Goal: Task Accomplishment & Management: Manage account settings

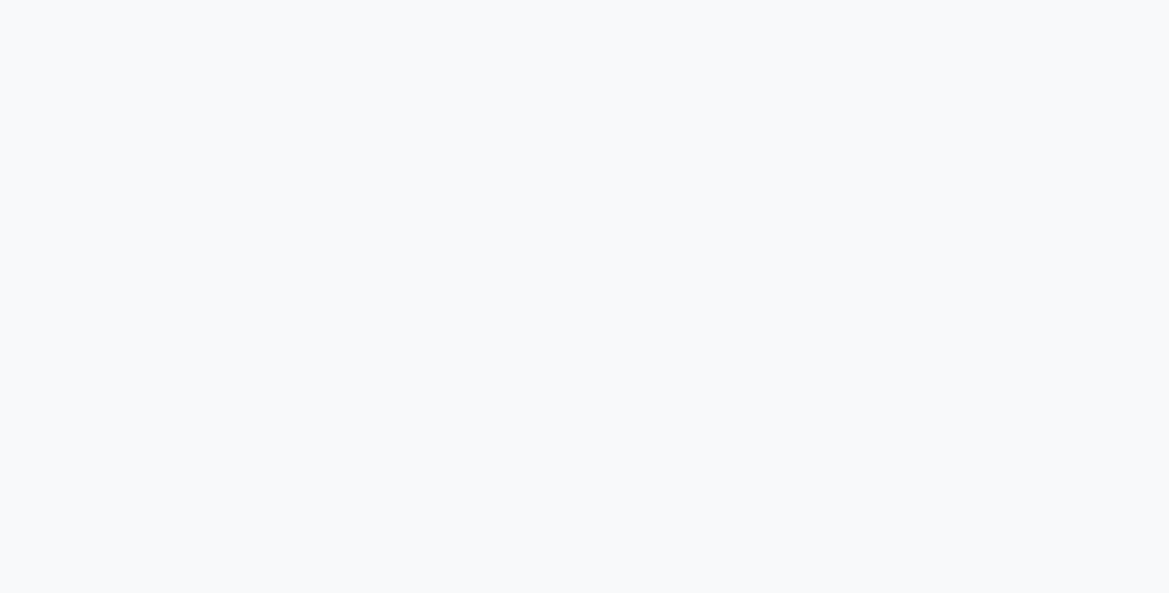
select select "service"
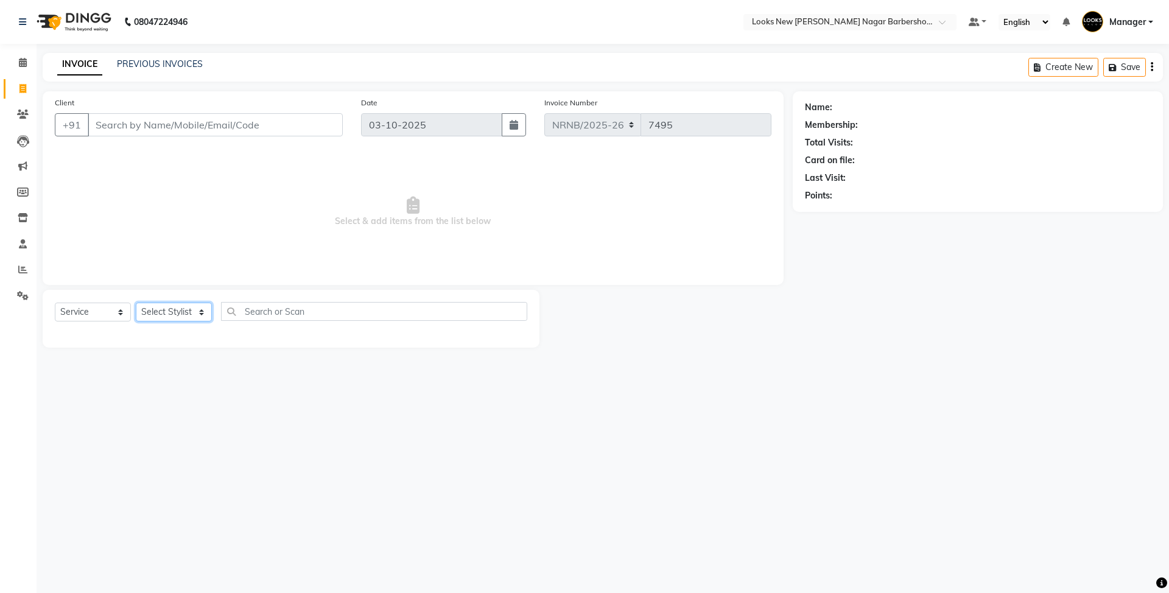
click at [188, 312] on select "Select Stylist Aakash_Pdct [PERSON_NAME] [PERSON_NAME] [PERSON_NAME] Counter_Sa…" at bounding box center [174, 312] width 76 height 19
select select "87360"
click at [136, 303] on select "Select Stylist Aakash_Pdct [PERSON_NAME] [PERSON_NAME] [PERSON_NAME] Counter_Sa…" at bounding box center [174, 312] width 76 height 19
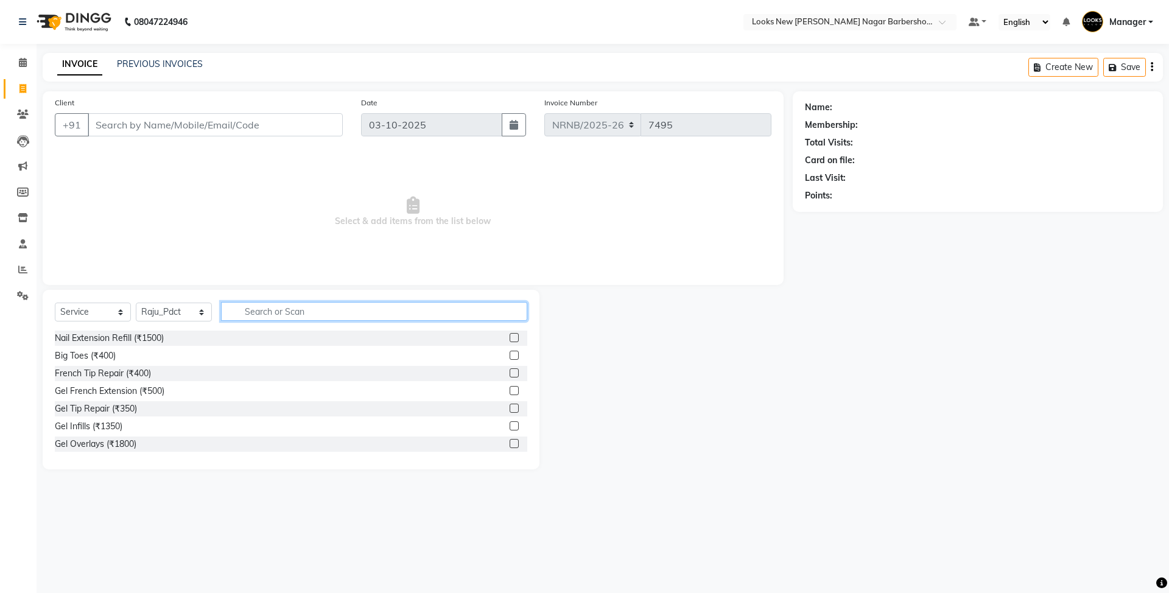
click at [256, 304] on input "text" at bounding box center [374, 311] width 306 height 19
type input "pedi la"
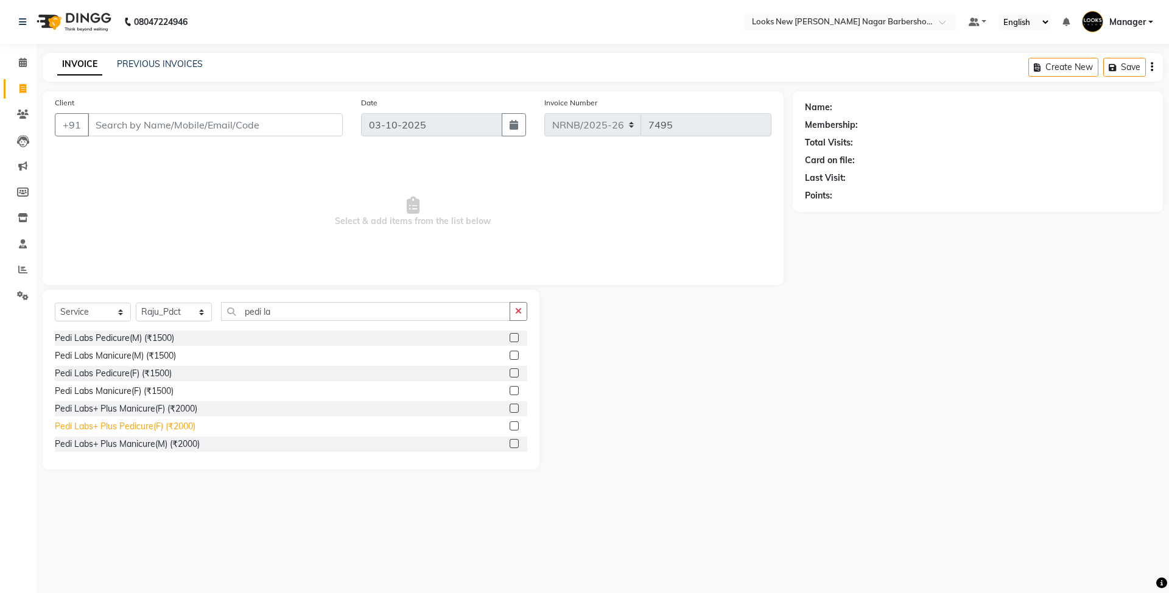
click at [151, 429] on div "Pedi Labs+ Plus Pedicure(F) (₹2000)" at bounding box center [125, 426] width 141 height 13
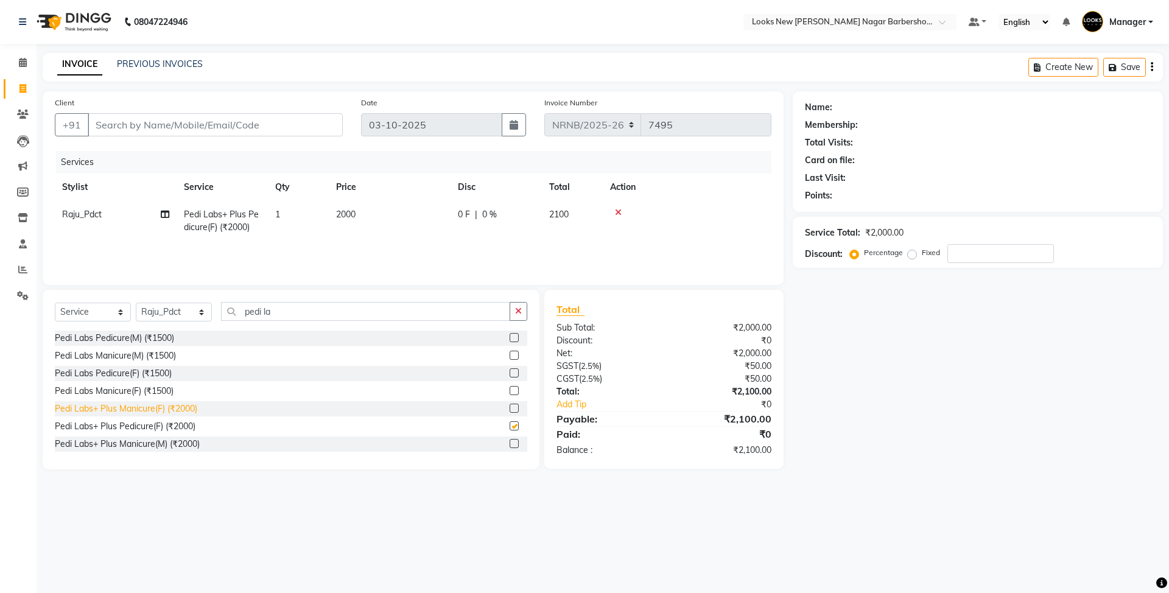
checkbox input "false"
click at [178, 317] on select "Select Stylist Aakash_Pdct Afsar Ahmed Ashmita Ayesha Bobby_Asst Bobby_Khan Cou…" at bounding box center [174, 312] width 76 height 19
select select "87357"
click at [136, 303] on select "Select Stylist Aakash_Pdct Afsar Ahmed Ashmita Ayesha Bobby_Asst Bobby_Khan Cou…" at bounding box center [174, 312] width 76 height 19
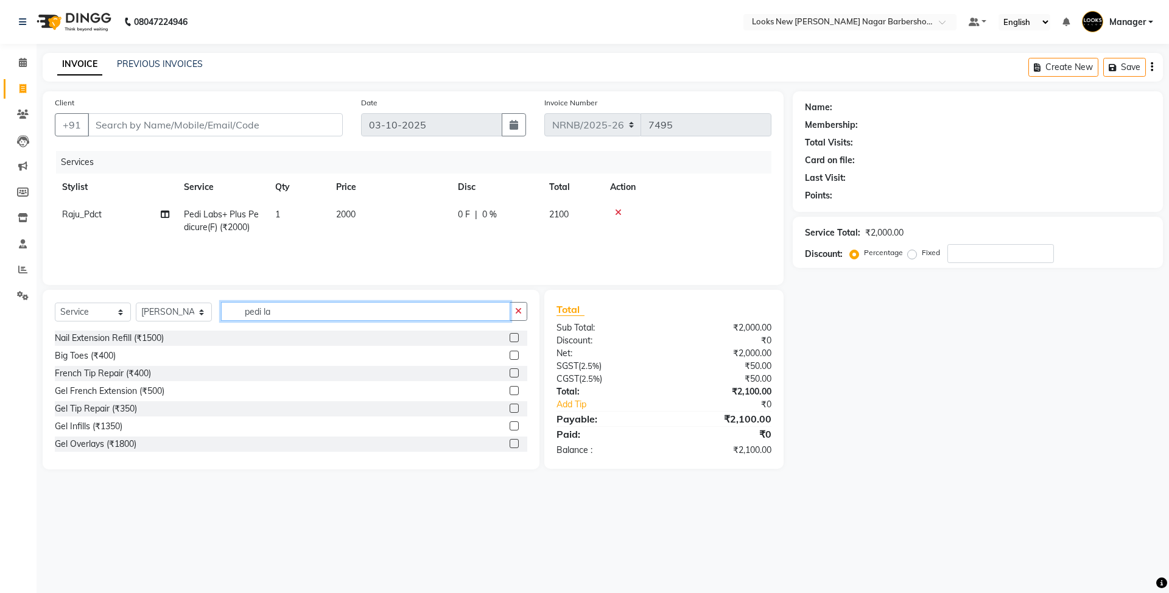
drag, startPoint x: 297, startPoint y: 304, endPoint x: 225, endPoint y: 319, distance: 73.3
click at [225, 319] on input "pedi la" at bounding box center [365, 311] width 289 height 19
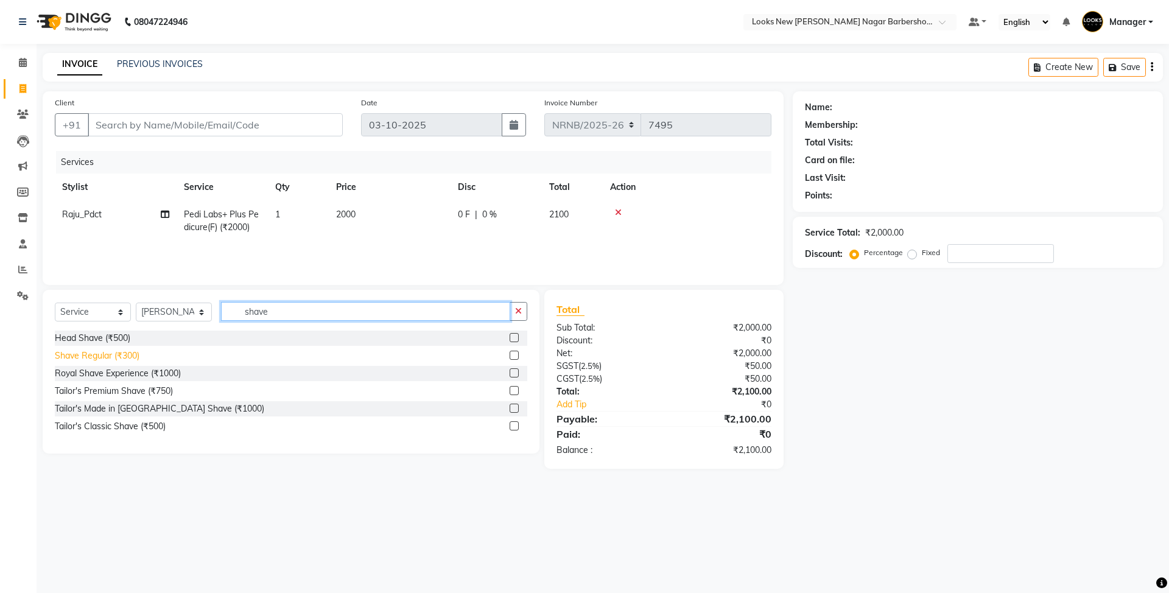
type input "shave"
click at [127, 358] on div "Shave Regular (₹300)" at bounding box center [97, 355] width 85 height 13
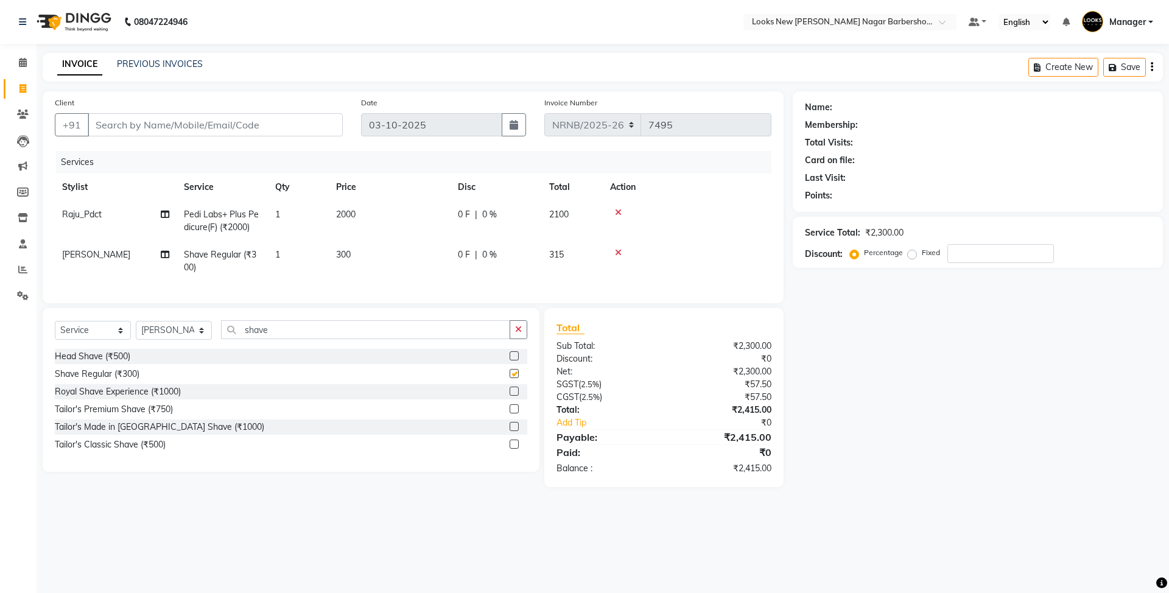
checkbox input "false"
click at [258, 128] on input "Client" at bounding box center [215, 124] width 255 height 23
type input "8"
type input "0"
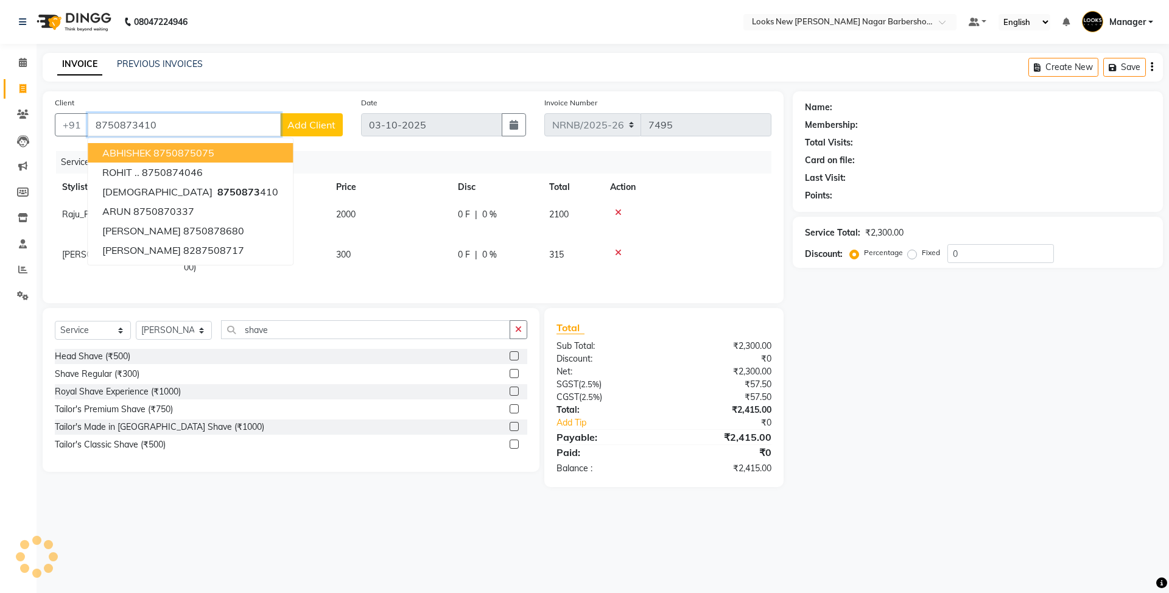
type input "8750873410"
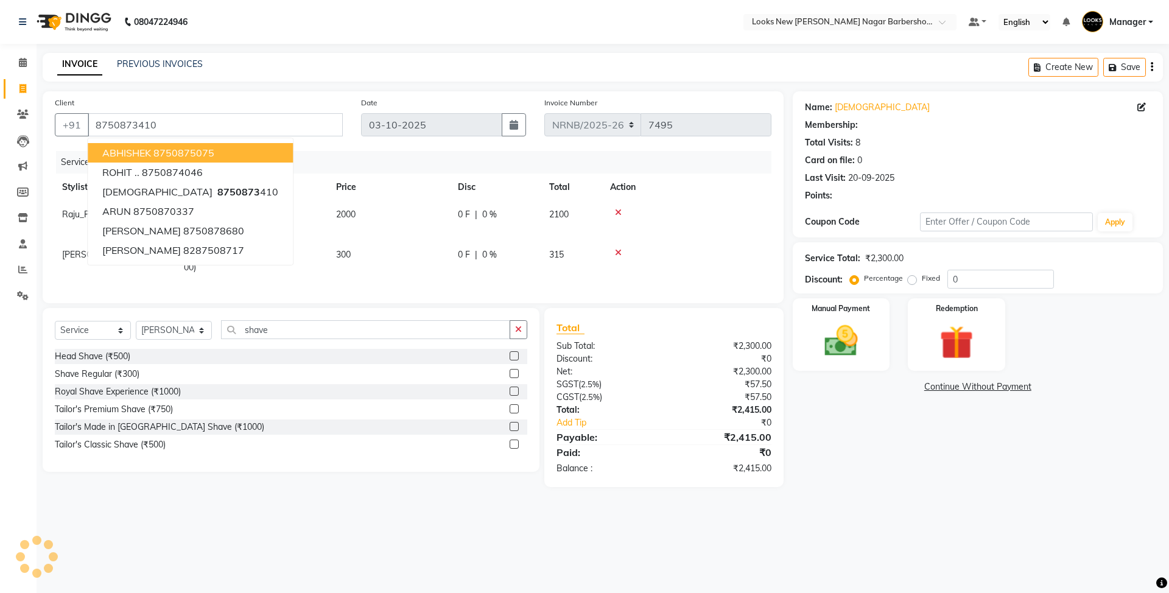
select select "1: Object"
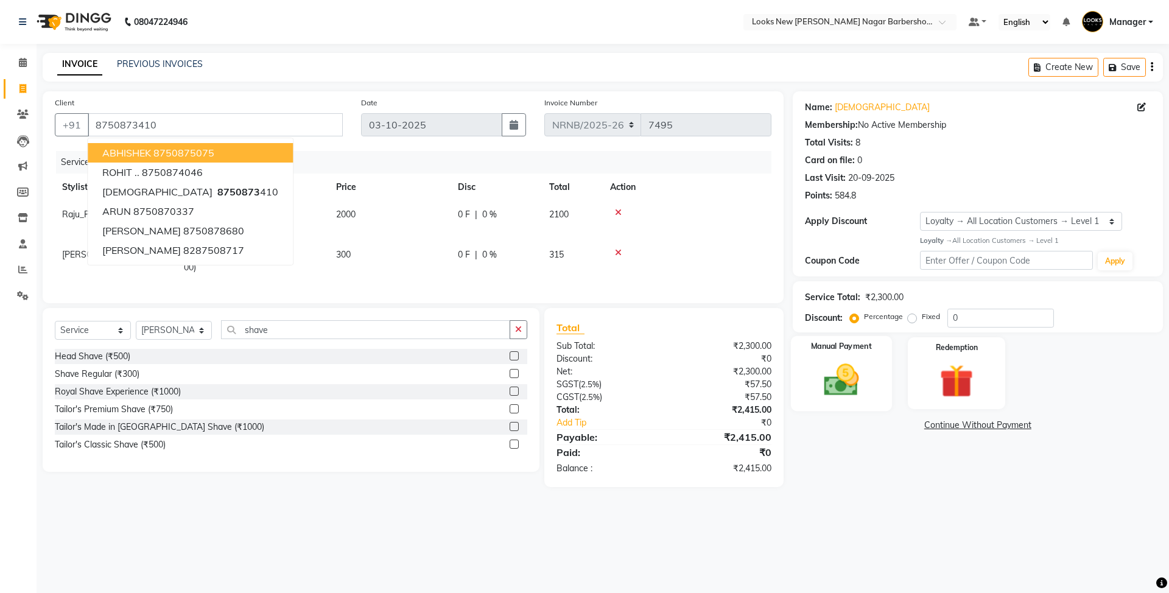
click at [847, 370] on img at bounding box center [841, 380] width 57 height 40
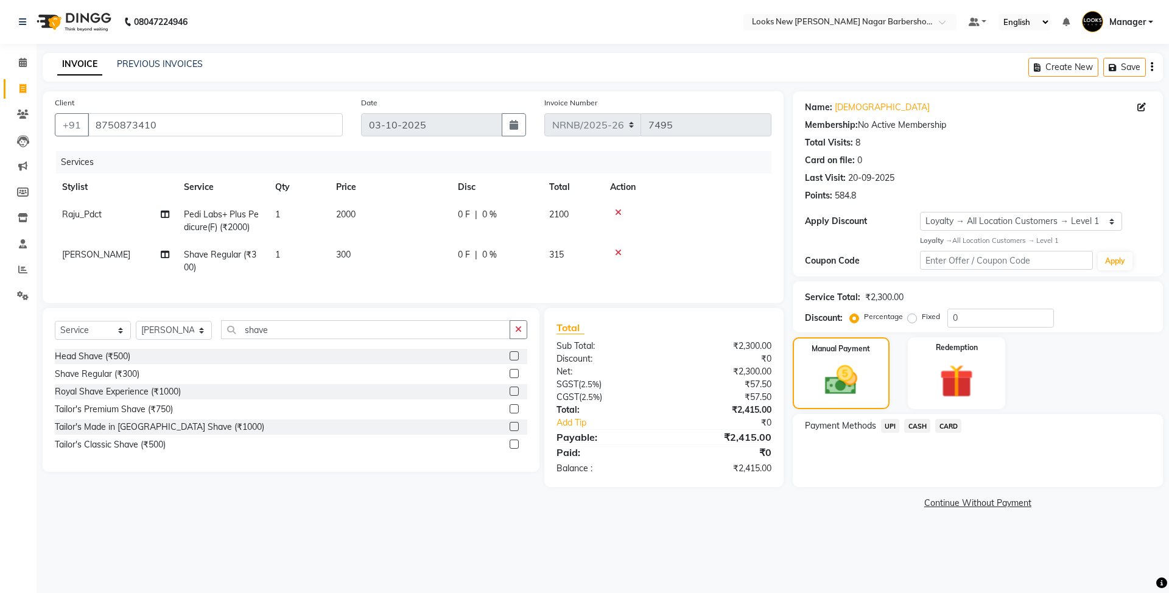
click at [945, 420] on span "CARD" at bounding box center [948, 426] width 26 height 14
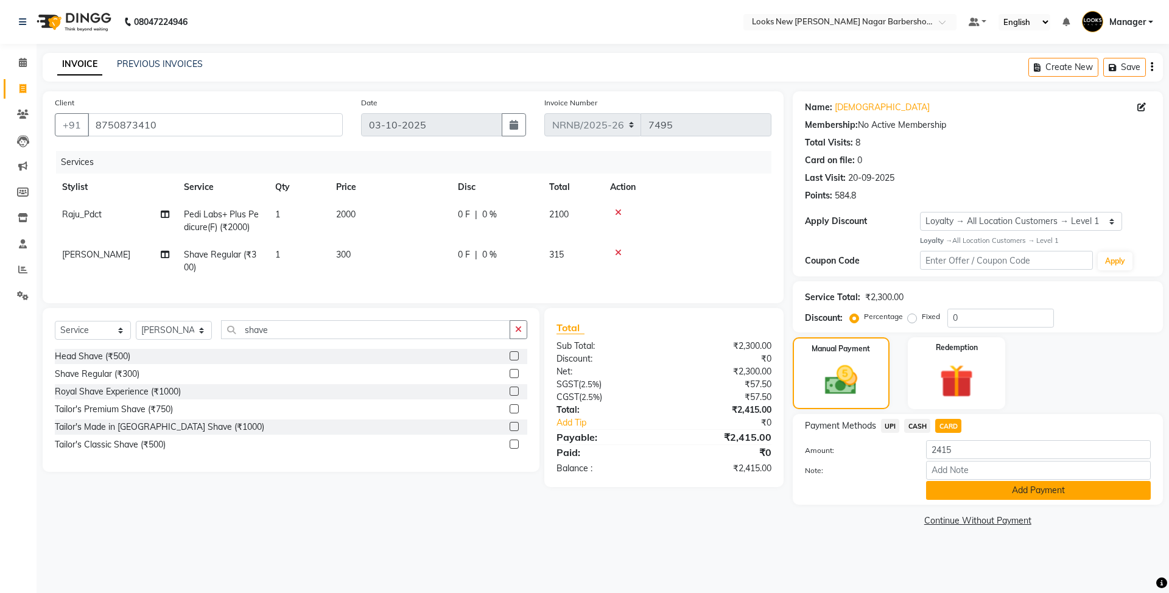
click at [1006, 488] on button "Add Payment" at bounding box center [1038, 490] width 225 height 19
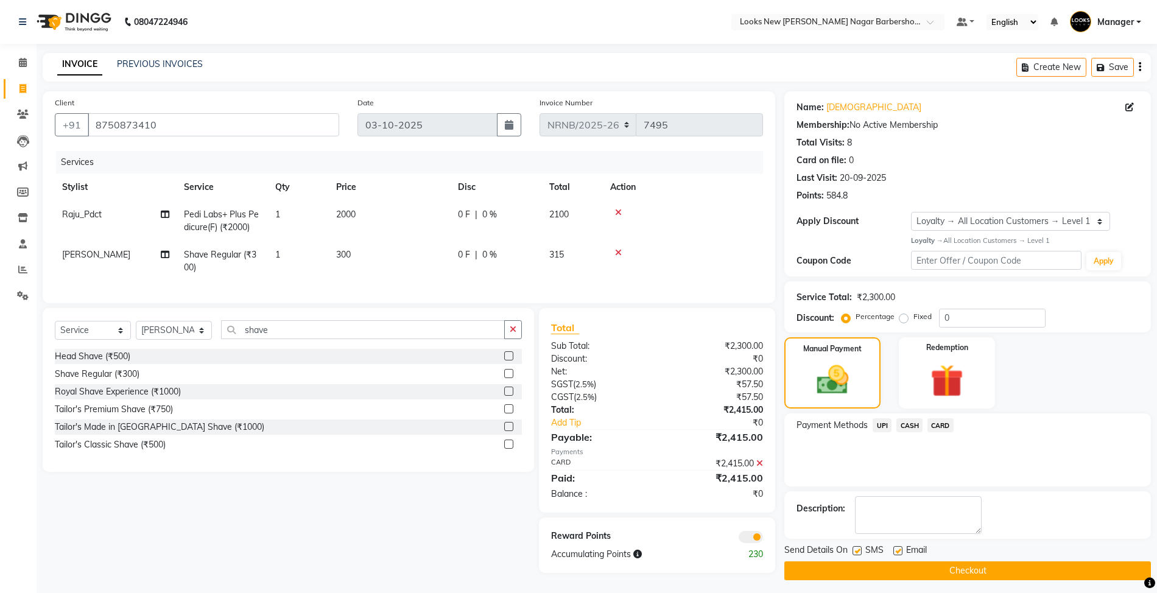
click at [868, 568] on button "Checkout" at bounding box center [967, 570] width 366 height 19
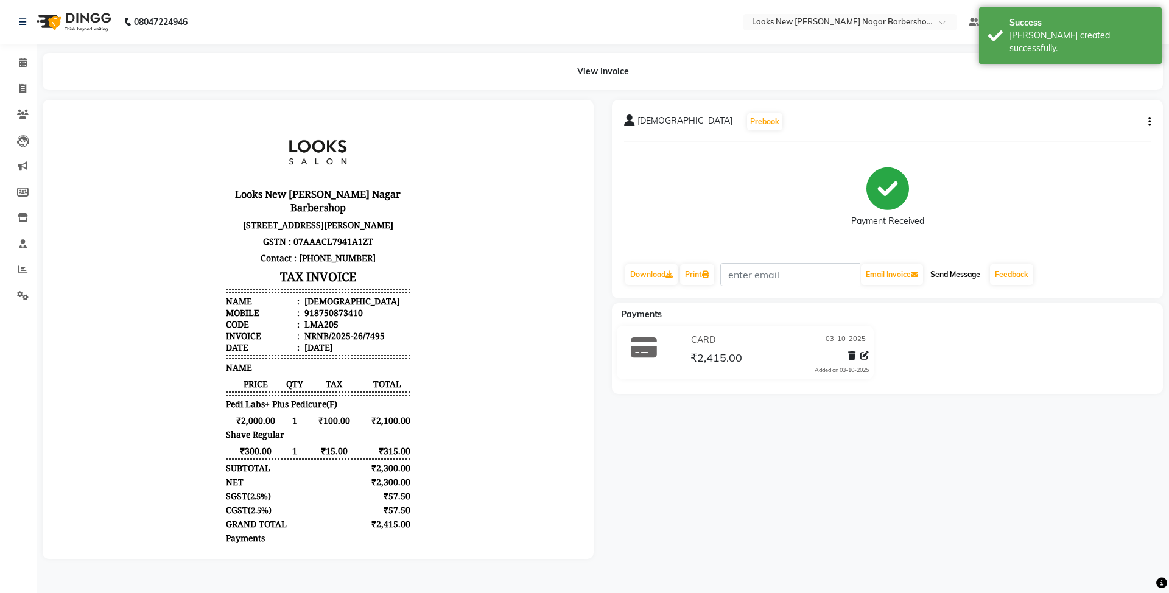
click at [948, 273] on button "Send Message" at bounding box center [955, 274] width 60 height 21
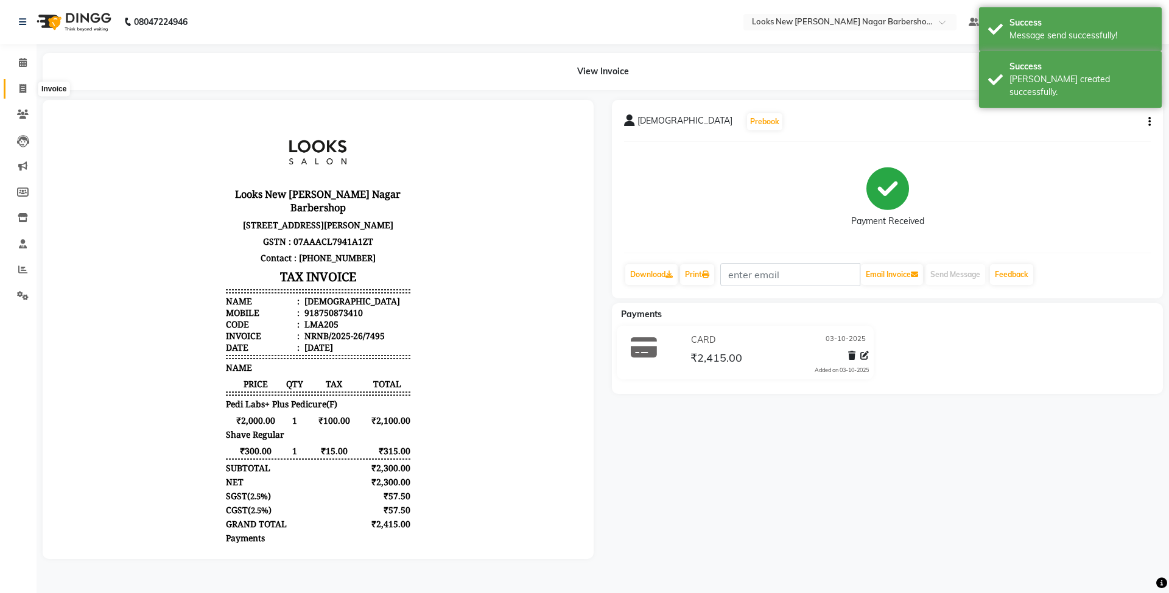
click at [24, 86] on icon at bounding box center [22, 88] width 7 height 9
select select "service"
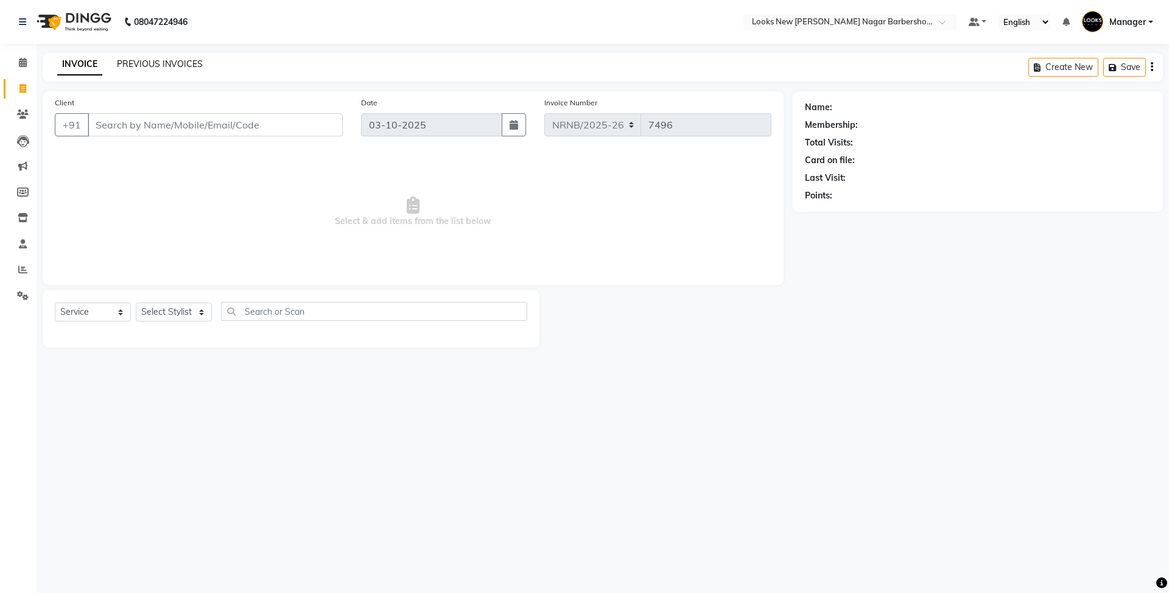
click at [161, 68] on link "PREVIOUS INVOICES" at bounding box center [160, 63] width 86 height 11
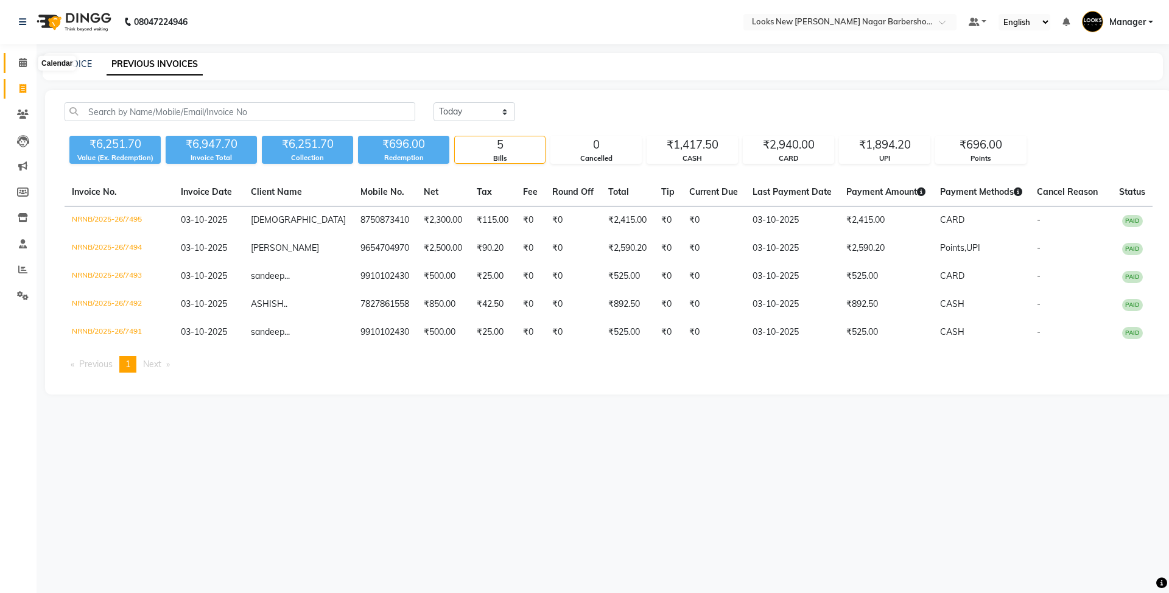
click at [25, 62] on icon at bounding box center [23, 62] width 8 height 9
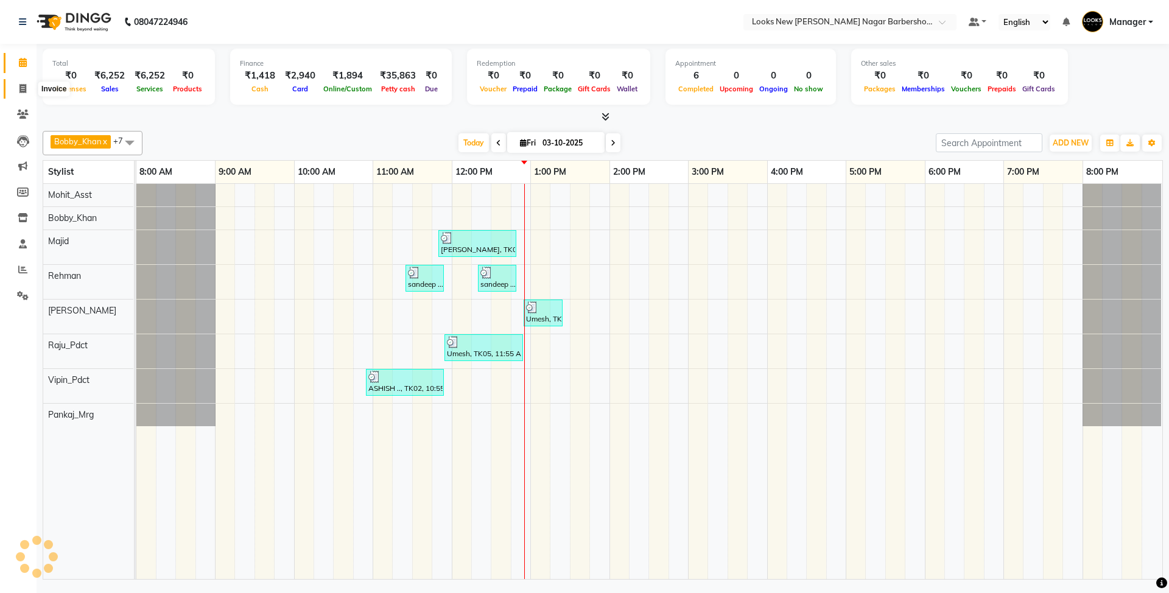
click at [21, 91] on icon at bounding box center [22, 88] width 7 height 9
select select "service"
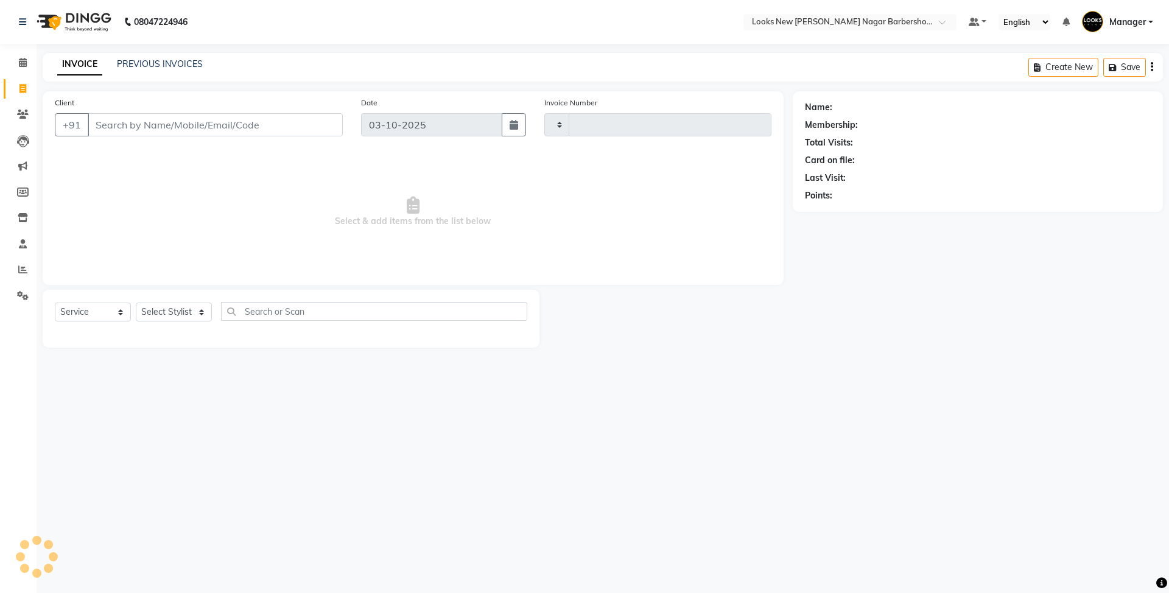
type input "7496"
select select "8705"
click at [106, 127] on input "Client" at bounding box center [215, 124] width 255 height 23
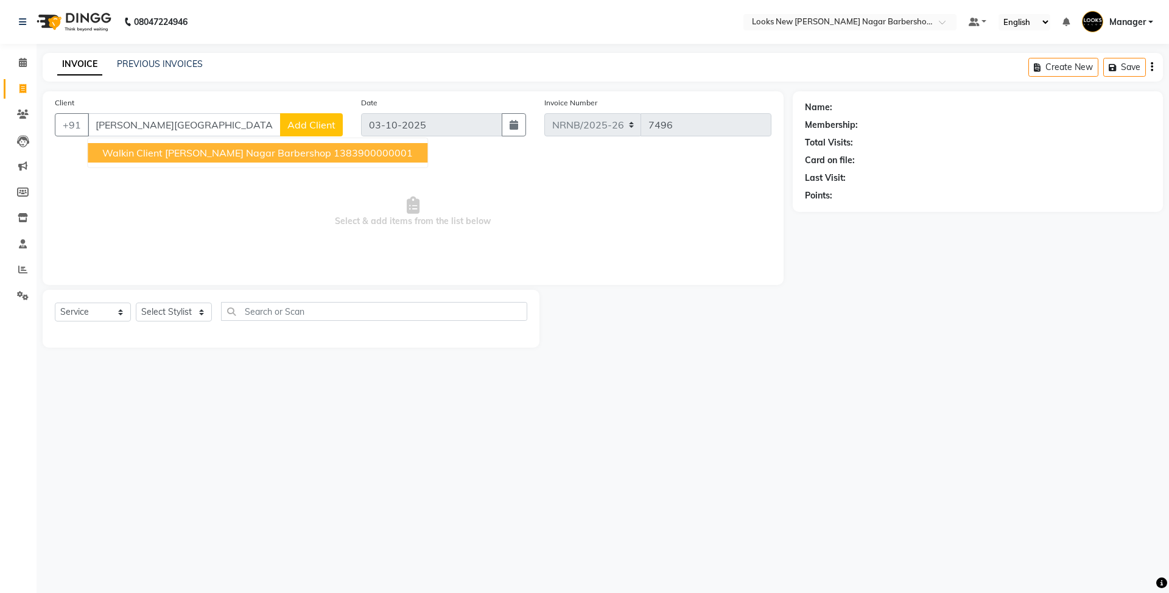
click at [161, 156] on span "Walkin Client Rajinder Nagar Barbershop" at bounding box center [216, 153] width 229 height 12
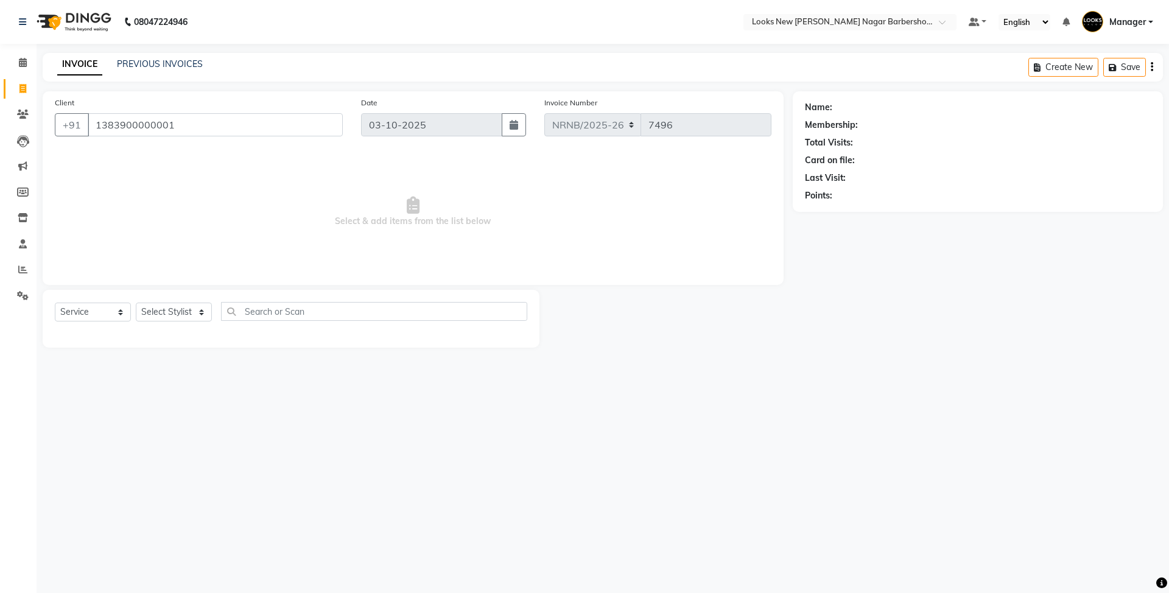
type input "1383900000001"
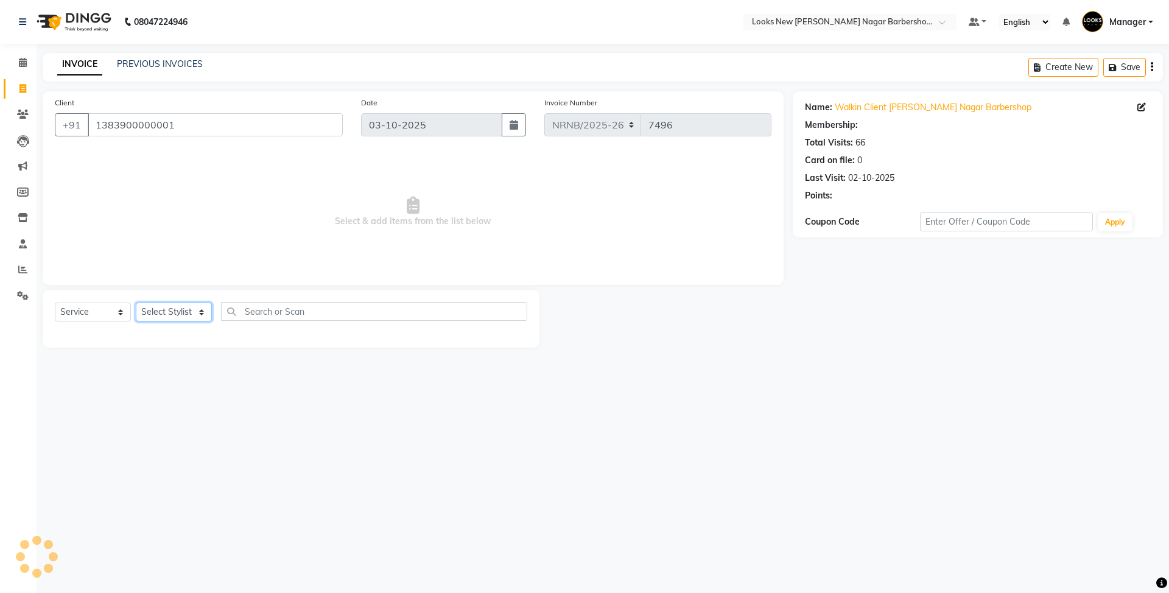
click at [164, 310] on select "Select Stylist Aakash_Pdct Afsar Ahmed Ashmita Ayesha Bobby_Asst Bobby_Khan Cou…" at bounding box center [174, 312] width 76 height 19
select select "1: Object"
select select "87358"
click at [136, 303] on select "Select Stylist Aakash_Pdct Afsar Ahmed Ashmita Ayesha Bobby_Asst Bobby_Khan Cou…" at bounding box center [174, 312] width 76 height 19
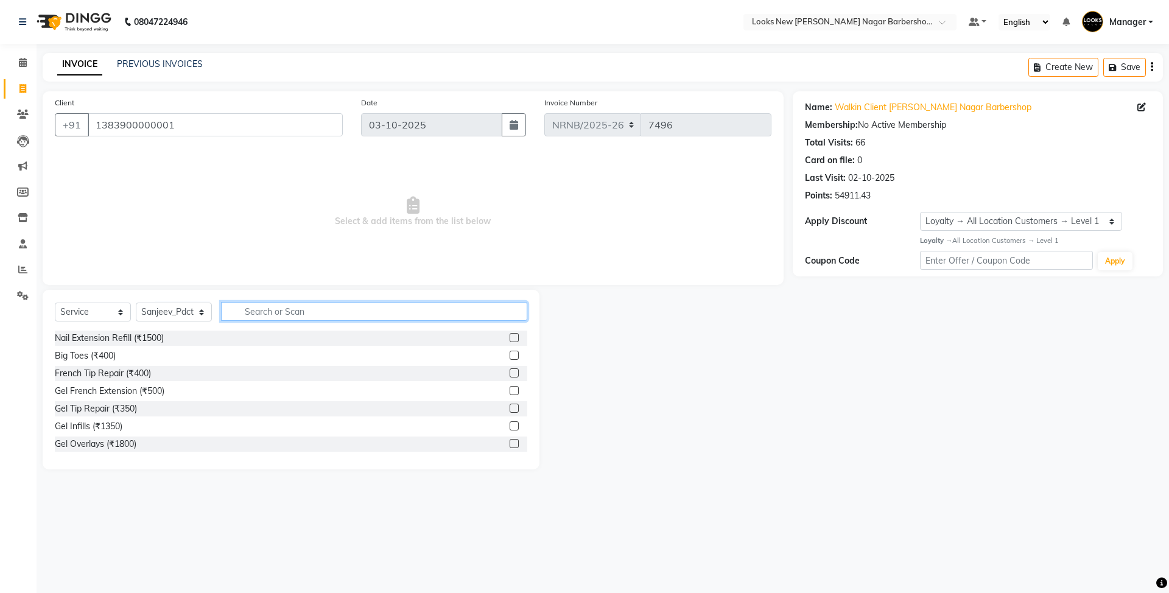
click at [324, 318] on input "text" at bounding box center [374, 311] width 306 height 19
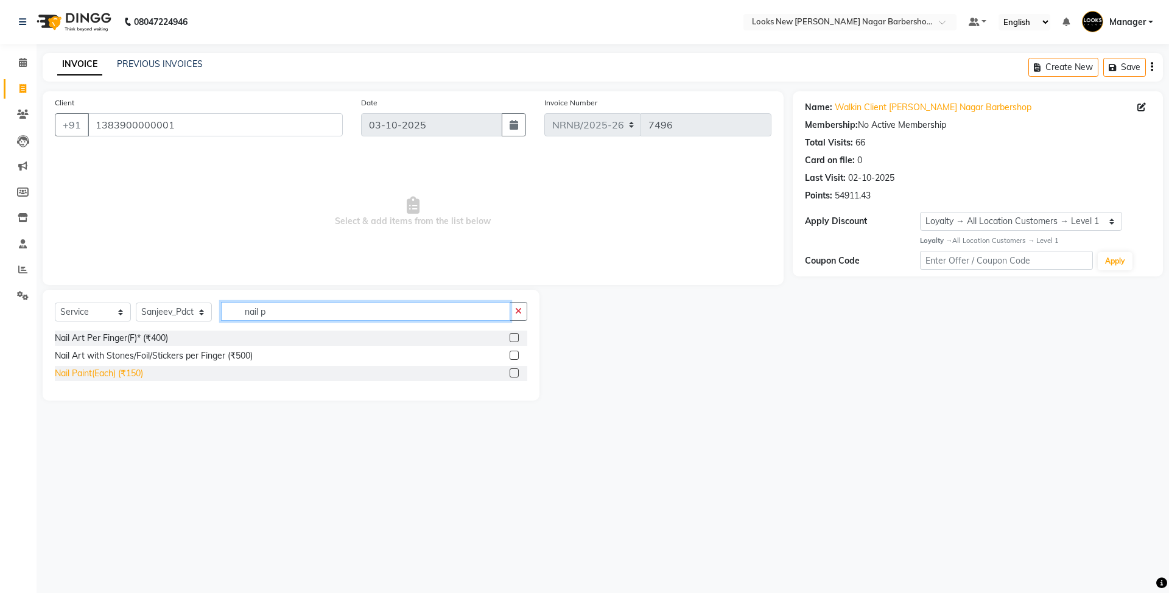
type input "nail p"
click at [130, 377] on div "Nail Paint(Each) (₹150)" at bounding box center [99, 373] width 88 height 13
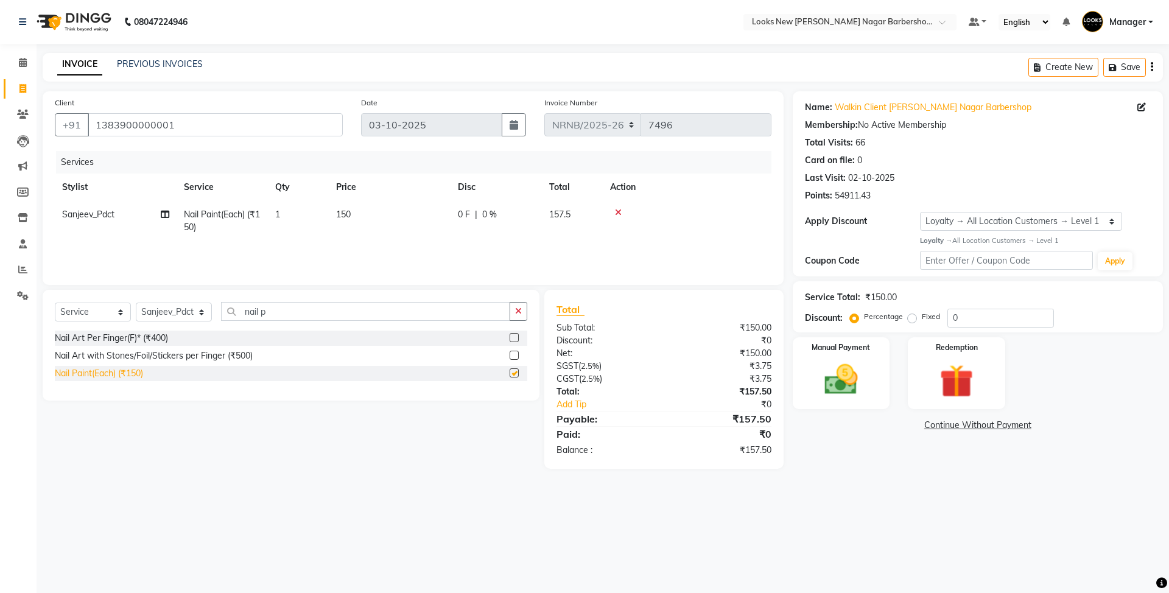
checkbox input "false"
click at [398, 240] on td "150" at bounding box center [390, 221] width 122 height 40
select select "87358"
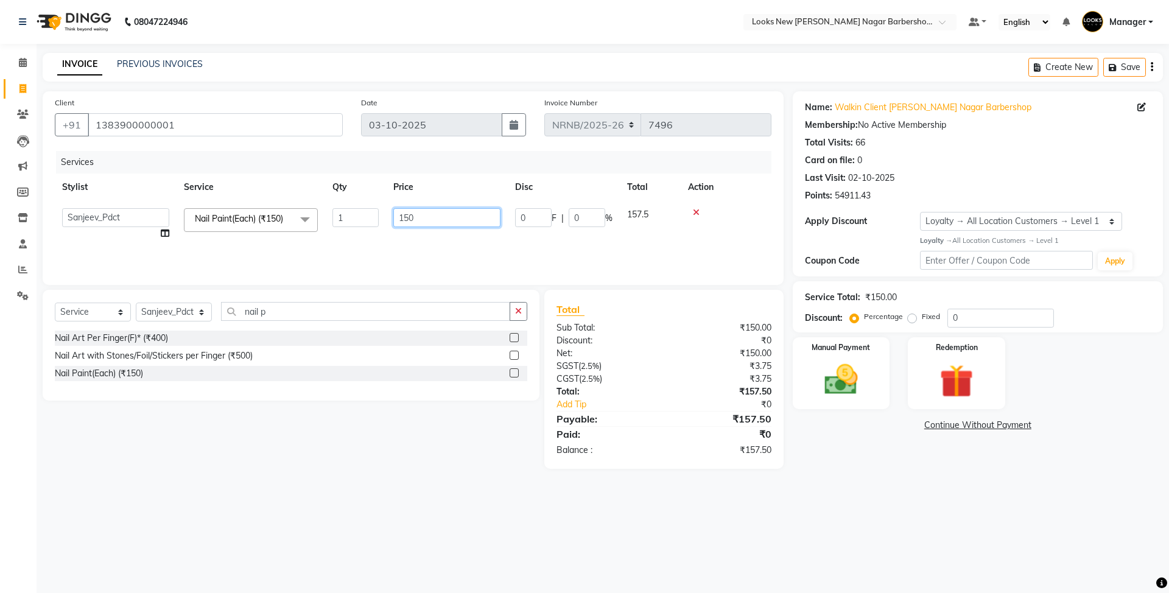
drag, startPoint x: 432, startPoint y: 217, endPoint x: 356, endPoint y: 215, distance: 75.5
click at [356, 215] on tr "Aakash_Pdct Afsar Ahmed Ashmita Ayesha Bobby_Asst Bobby_Khan Counter_Sales Kama…" at bounding box center [413, 224] width 717 height 46
type input "100"
click at [455, 512] on div "08047224946 Select Location × Looks New Rajinder Nagar Barbershop, Delhi Defaul…" at bounding box center [584, 296] width 1169 height 593
click at [846, 371] on img at bounding box center [841, 380] width 57 height 40
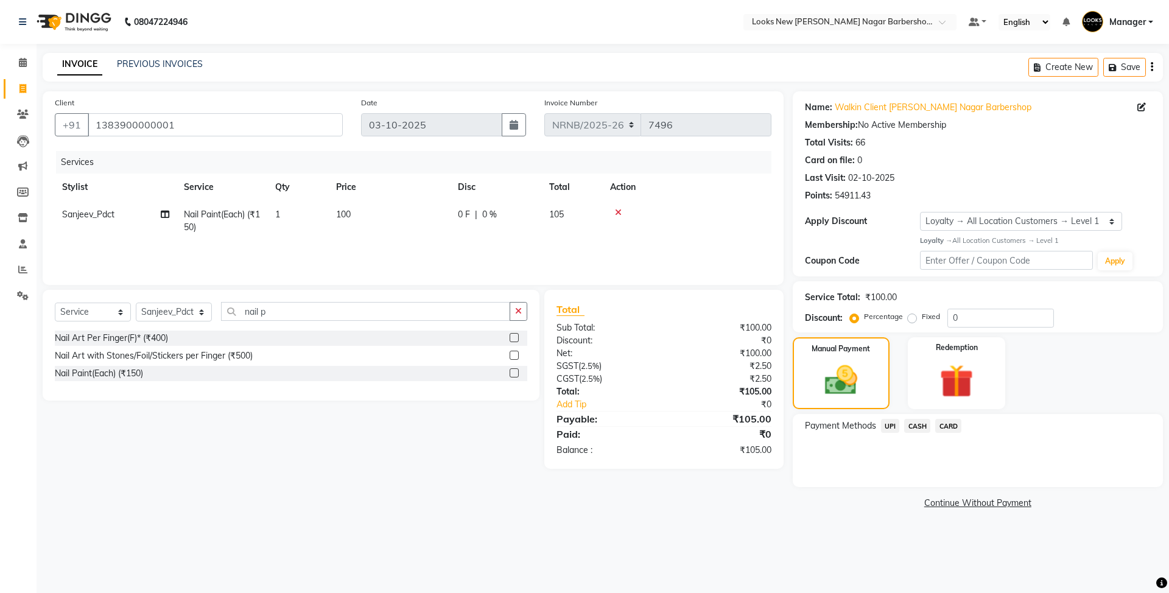
click at [376, 222] on td "100" at bounding box center [390, 221] width 122 height 40
select select "87358"
drag, startPoint x: 431, startPoint y: 215, endPoint x: 300, endPoint y: 211, distance: 131.0
click at [300, 211] on tr "Aakash_Pdct Afsar Ahmed Ashmita Ayesha Bobby_Asst Bobby_Khan Counter_Sales Kama…" at bounding box center [413, 224] width 717 height 46
type input "97"
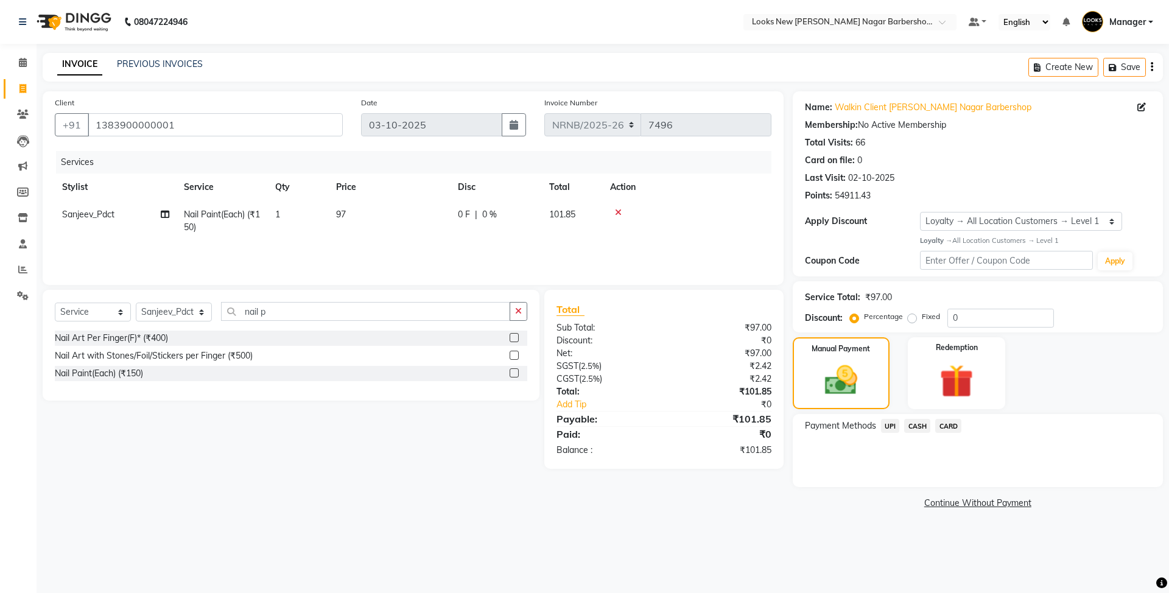
click at [407, 458] on div "Select Service Product Membership Package Voucher Prepaid Gift Card Select Styl…" at bounding box center [286, 379] width 506 height 179
click at [370, 224] on td "97" at bounding box center [390, 221] width 122 height 40
select select "87358"
drag, startPoint x: 412, startPoint y: 212, endPoint x: 348, endPoint y: 209, distance: 64.0
click at [348, 209] on tr "Aakash_Pdct Afsar Ahmed Ashmita Ayesha Bobby_Asst Bobby_Khan Counter_Sales Kama…" at bounding box center [413, 224] width 717 height 46
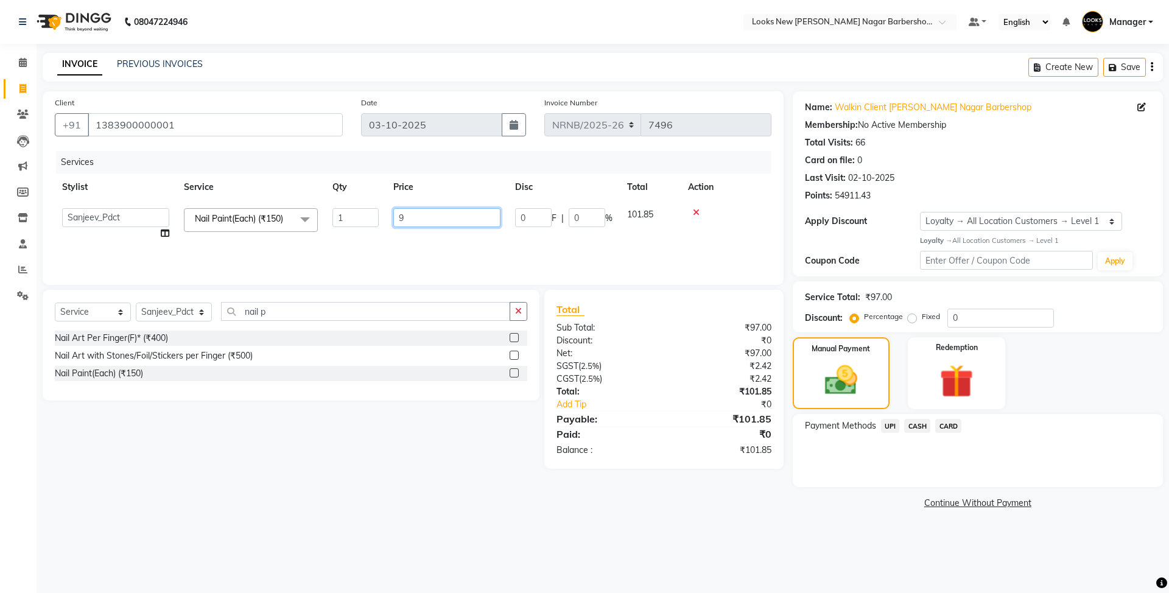
type input "96"
click at [426, 450] on div "Select Service Product Membership Package Voucher Prepaid Gift Card Select Styl…" at bounding box center [286, 379] width 506 height 179
click at [363, 210] on td "96" at bounding box center [390, 221] width 122 height 40
select select "87358"
drag, startPoint x: 422, startPoint y: 213, endPoint x: 383, endPoint y: 213, distance: 39.0
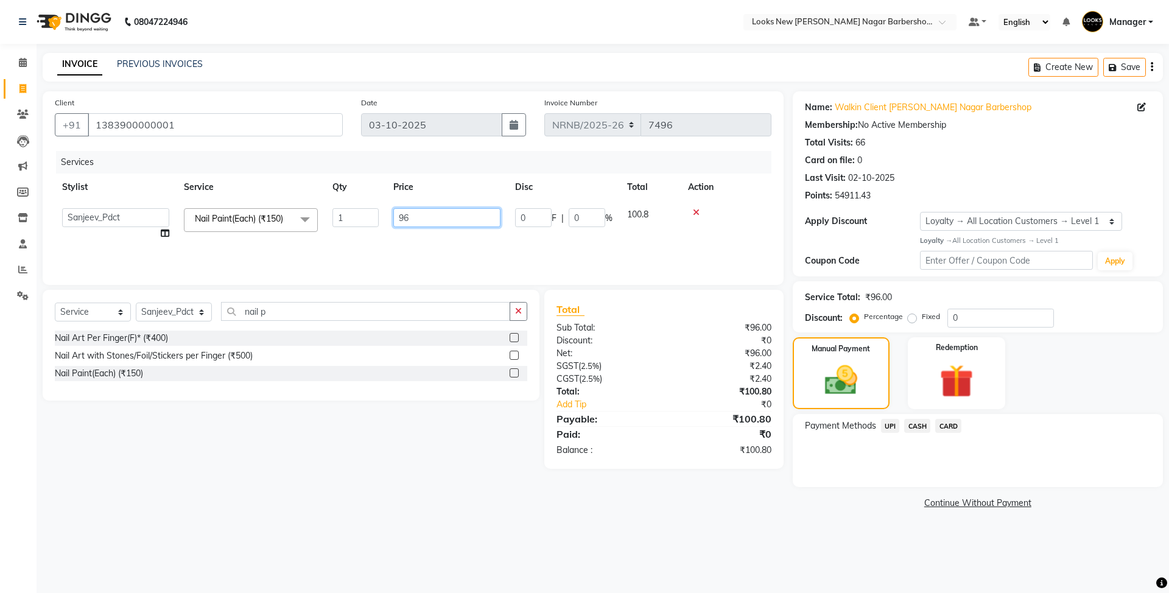
click at [383, 213] on tr "Aakash_Pdct Afsar Ahmed Ashmita Ayesha Bobby_Asst Bobby_Khan Counter_Sales Kama…" at bounding box center [413, 224] width 717 height 46
type input "95"
click at [426, 473] on div "Client +91 1383900000001 Date 03-10-2025 Invoice Number NRNB/2025-26 V/2025 V/2…" at bounding box center [412, 301] width 759 height 421
click at [916, 425] on span "CASH" at bounding box center [917, 426] width 26 height 14
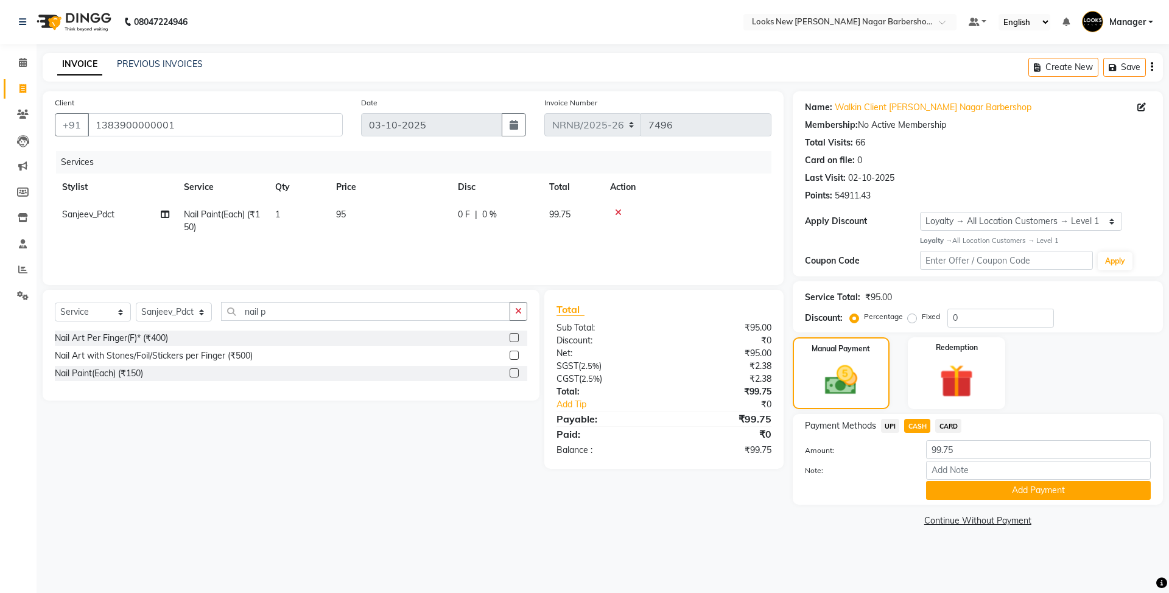
click at [951, 488] on button "Add Payment" at bounding box center [1038, 490] width 225 height 19
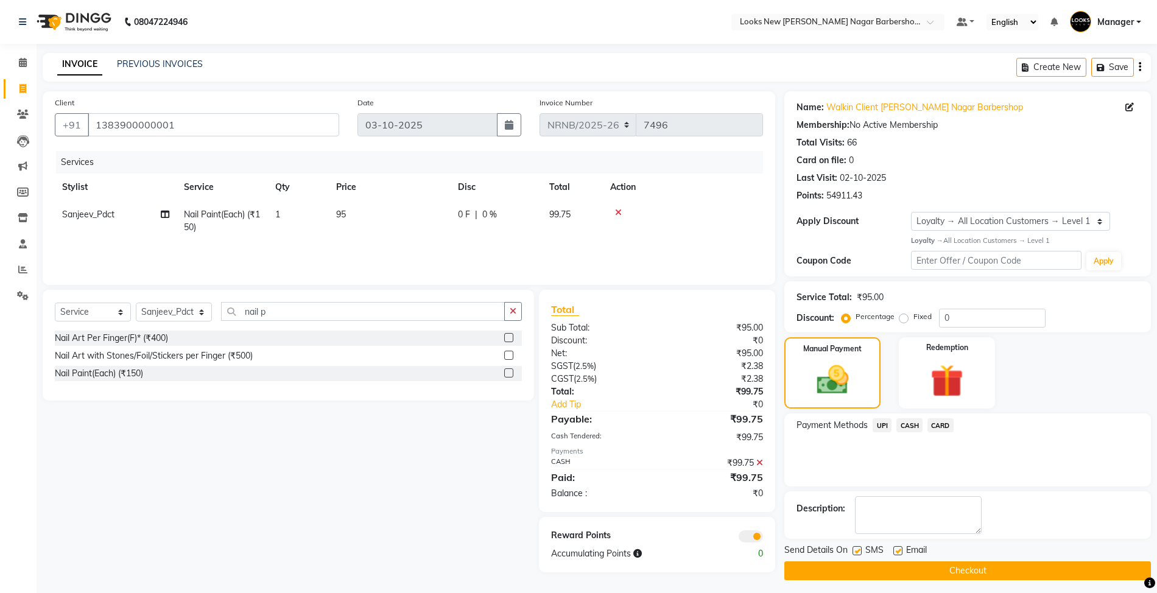
click at [897, 570] on button "Checkout" at bounding box center [967, 570] width 366 height 19
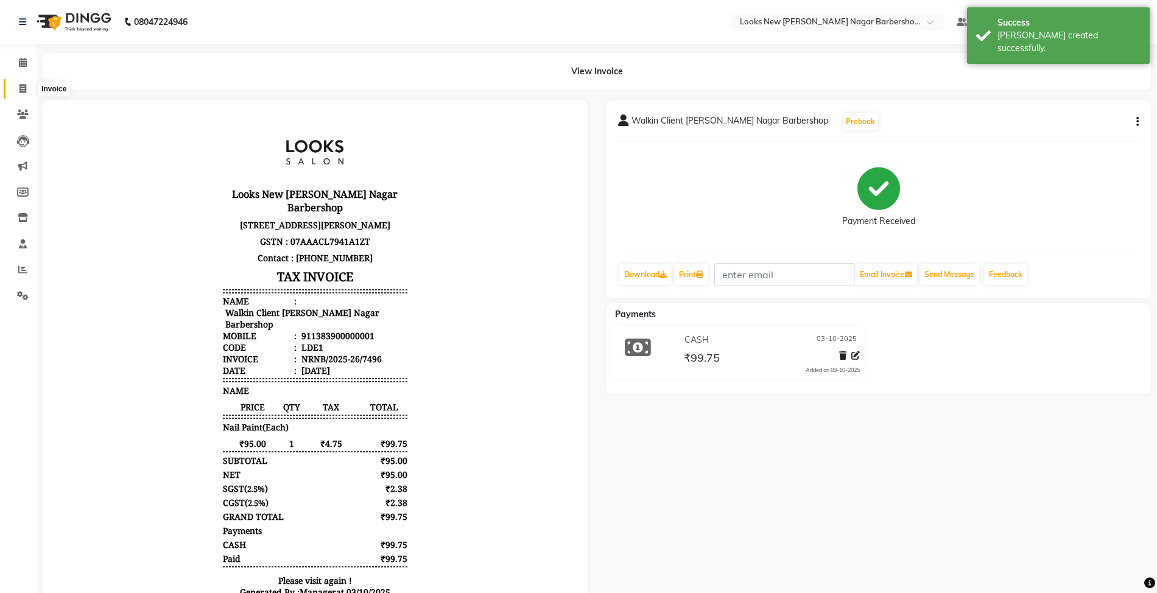
drag, startPoint x: 23, startPoint y: 82, endPoint x: 30, endPoint y: 83, distance: 7.5
click at [23, 82] on span at bounding box center [22, 89] width 21 height 14
select select "service"
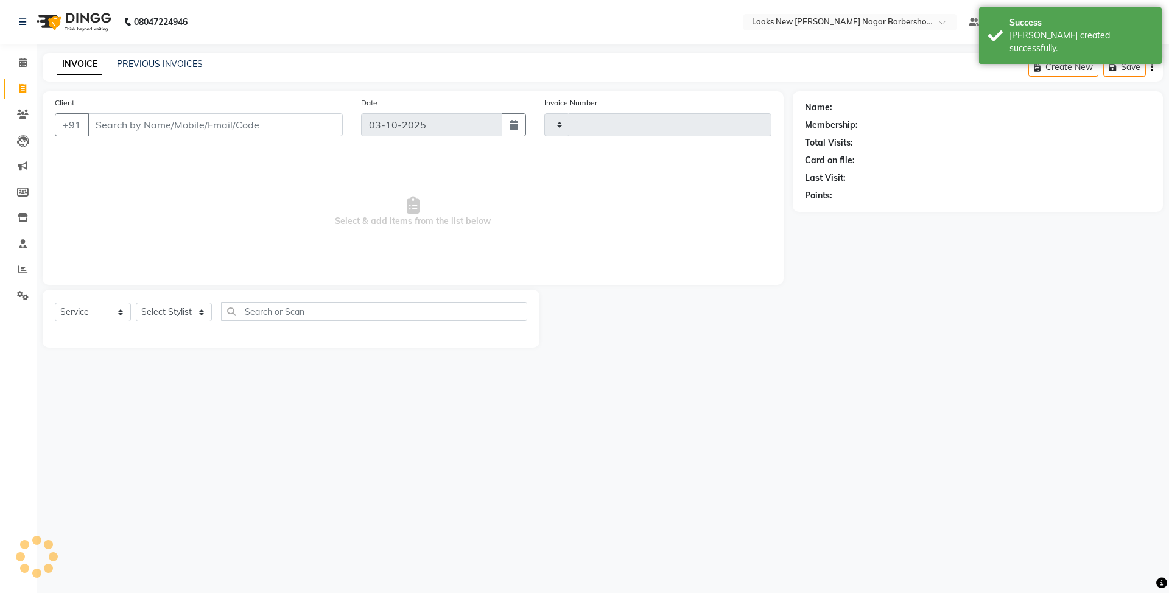
type input "7497"
select select "8705"
click at [185, 310] on select "Select Stylist" at bounding box center [174, 312] width 76 height 19
select select "89720"
click at [136, 303] on select "Select Stylist Aakash_Pdct Afsar Ahmed Ashmita Ayesha Bobby_Asst Bobby_Khan Cou…" at bounding box center [174, 312] width 76 height 19
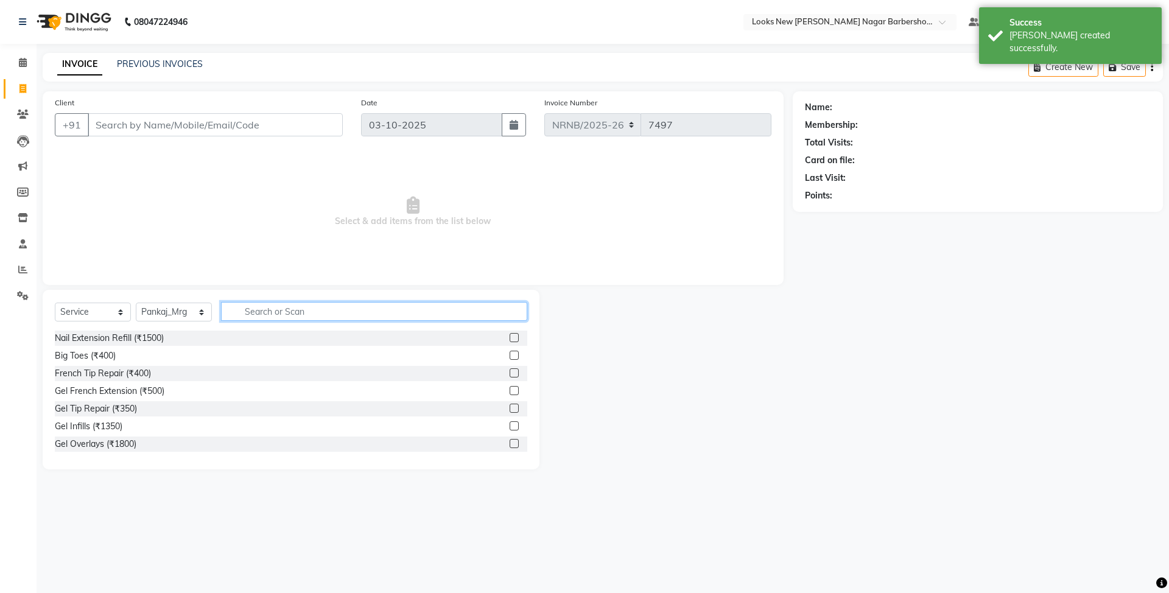
click at [262, 313] on input "text" at bounding box center [374, 311] width 306 height 19
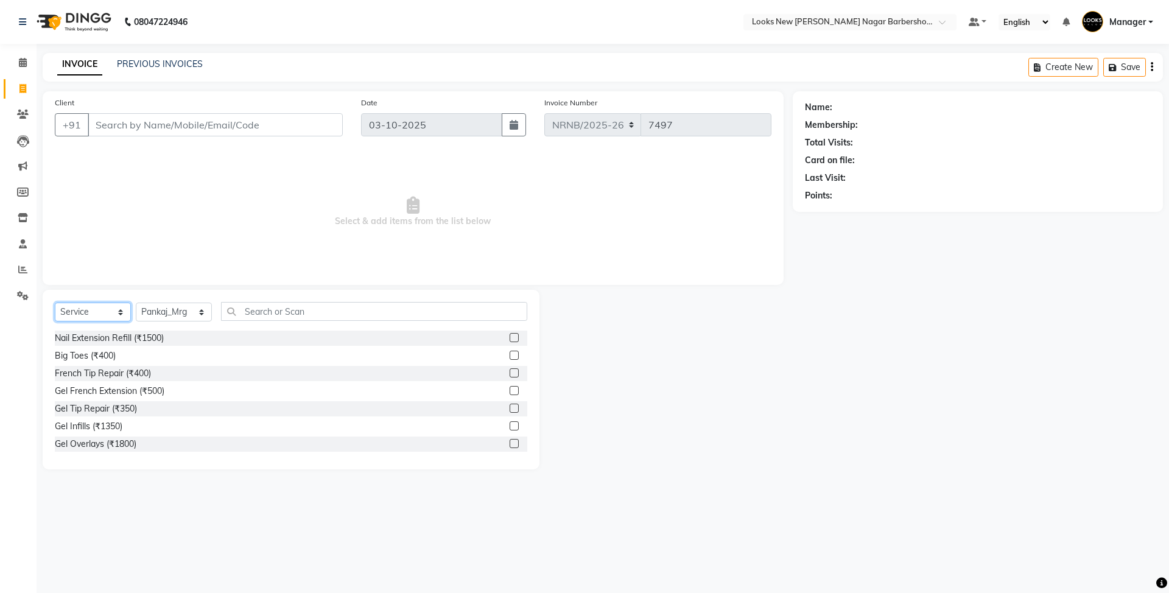
click at [107, 315] on select "Select Service Product Membership Package Voucher Prepaid Gift Card" at bounding box center [93, 312] width 76 height 19
select select "product"
click at [55, 303] on select "Select Service Product Membership Package Voucher Prepaid Gift Card" at bounding box center [93, 312] width 76 height 19
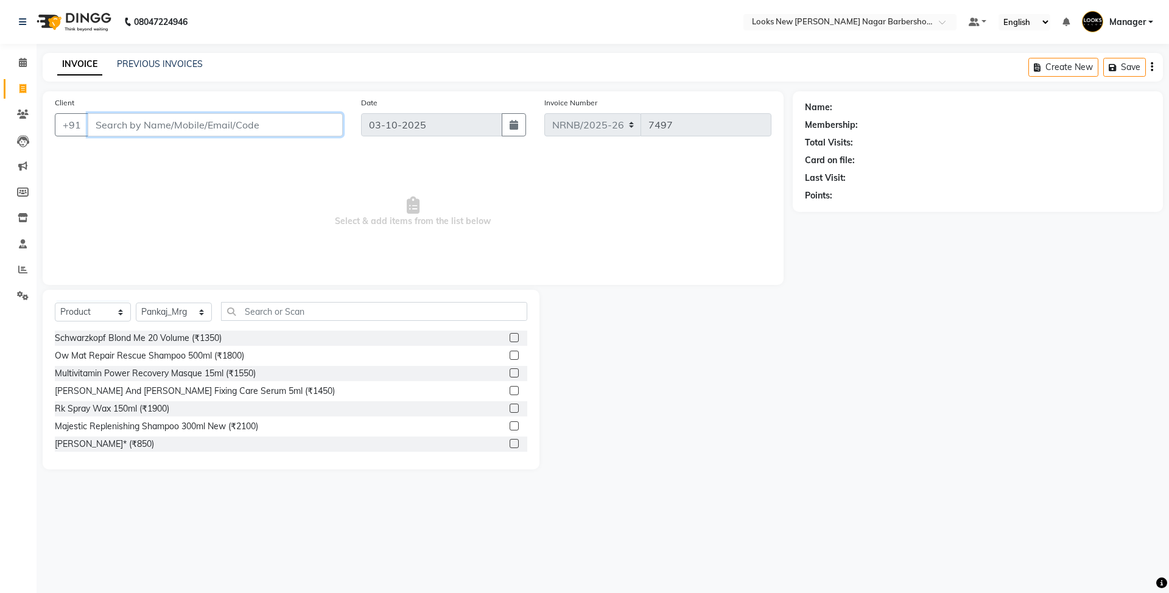
click at [158, 125] on input "Client" at bounding box center [215, 124] width 255 height 23
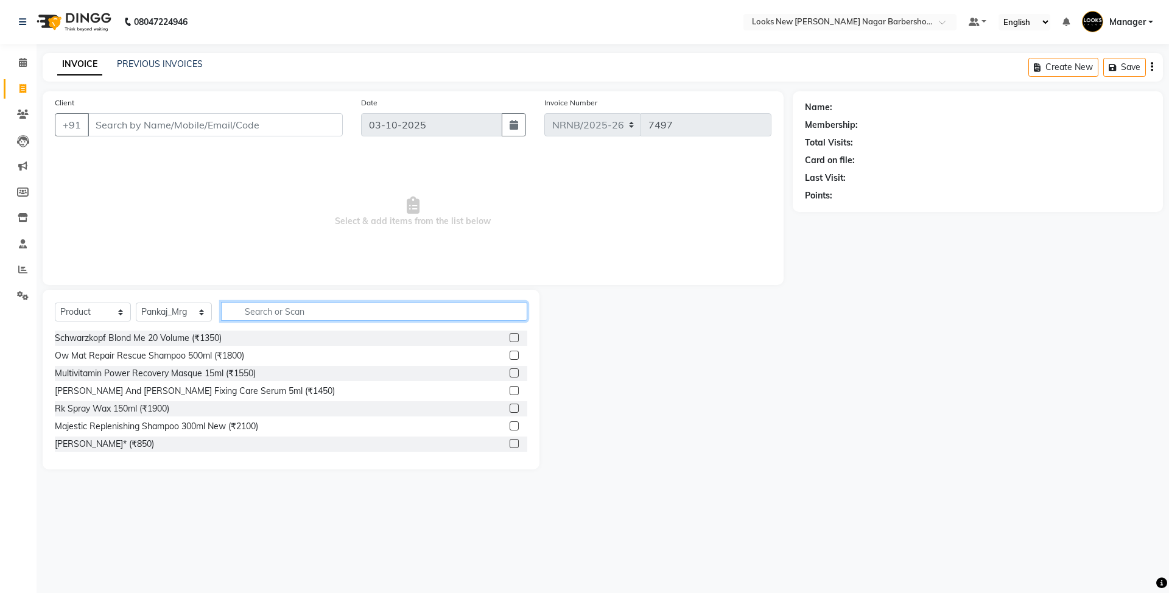
click at [364, 315] on input "text" at bounding box center [374, 311] width 306 height 19
click at [361, 315] on input "text" at bounding box center [374, 311] width 306 height 19
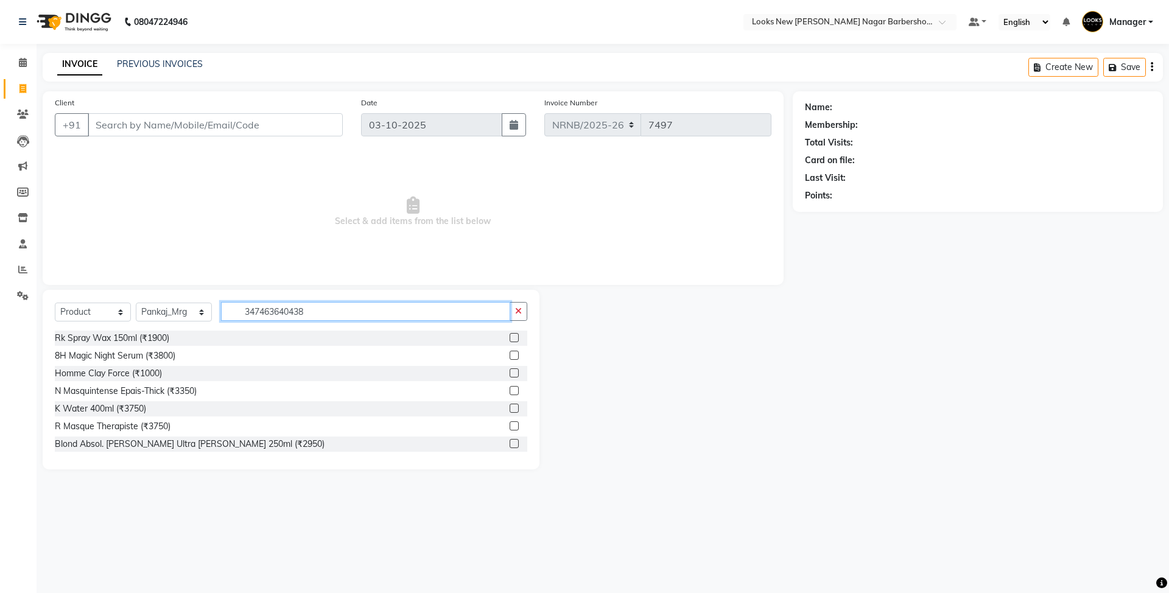
type input "3474636404384"
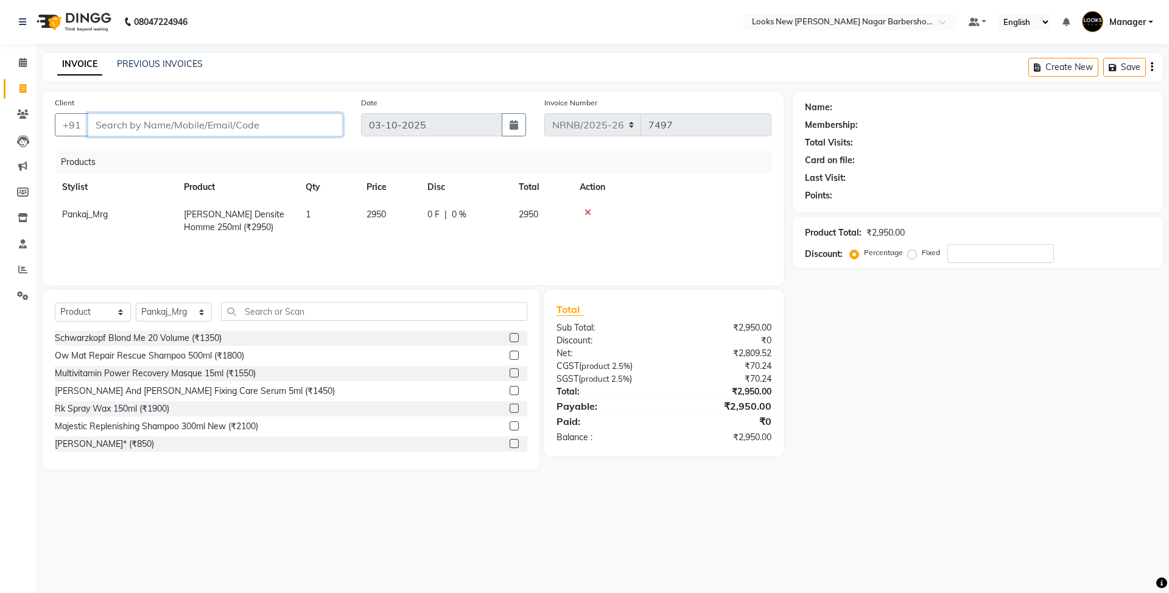
click at [192, 124] on input "Client" at bounding box center [215, 124] width 255 height 23
type input "r"
type input "0"
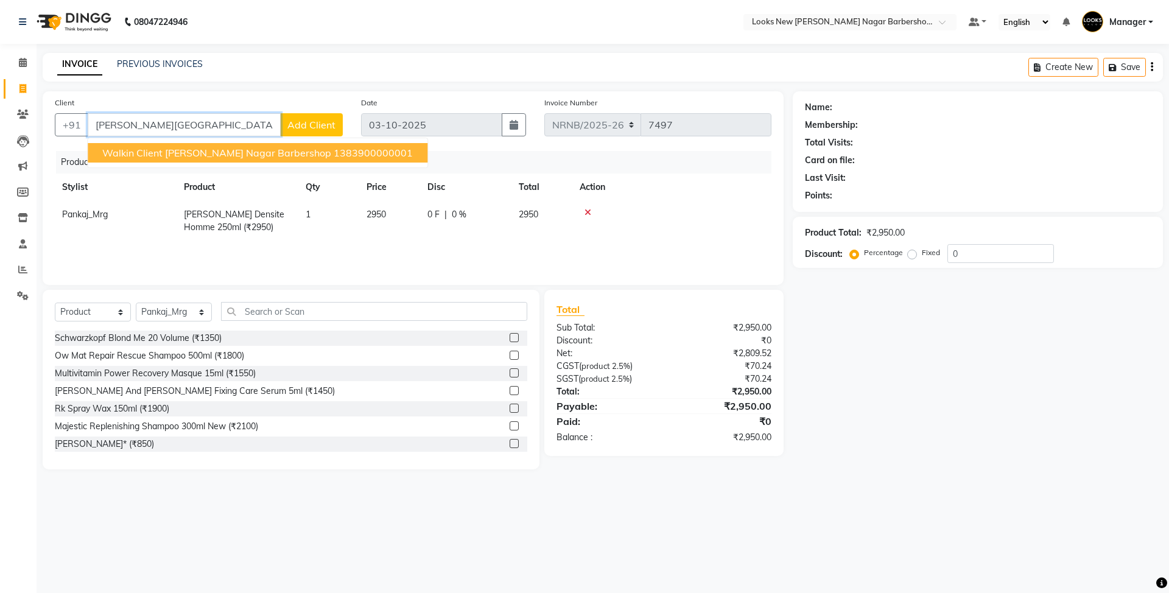
click at [209, 162] on button "Walkin Client Rajinder Nagar Barbershop 1383900000001" at bounding box center [258, 152] width 340 height 19
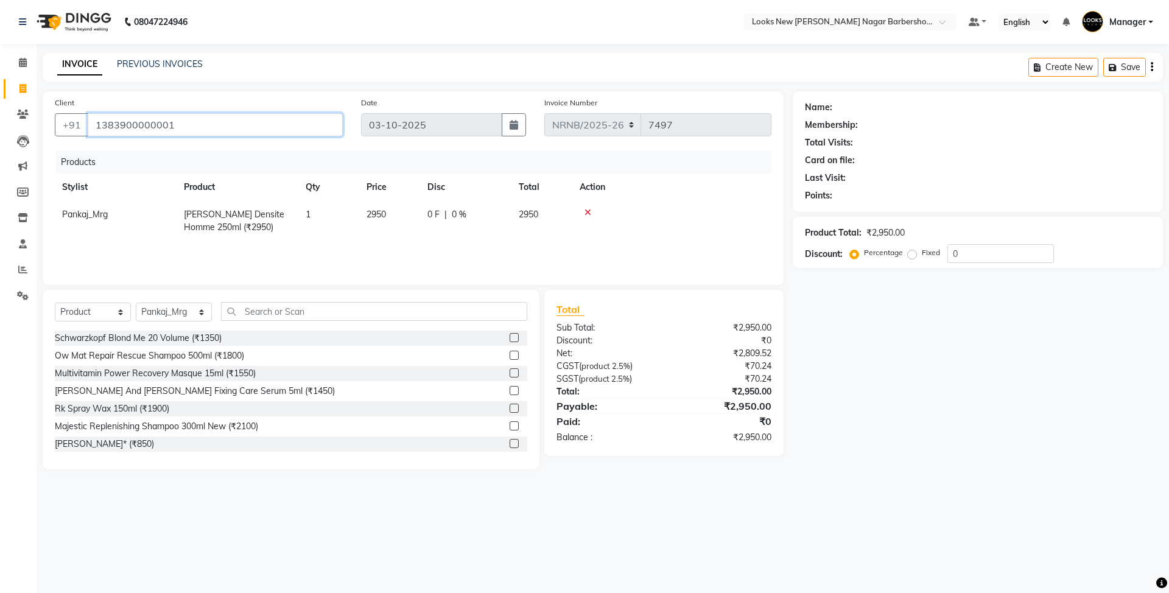
type input "1383900000001"
select select "1: Object"
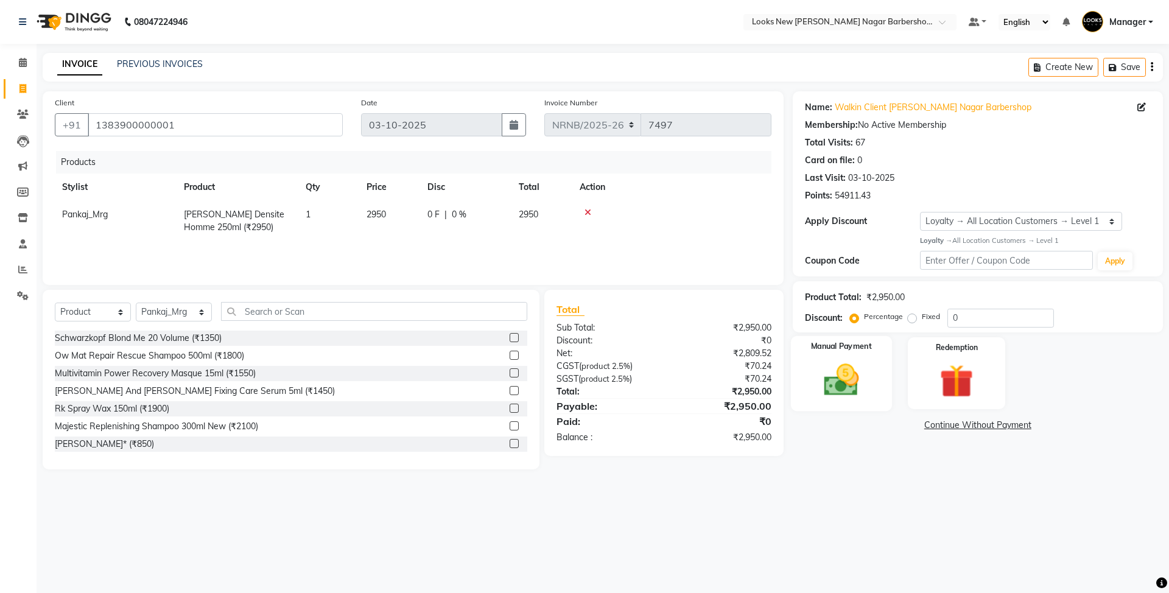
click at [844, 395] on img at bounding box center [841, 380] width 57 height 40
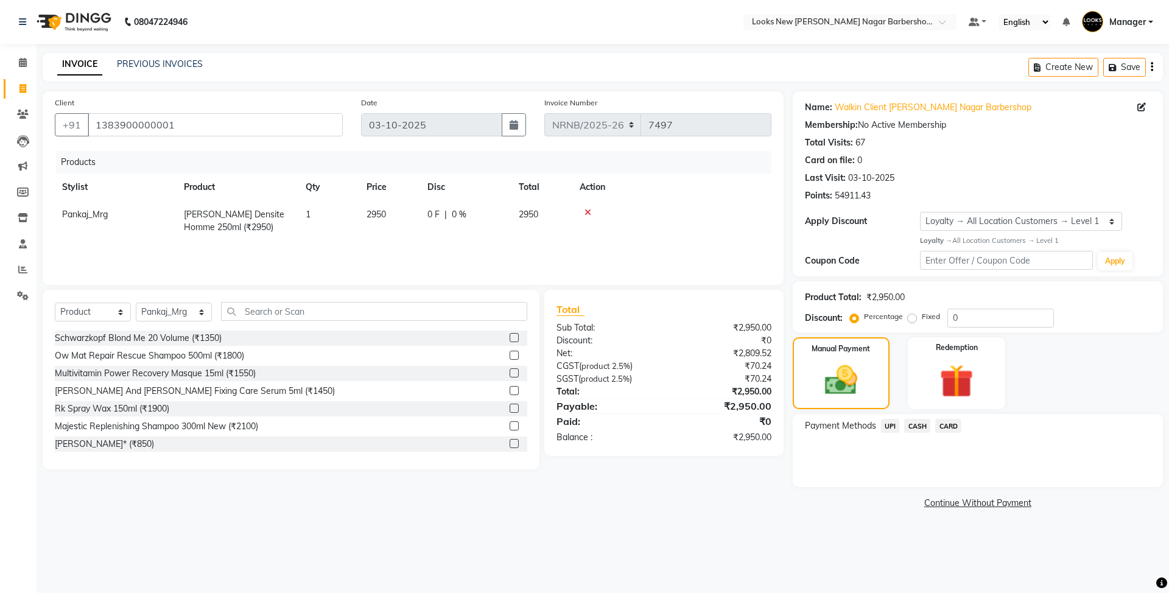
click at [921, 425] on span "CASH" at bounding box center [917, 426] width 26 height 14
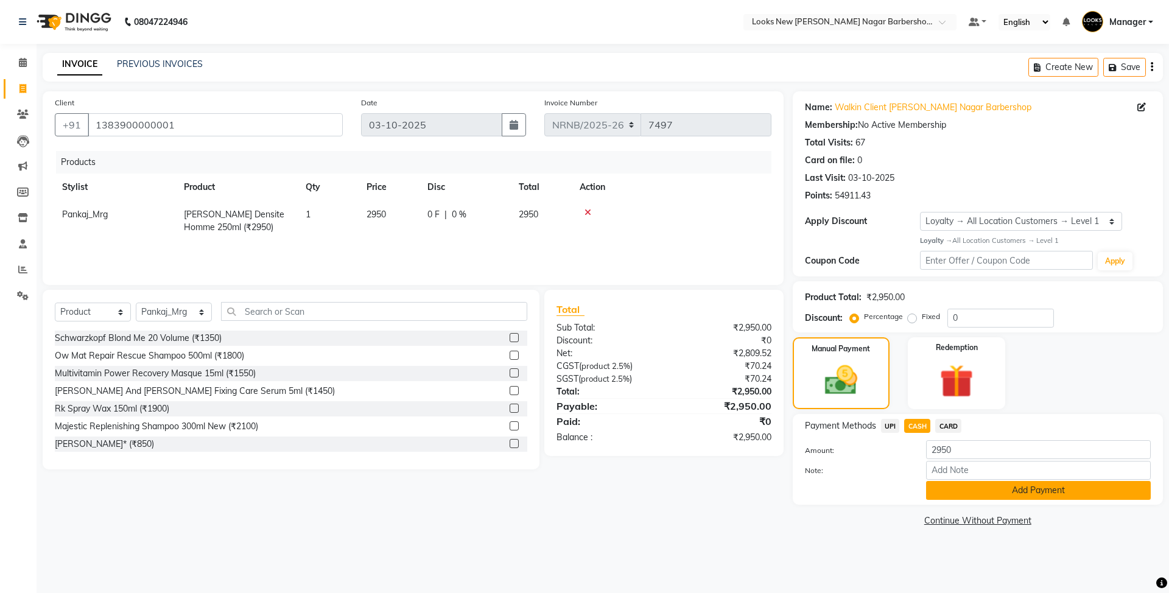
click at [950, 495] on button "Add Payment" at bounding box center [1038, 490] width 225 height 19
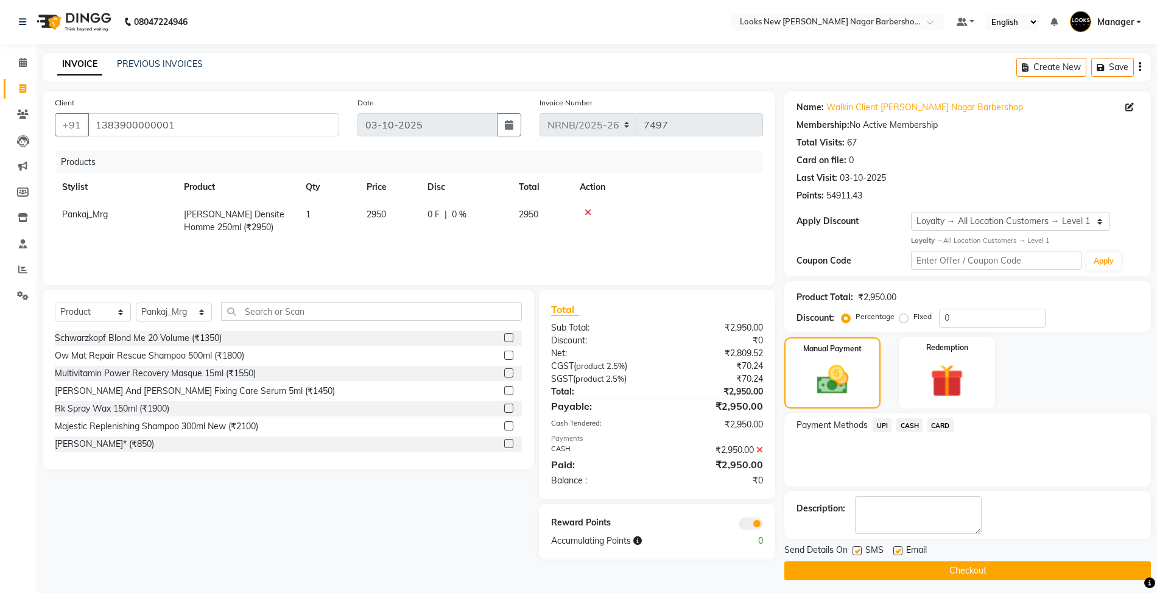
click at [885, 570] on button "Checkout" at bounding box center [967, 570] width 366 height 19
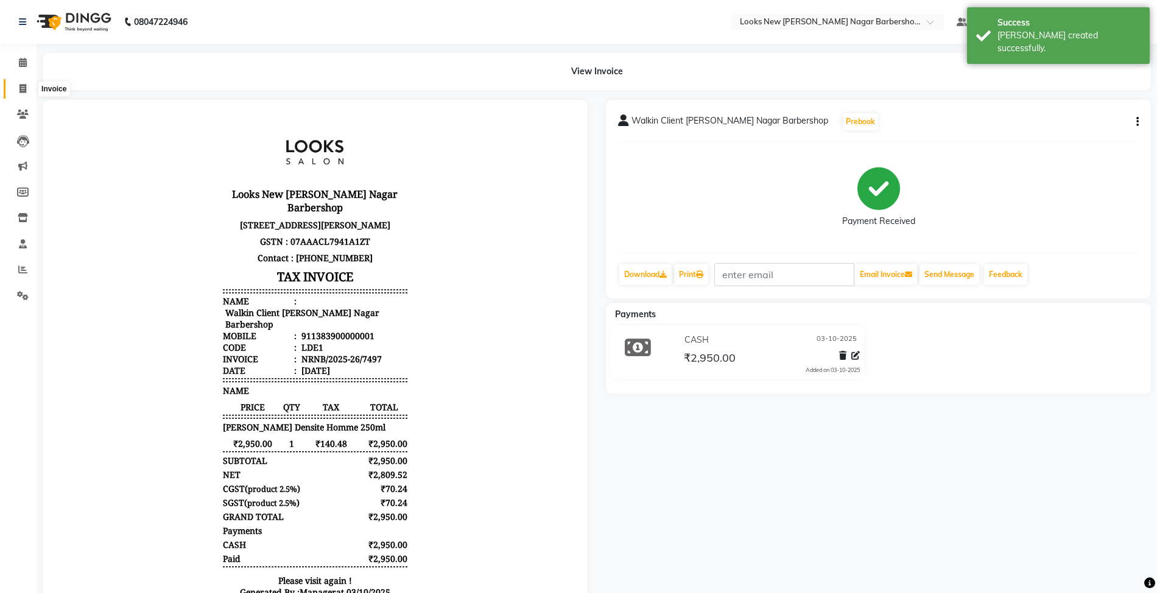
click at [27, 83] on span at bounding box center [22, 89] width 21 height 14
select select "service"
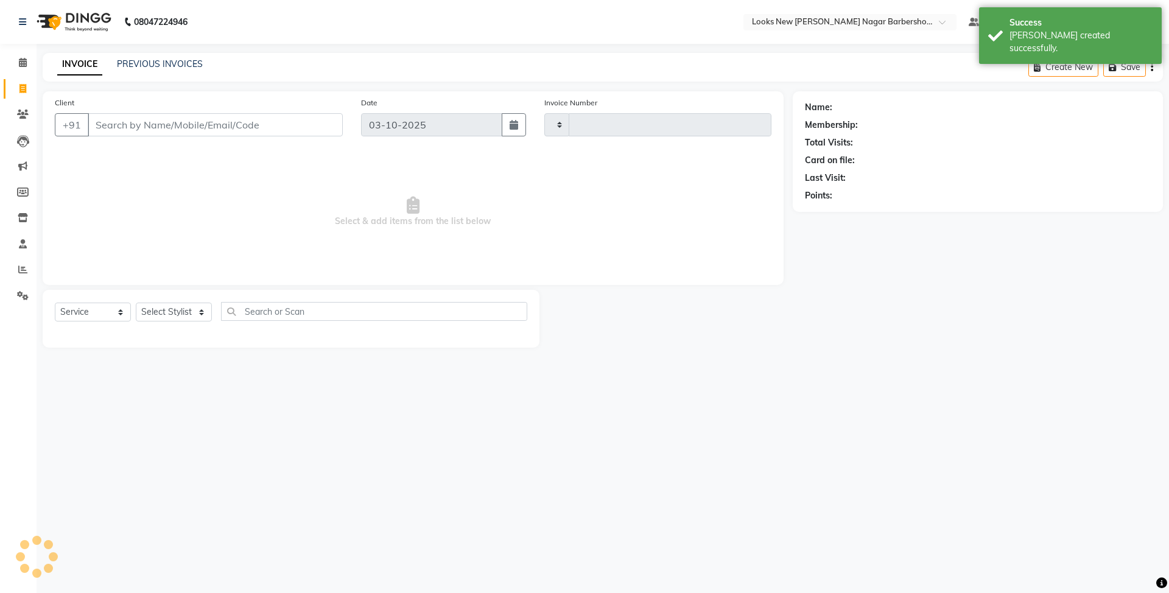
type input "7498"
select select "8705"
click at [30, 57] on span at bounding box center [22, 63] width 21 height 14
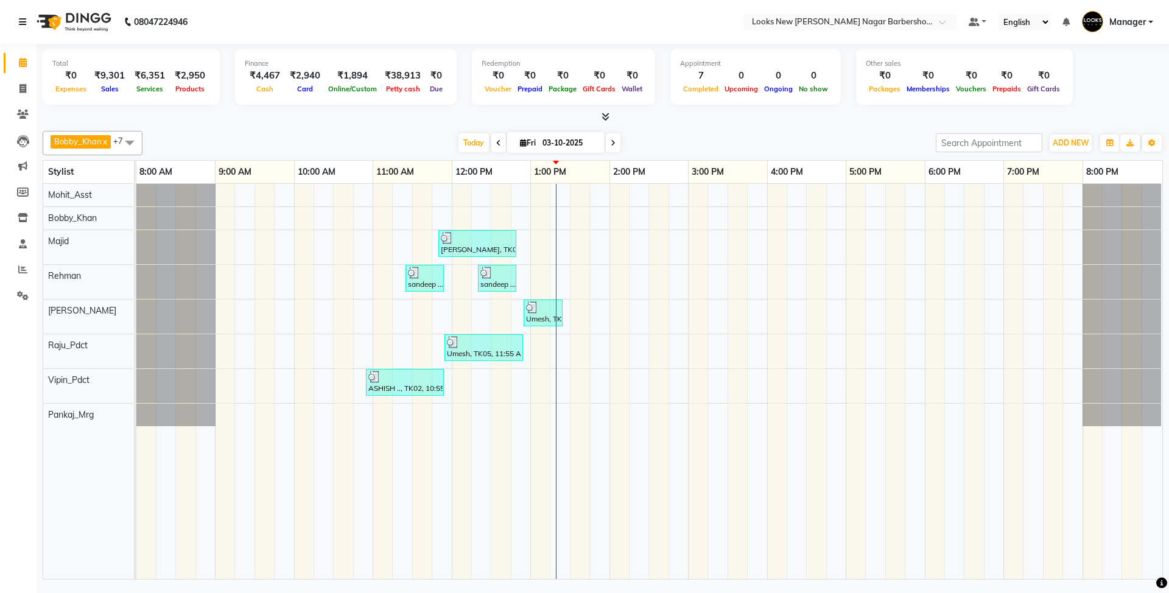
click at [20, 23] on icon at bounding box center [22, 22] width 7 height 9
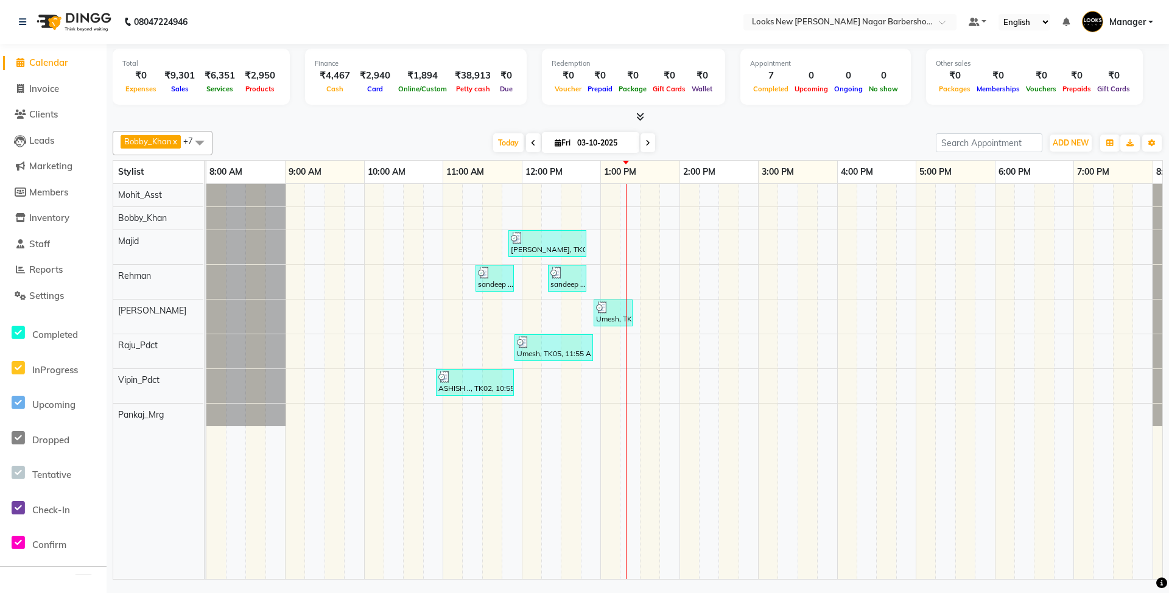
click at [47, 96] on li "Invoice" at bounding box center [53, 89] width 107 height 26
click at [46, 83] on span "Invoice" at bounding box center [44, 89] width 30 height 12
select select "service"
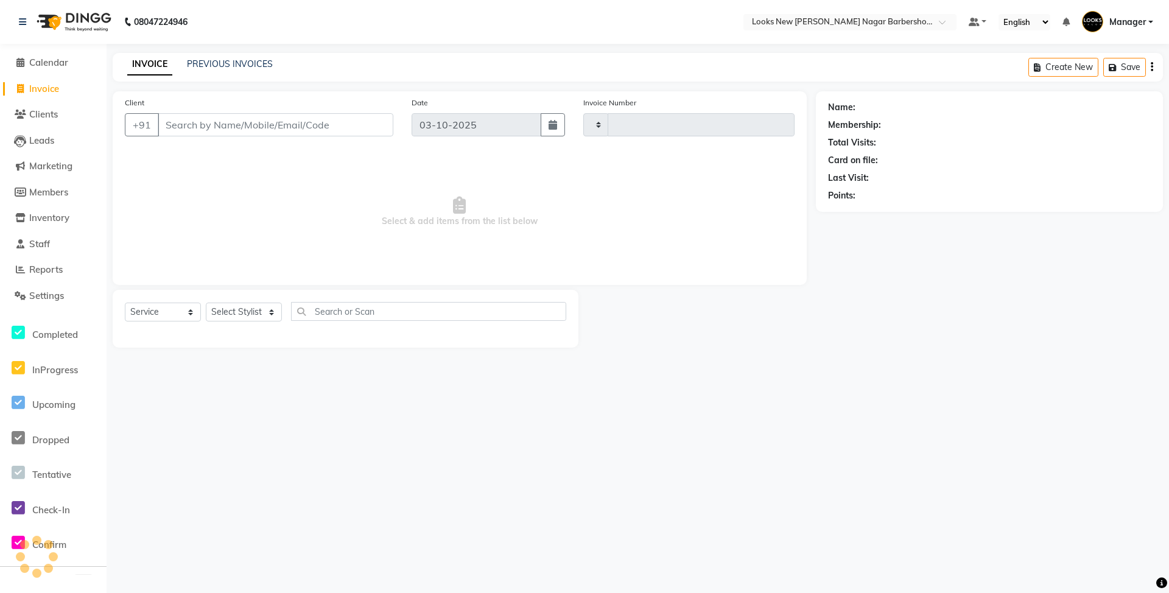
type input "7498"
select select "8705"
click at [258, 309] on select "Select Stylist" at bounding box center [244, 312] width 76 height 19
select select "87357"
click at [206, 303] on select "Select Stylist Aakash_Pdct Afsar Ahmed Ashmita Ayesha Bobby_Asst Bobby_Khan Cou…" at bounding box center [244, 312] width 76 height 19
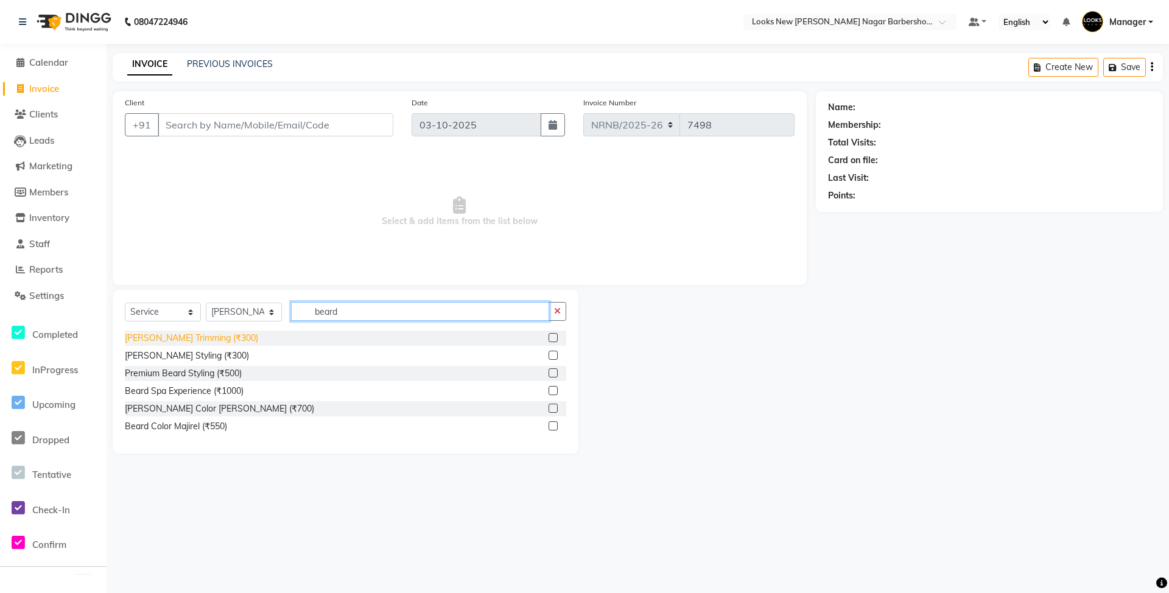
type input "beard"
click at [162, 337] on div "Beard Trimming (₹300)" at bounding box center [191, 338] width 133 height 13
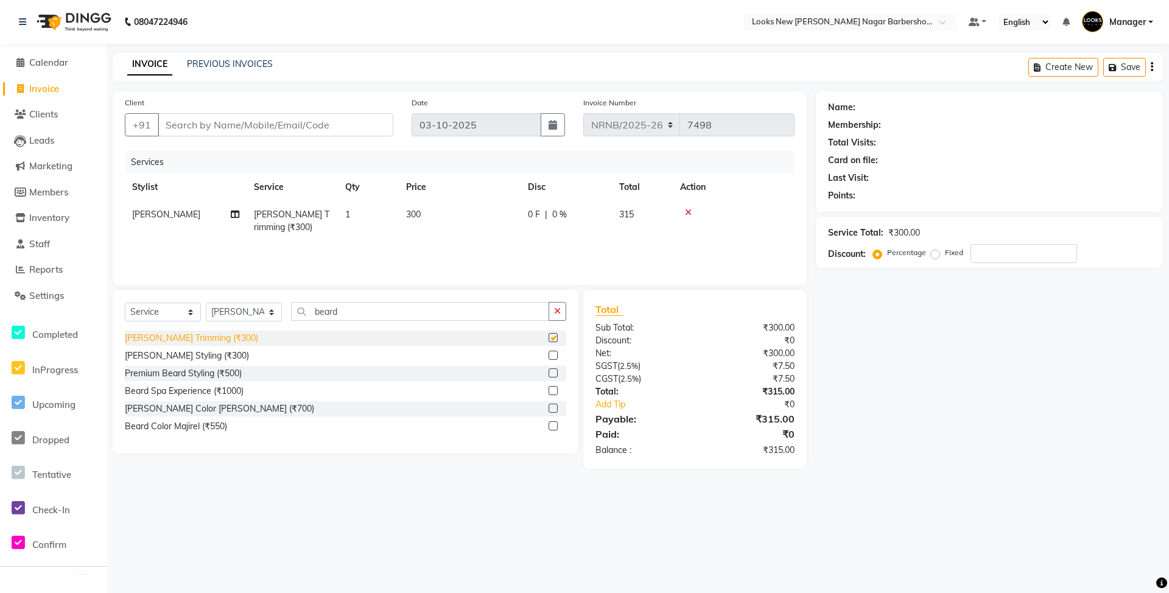
checkbox input "false"
click at [209, 131] on input "Client" at bounding box center [276, 124] width 236 height 23
type input "1"
type input "0"
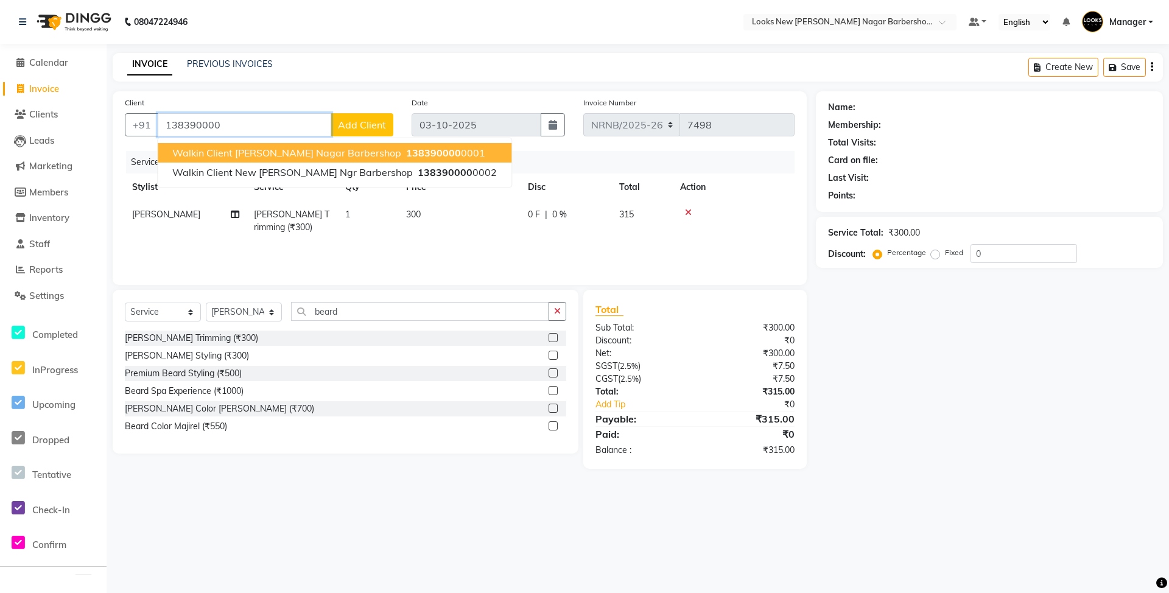
click at [286, 161] on button "Walkin Client Rajinder Nagar Barbershop 138390000 0001" at bounding box center [335, 152] width 354 height 19
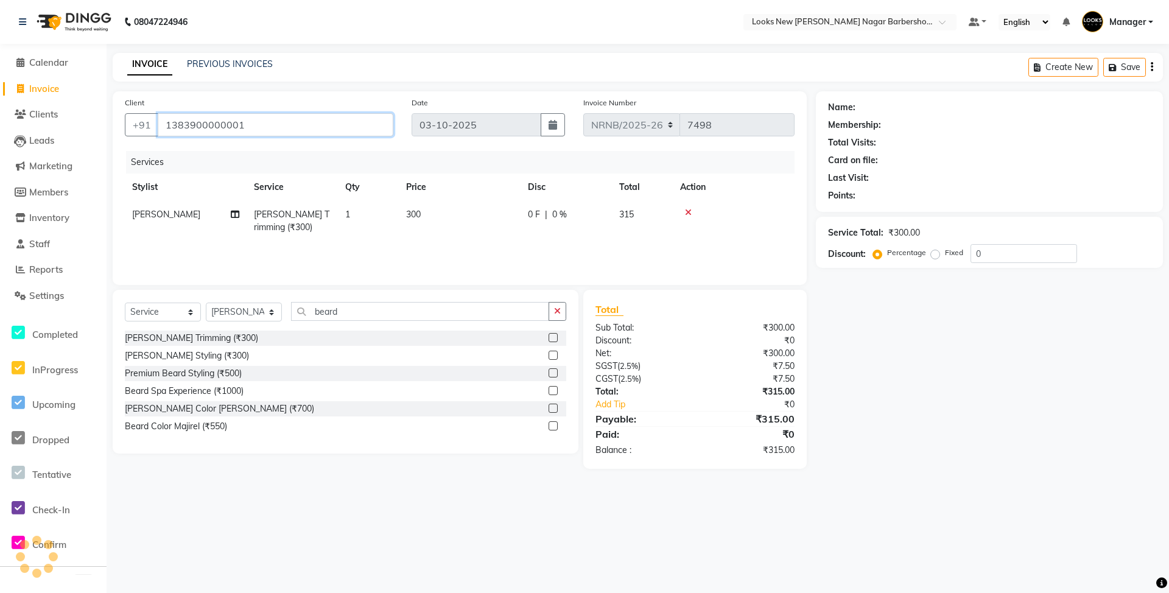
type input "1383900000001"
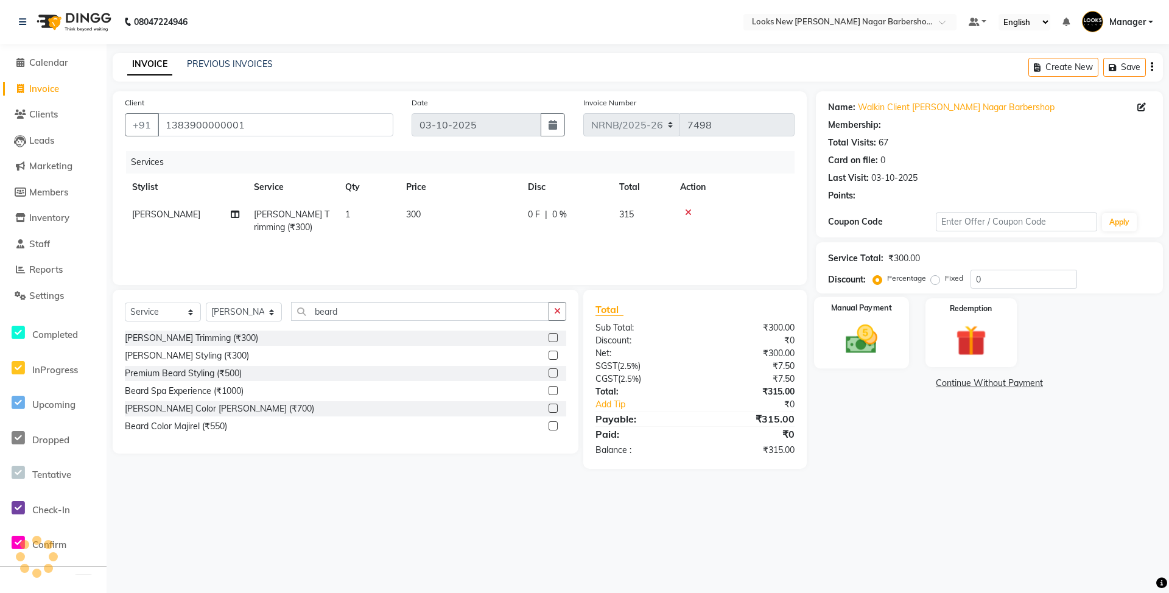
click at [860, 343] on img at bounding box center [861, 339] width 52 height 37
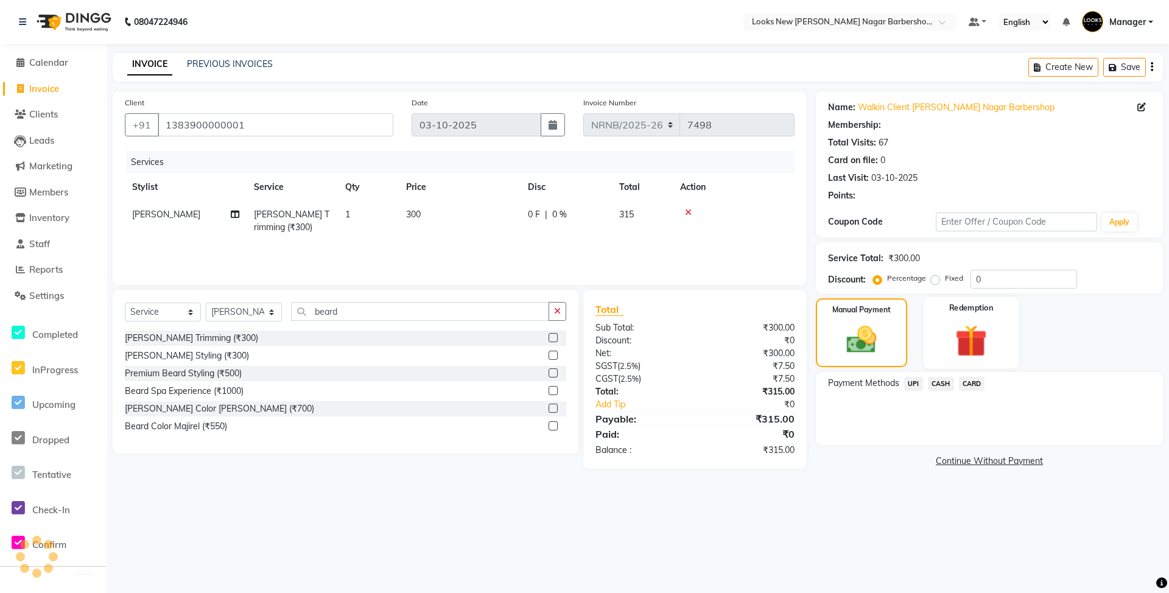
select select "1: Object"
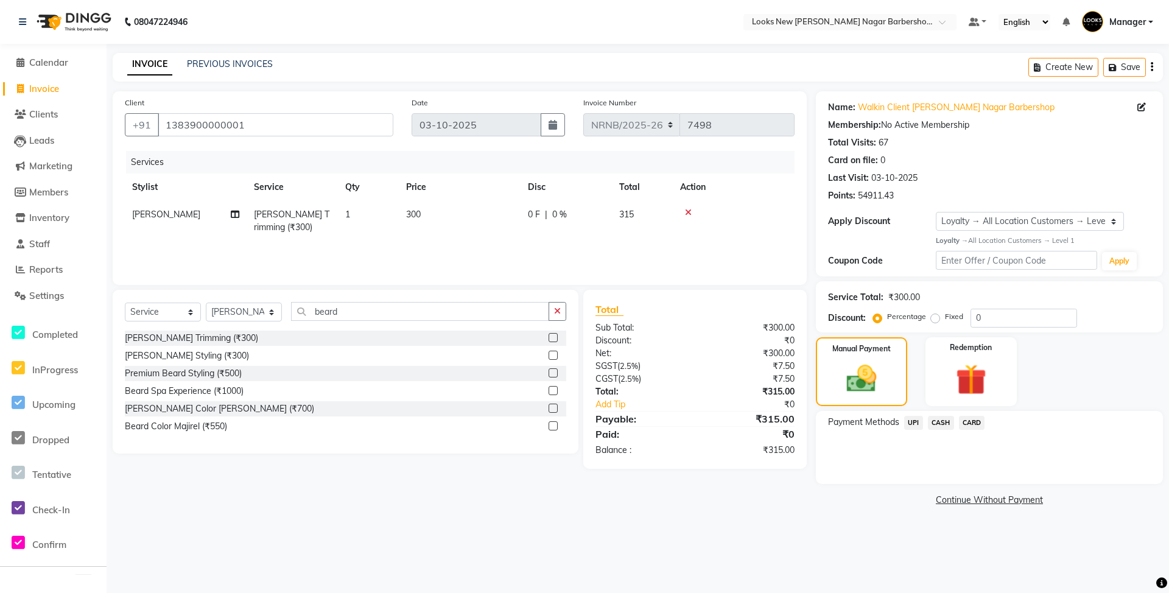
click at [945, 429] on span "CASH" at bounding box center [941, 423] width 26 height 14
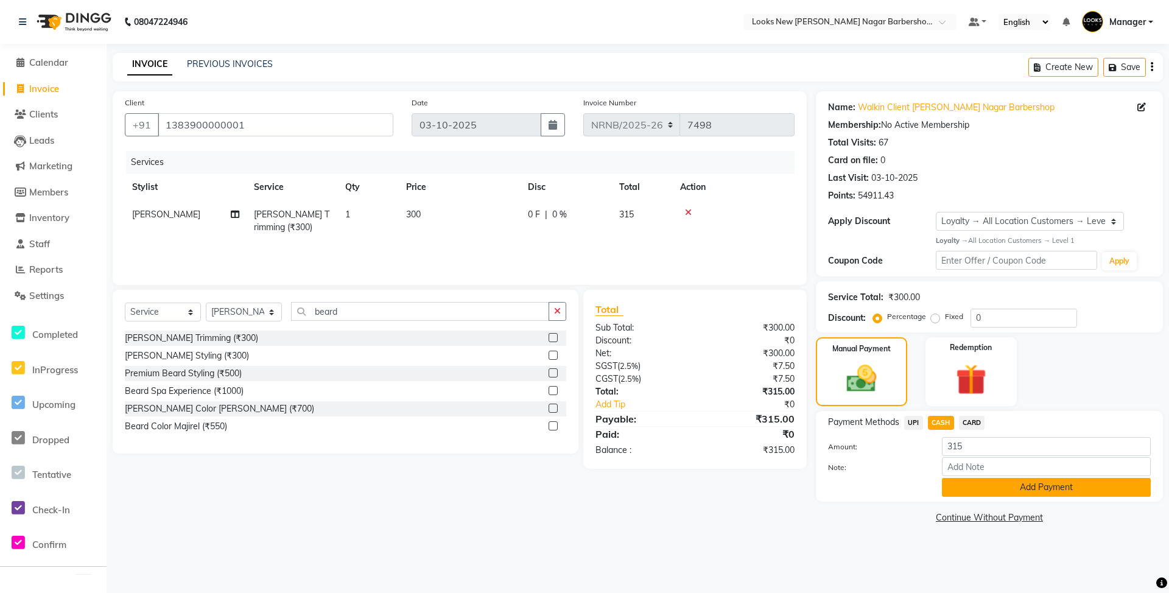
click at [980, 486] on button "Add Payment" at bounding box center [1046, 487] width 209 height 19
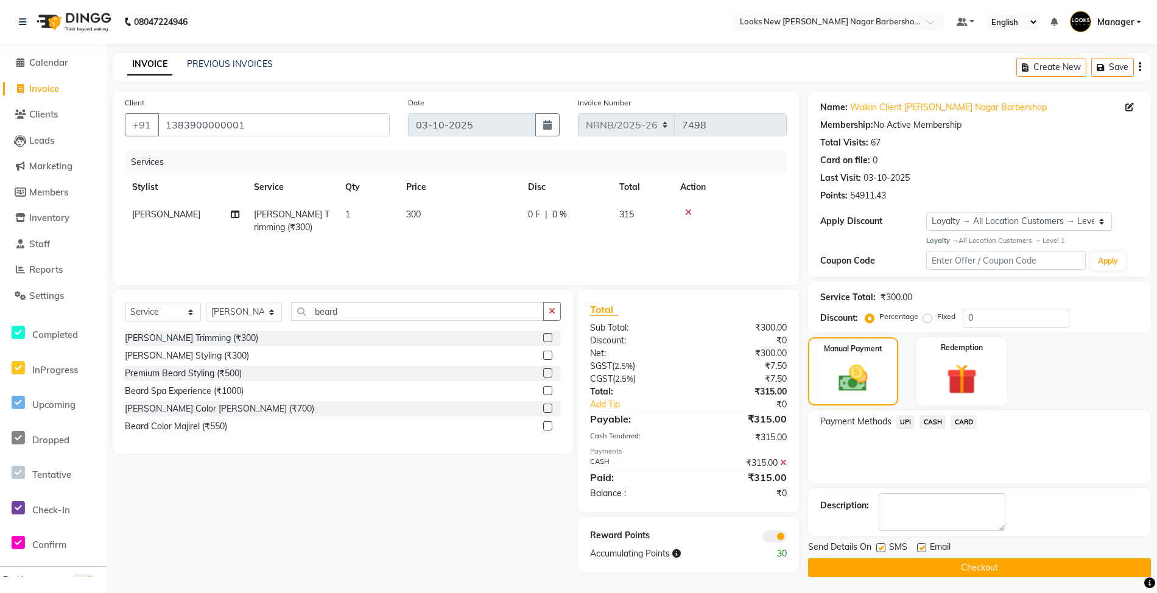
click at [967, 577] on button "Checkout" at bounding box center [979, 567] width 343 height 19
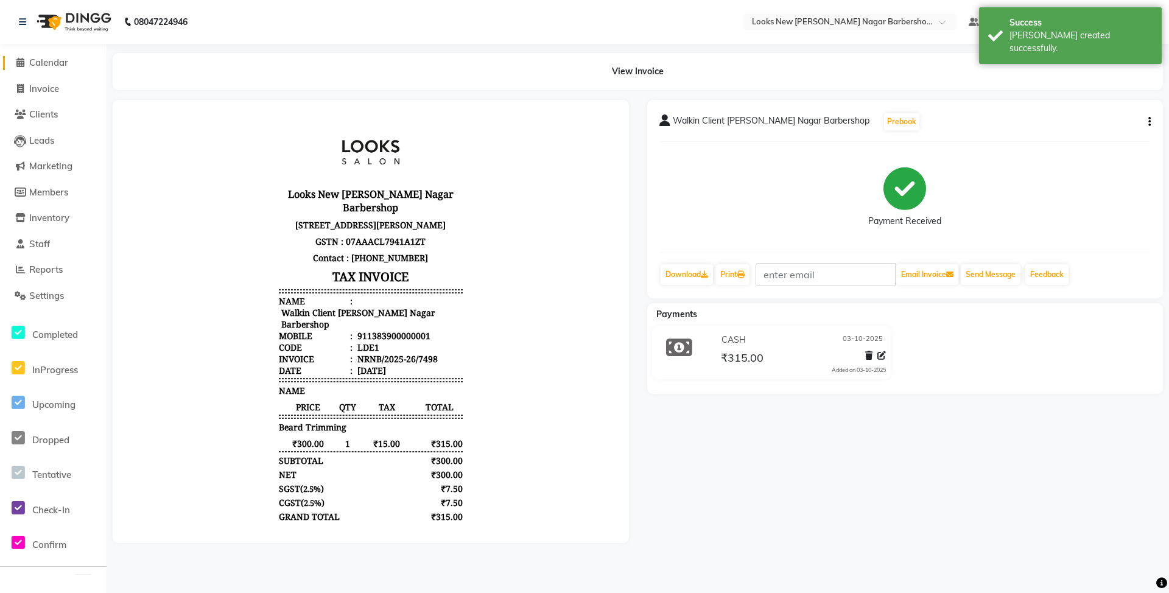
drag, startPoint x: 47, startPoint y: 57, endPoint x: 47, endPoint y: 63, distance: 6.1
click at [47, 58] on span "Calendar" at bounding box center [48, 63] width 39 height 12
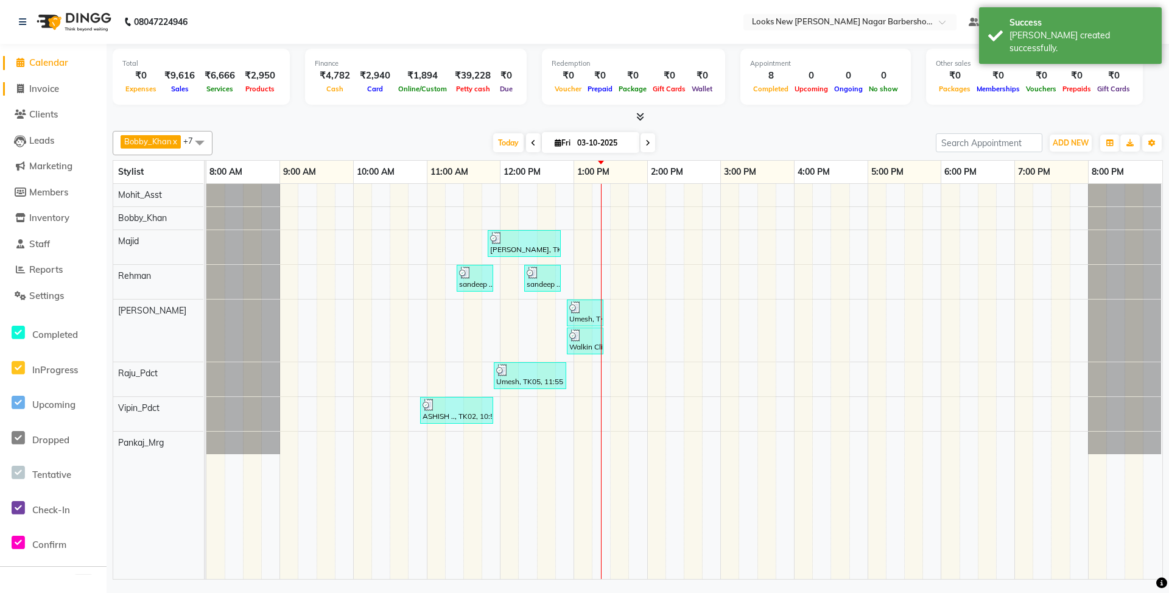
click at [52, 83] on span "Invoice" at bounding box center [44, 89] width 30 height 12
select select "service"
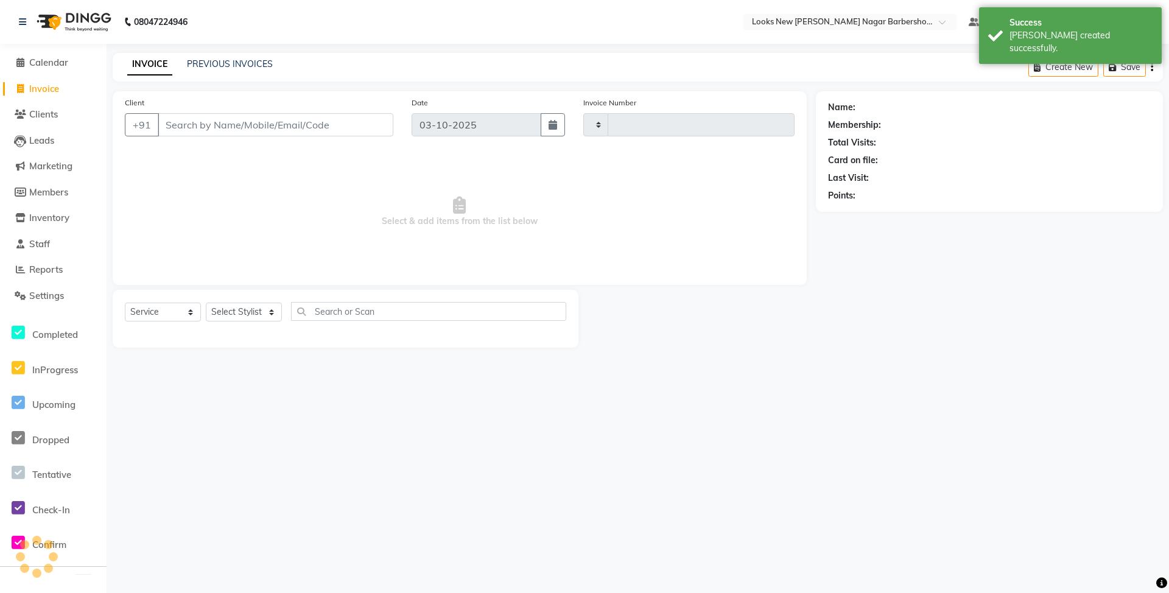
type input "7499"
select select "8705"
click at [201, 62] on link "PREVIOUS INVOICES" at bounding box center [230, 63] width 86 height 11
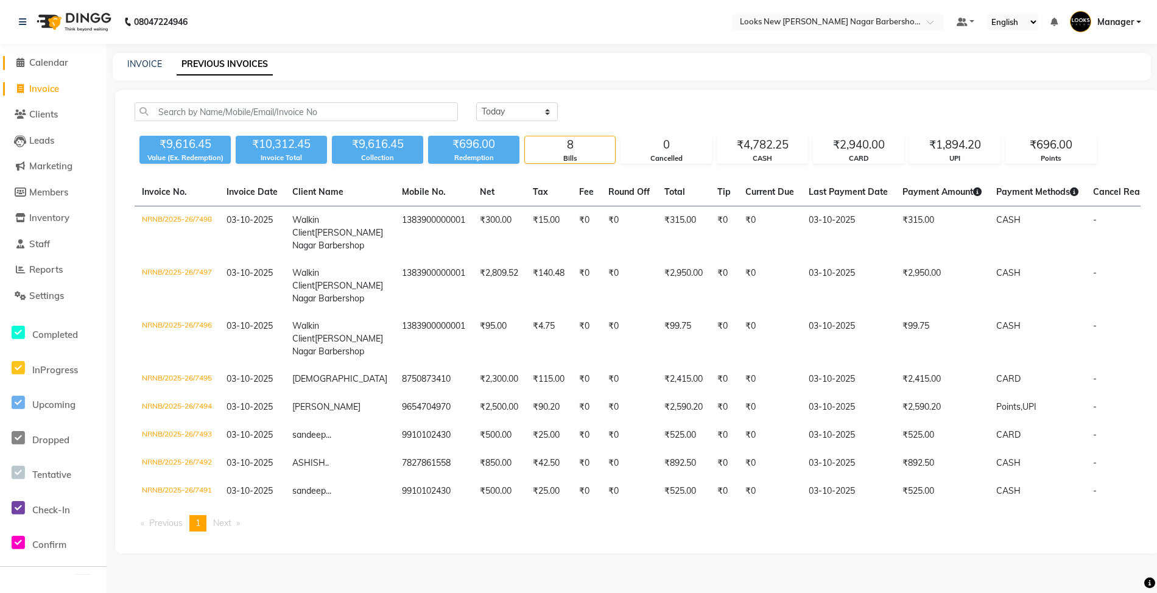
click at [40, 60] on span "Calendar" at bounding box center [48, 63] width 39 height 12
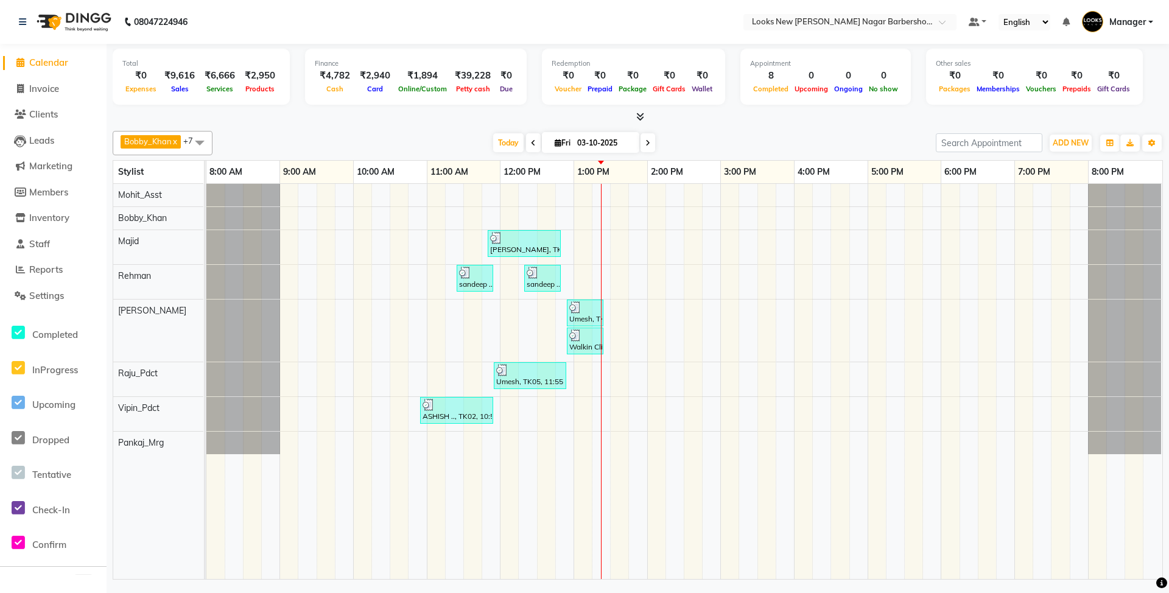
drag, startPoint x: 57, startPoint y: 80, endPoint x: 16, endPoint y: 130, distance: 64.4
click at [55, 82] on li "Invoice" at bounding box center [53, 89] width 107 height 26
click at [42, 93] on span "Invoice" at bounding box center [44, 89] width 30 height 12
select select "service"
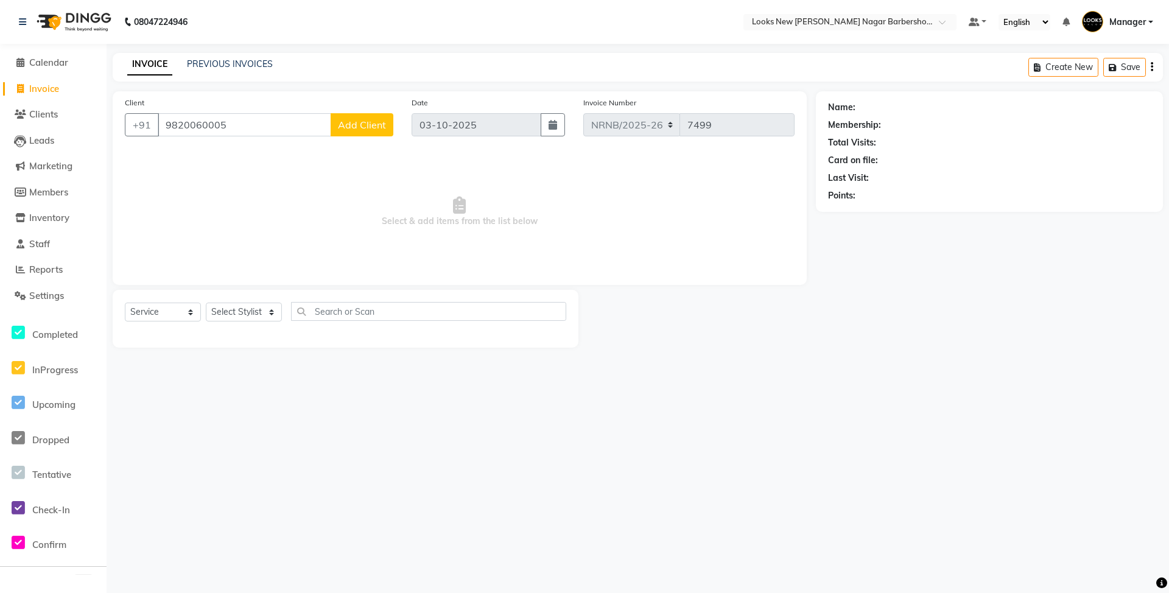
type input "9820060005"
click at [377, 121] on span "Add Client" at bounding box center [362, 125] width 48 height 12
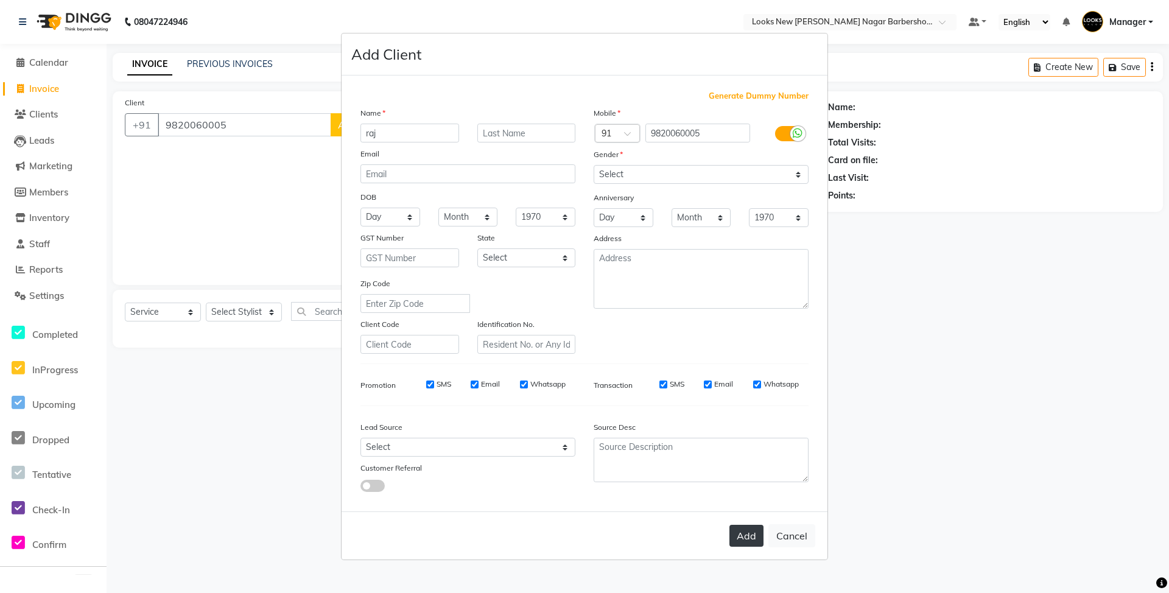
type input "raj"
click at [757, 539] on button "Add" at bounding box center [746, 536] width 34 height 22
click at [748, 541] on button "Add" at bounding box center [746, 536] width 34 height 22
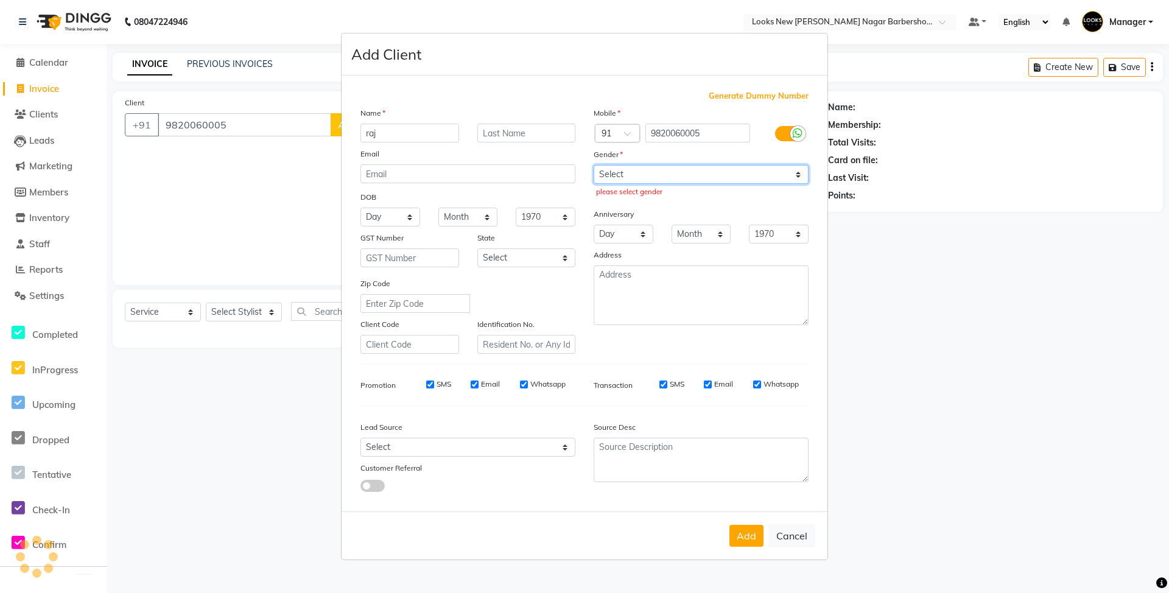
drag, startPoint x: 704, startPoint y: 169, endPoint x: 695, endPoint y: 183, distance: 17.2
click at [702, 169] on select "Select Male Female Other Prefer Not To Say" at bounding box center [701, 174] width 215 height 19
select select "male"
click at [594, 166] on select "Select Male Female Other Prefer Not To Say" at bounding box center [701, 174] width 215 height 19
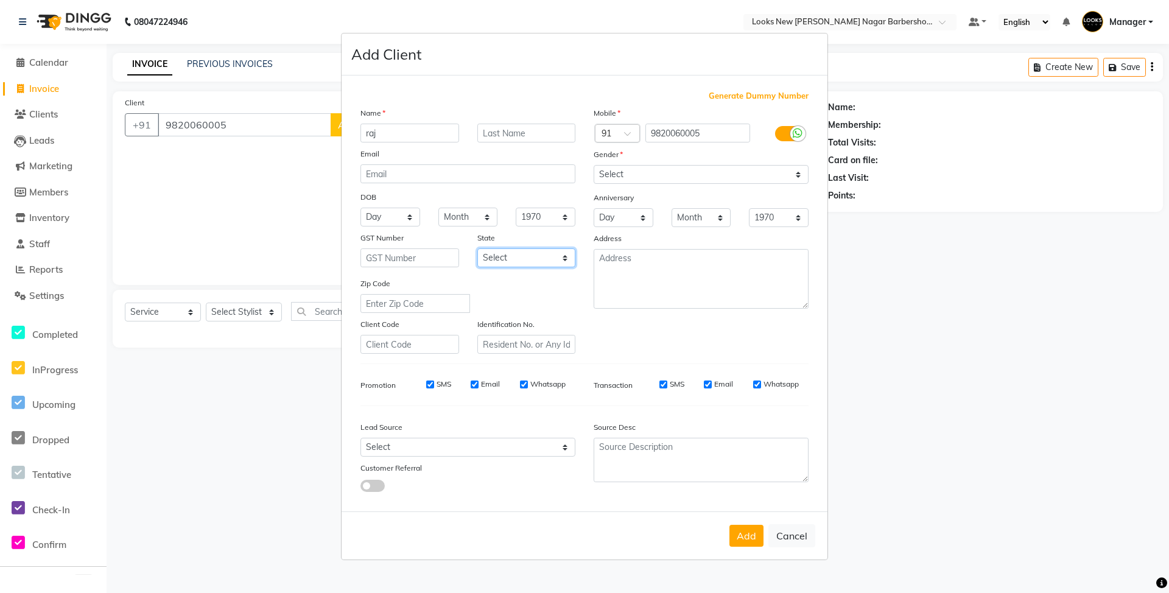
click at [561, 256] on select "Select Andaman and Nicobar Islands Andhra Pradesh Arunachal Pradesh Assam Bihar…" at bounding box center [526, 257] width 99 height 19
select select "10"
click at [477, 248] on select "Select Andaman and Nicobar Islands Andhra Pradesh Arunachal Pradesh Assam Bihar…" at bounding box center [526, 257] width 99 height 19
click at [734, 536] on button "Add" at bounding box center [746, 536] width 34 height 22
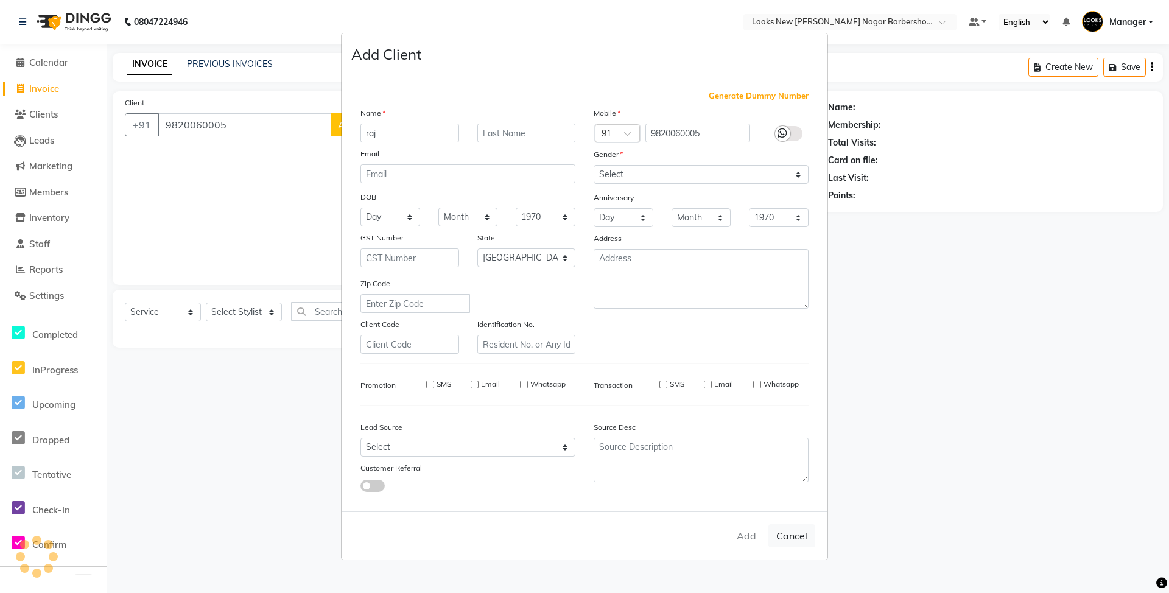
select select
select select "null"
select select
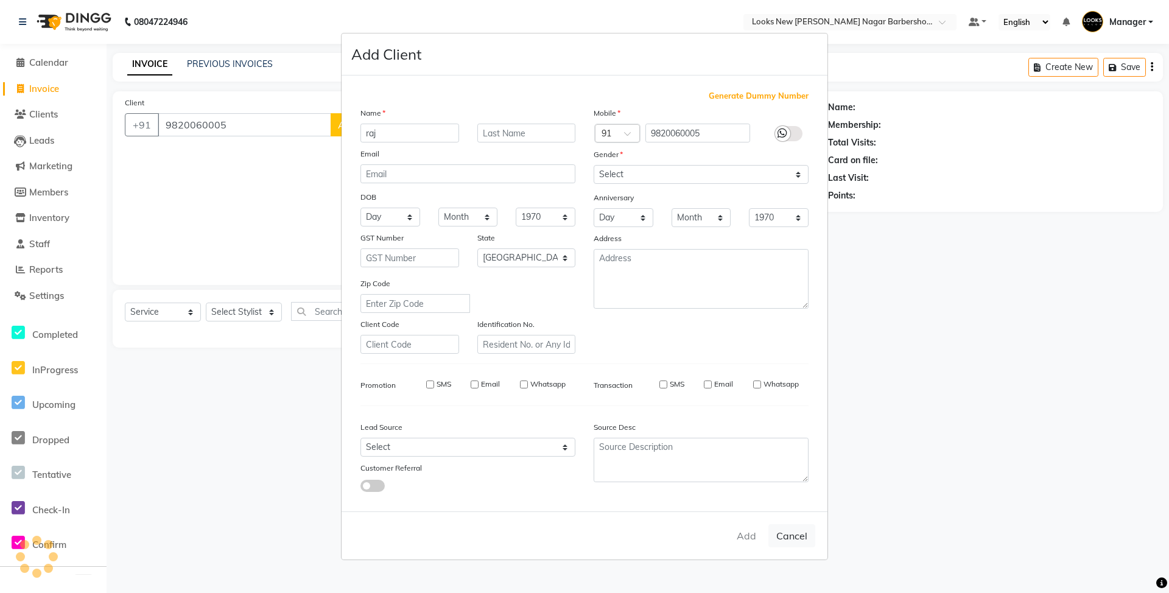
select select
checkbox input "false"
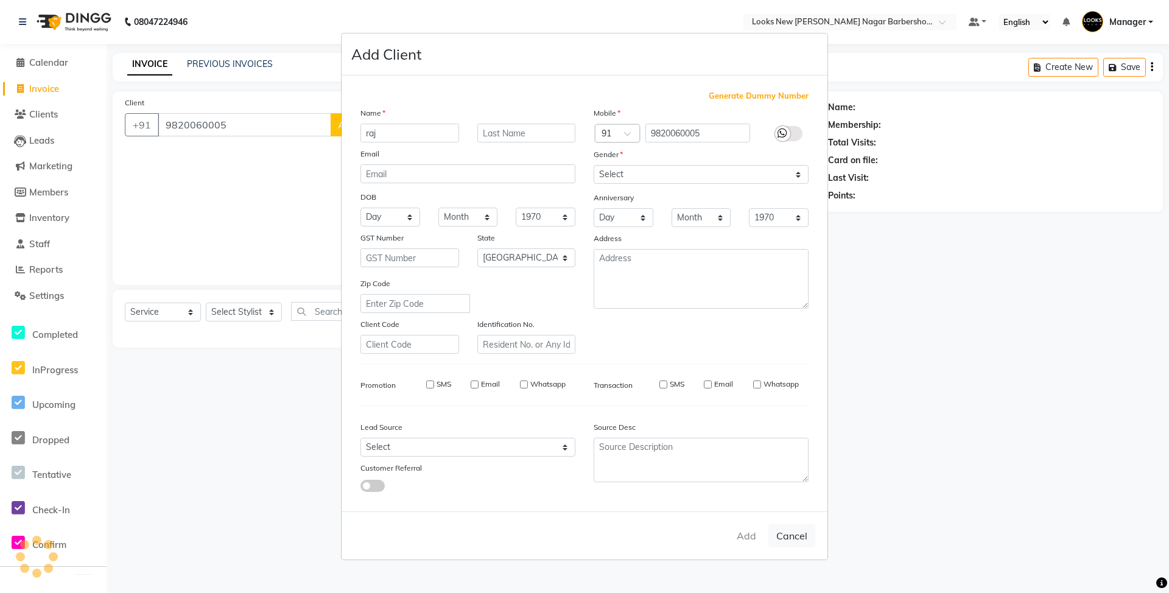
checkbox input "false"
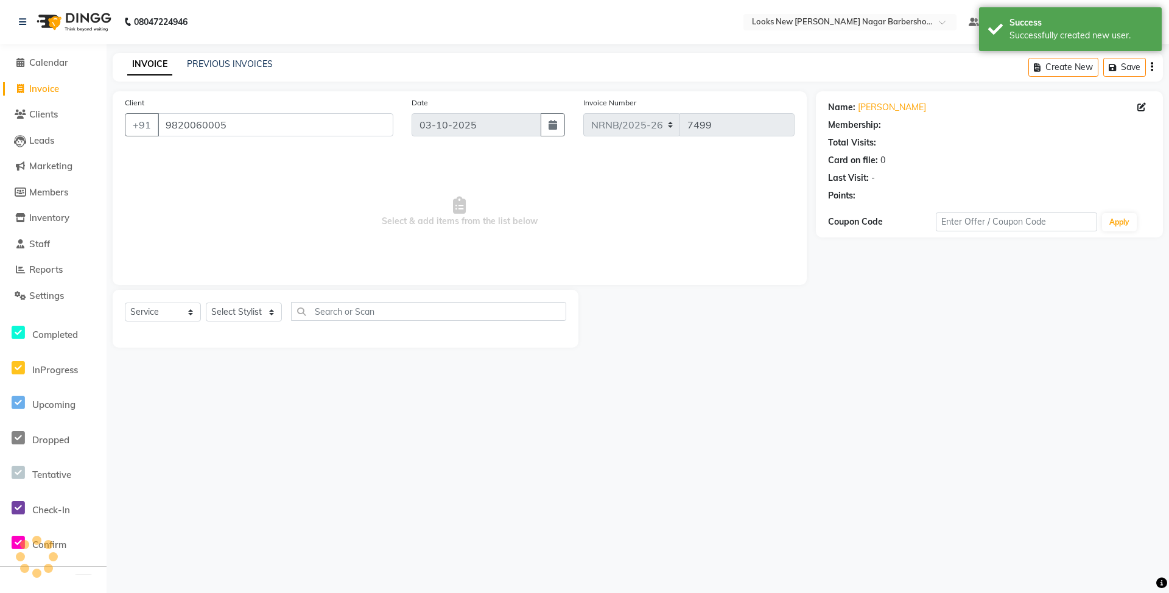
select select "1: Object"
click at [236, 312] on select "Select Stylist Aakash_Pdct Afsar Ahmed Ashmita Ayesha Bobby_Asst Bobby_Khan Cou…" at bounding box center [244, 312] width 76 height 19
select select "87354"
click at [206, 303] on select "Select Stylist Aakash_Pdct Afsar Ahmed Ashmita Ayesha Bobby_Asst Bobby_Khan Cou…" at bounding box center [244, 312] width 76 height 19
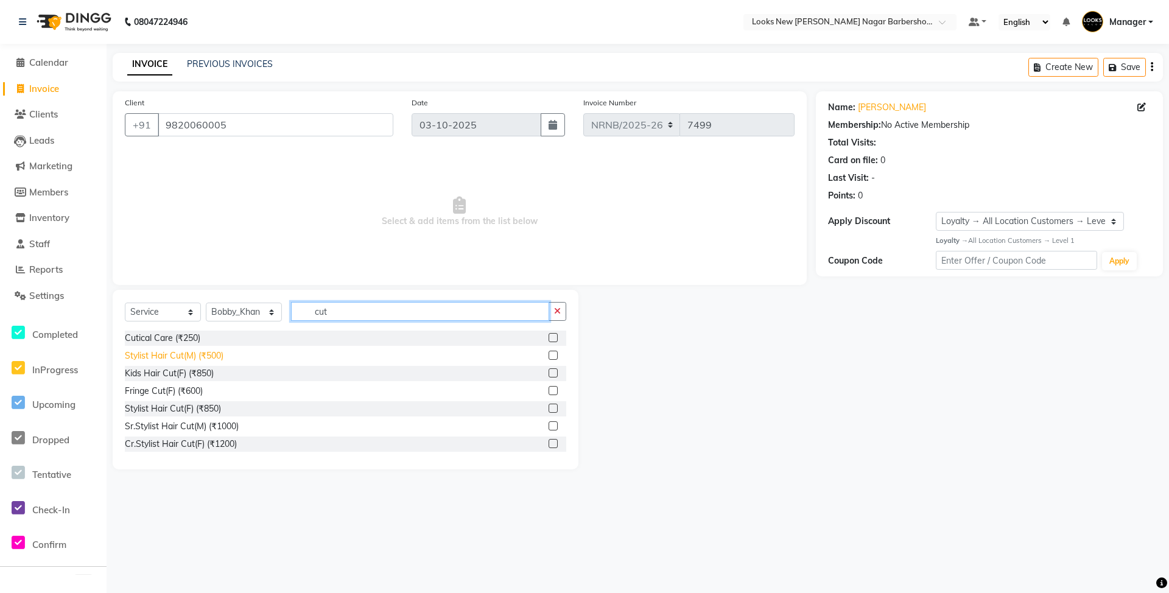
type input "cut"
click at [172, 353] on div "Stylist Hair Cut(M) (₹500)" at bounding box center [174, 355] width 99 height 13
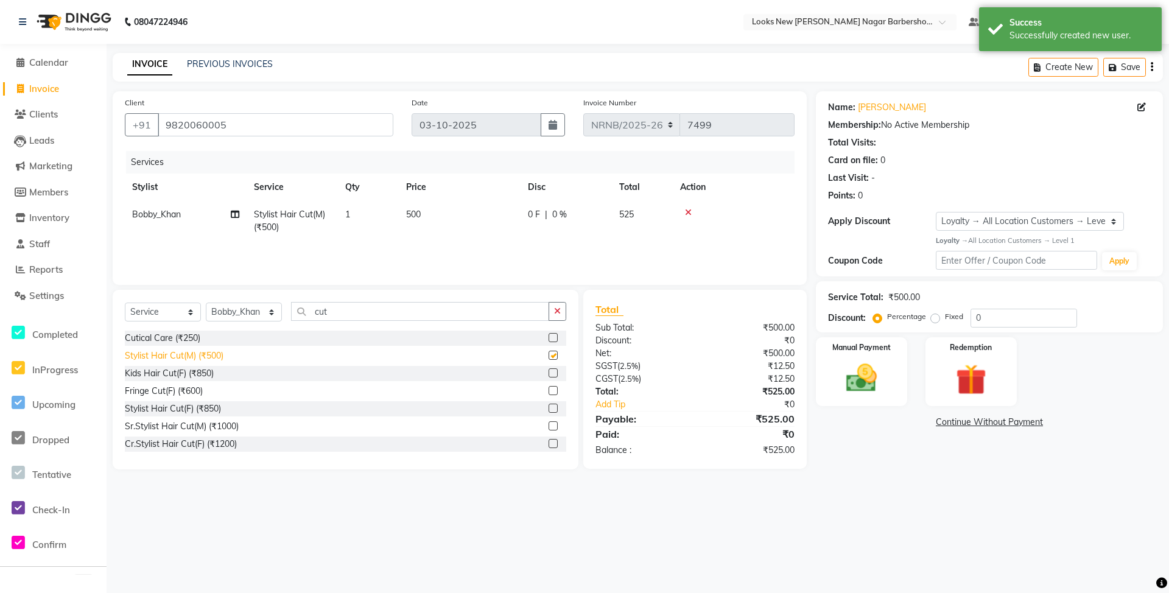
checkbox input "false"
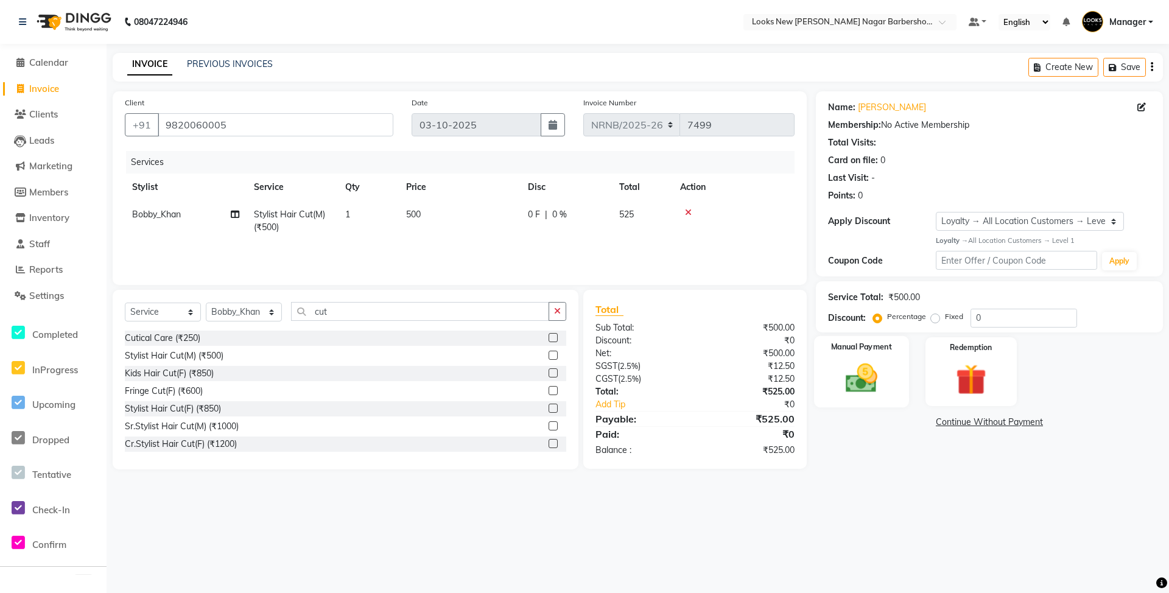
click at [860, 388] on img at bounding box center [861, 378] width 52 height 37
click at [910, 422] on span "UPI" at bounding box center [913, 423] width 19 height 14
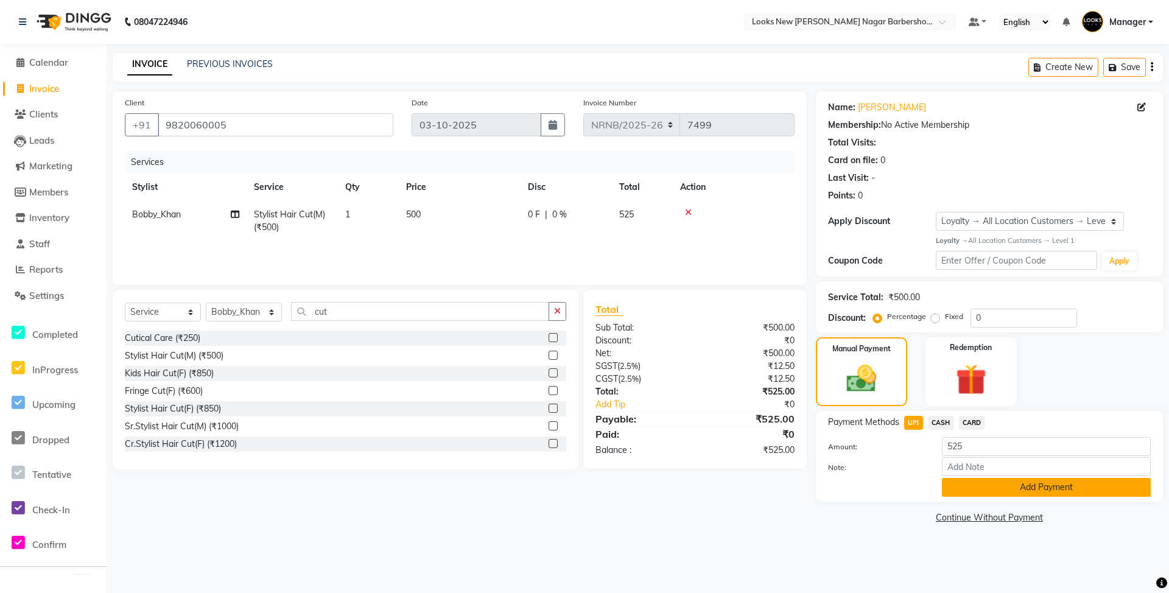
click at [958, 481] on button "Add Payment" at bounding box center [1046, 487] width 209 height 19
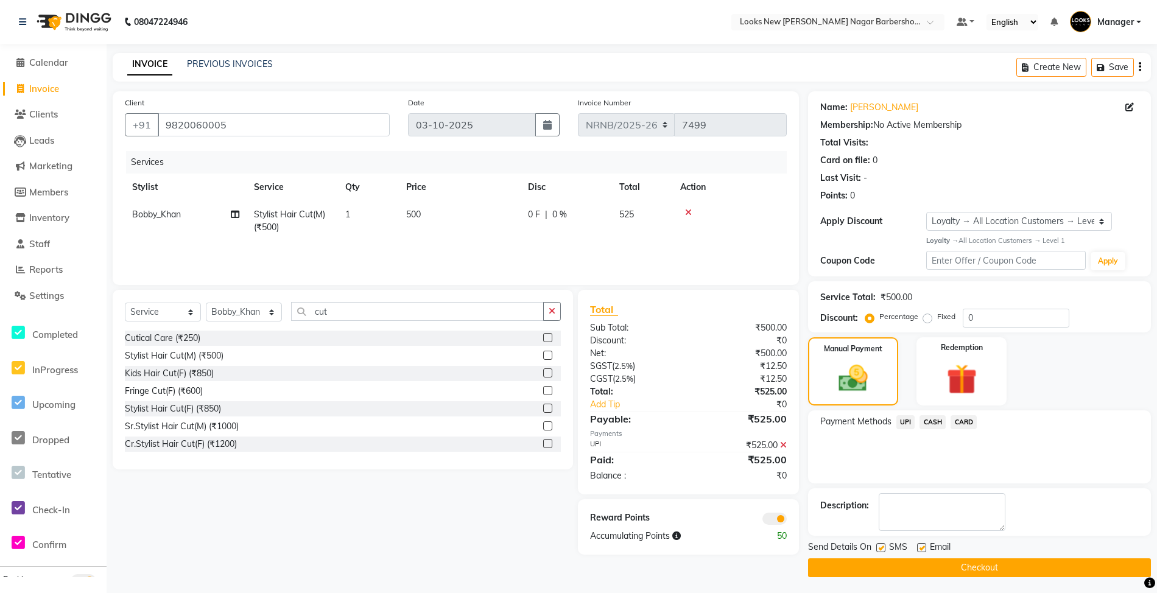
drag, startPoint x: 963, startPoint y: 547, endPoint x: 964, endPoint y: 559, distance: 12.2
click at [961, 550] on div "Send Details On SMS Email" at bounding box center [979, 548] width 343 height 15
click at [965, 563] on button "Checkout" at bounding box center [979, 567] width 343 height 19
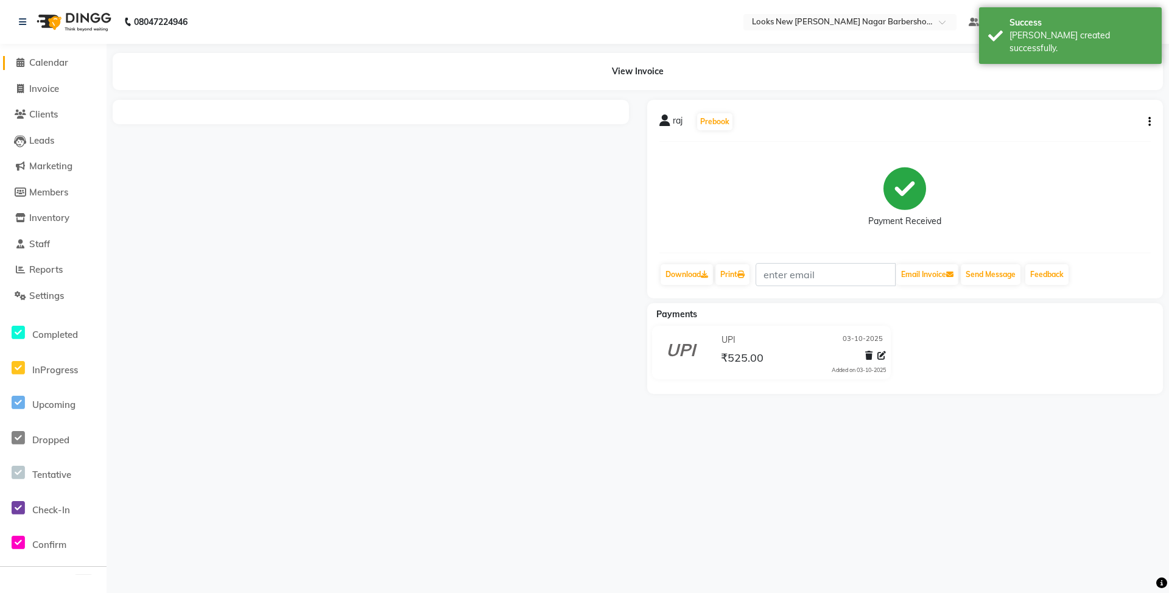
click at [65, 57] on span "Calendar" at bounding box center [48, 63] width 39 height 12
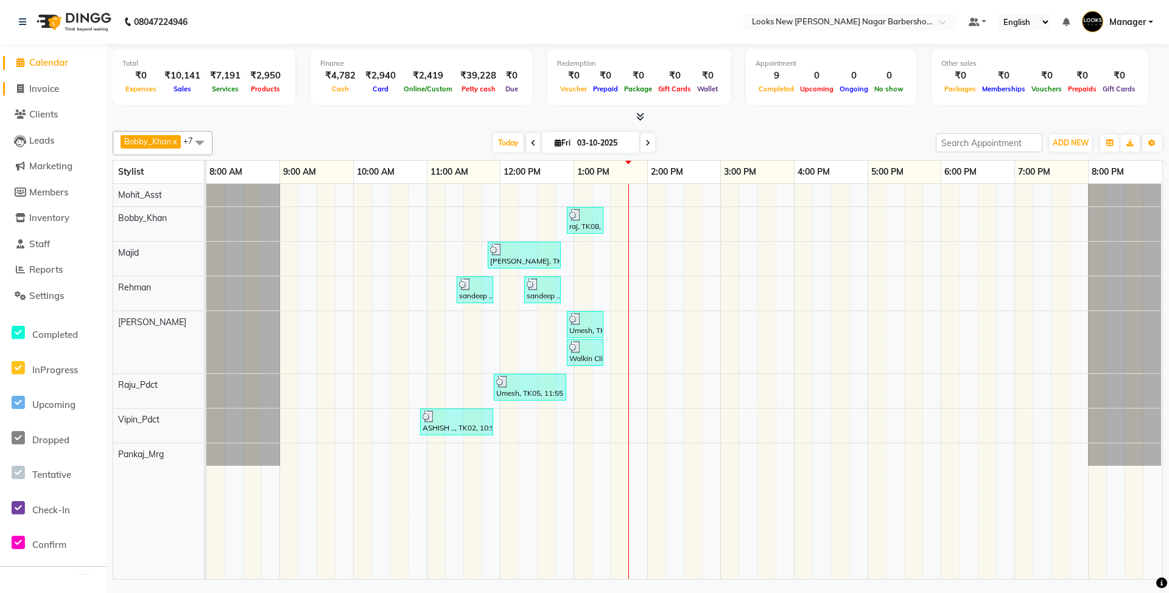
click at [54, 86] on span "Invoice" at bounding box center [44, 89] width 30 height 12
select select "service"
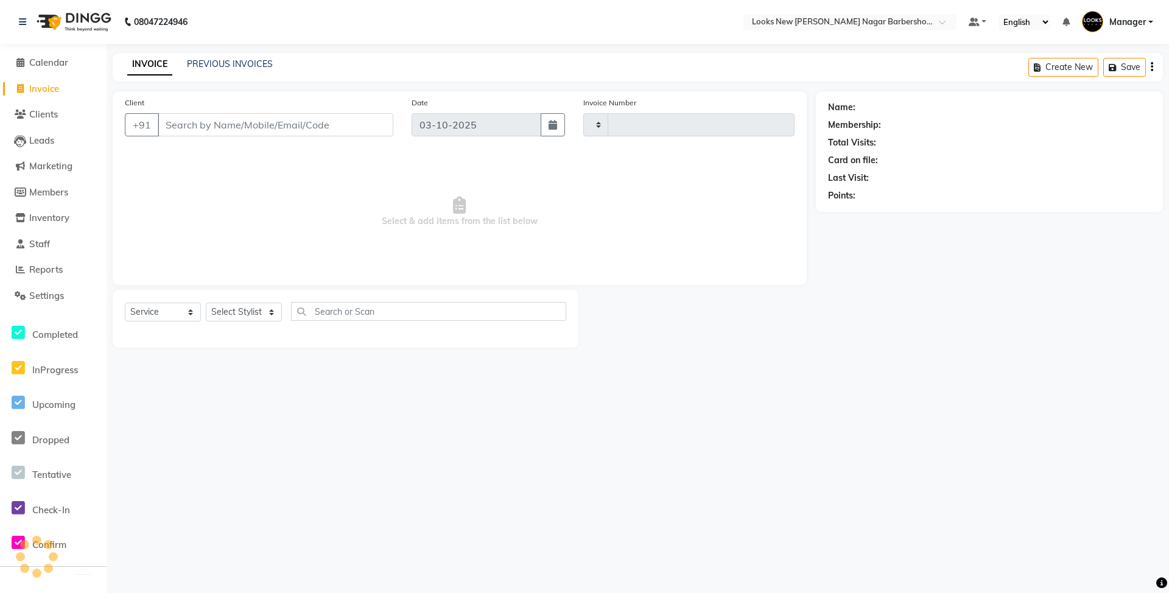
type input "7500"
select select "8705"
click at [233, 309] on select "Select Stylist Aakash_Pdct Afsar Ahmed Ashmita Ayesha Bobby_Asst Bobby_Khan Cou…" at bounding box center [244, 312] width 76 height 19
select select "87354"
click at [206, 303] on select "Select Stylist Aakash_Pdct Afsar Ahmed Ashmita Ayesha Bobby_Asst Bobby_Khan Cou…" at bounding box center [244, 312] width 76 height 19
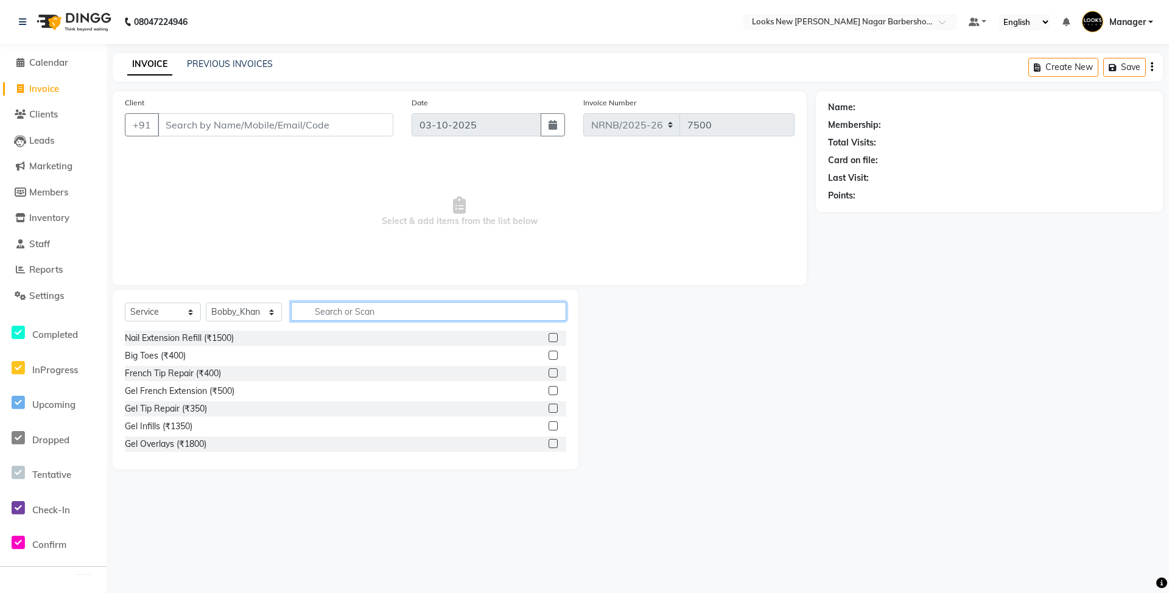
click at [332, 304] on input "text" at bounding box center [428, 311] width 275 height 19
type input "cut"
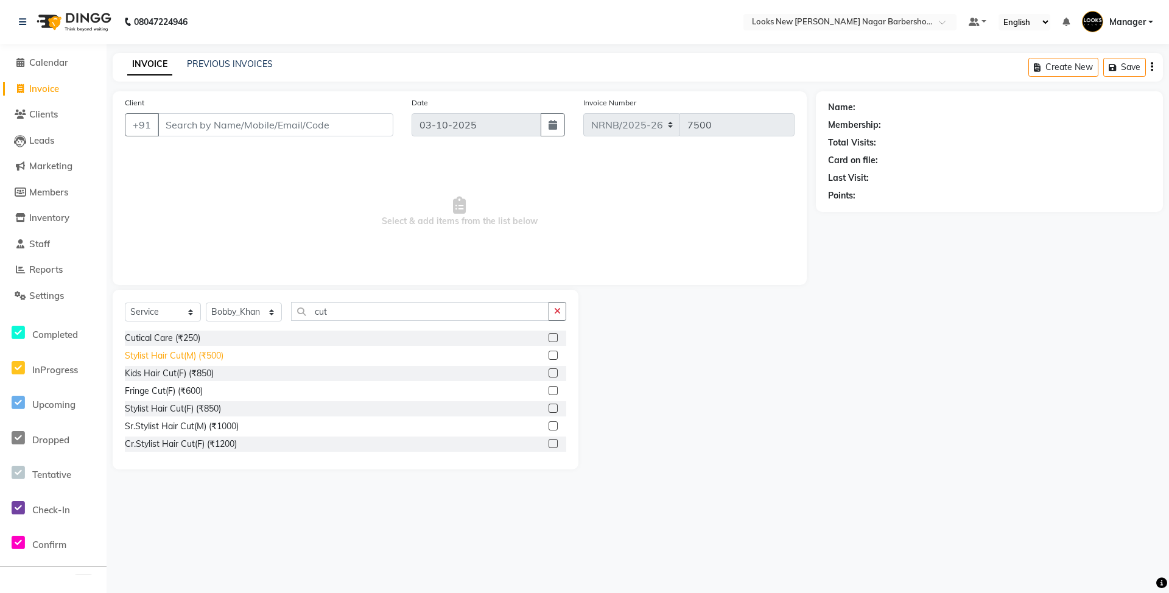
click at [200, 351] on div "Stylist Hair Cut(M) (₹500)" at bounding box center [174, 355] width 99 height 13
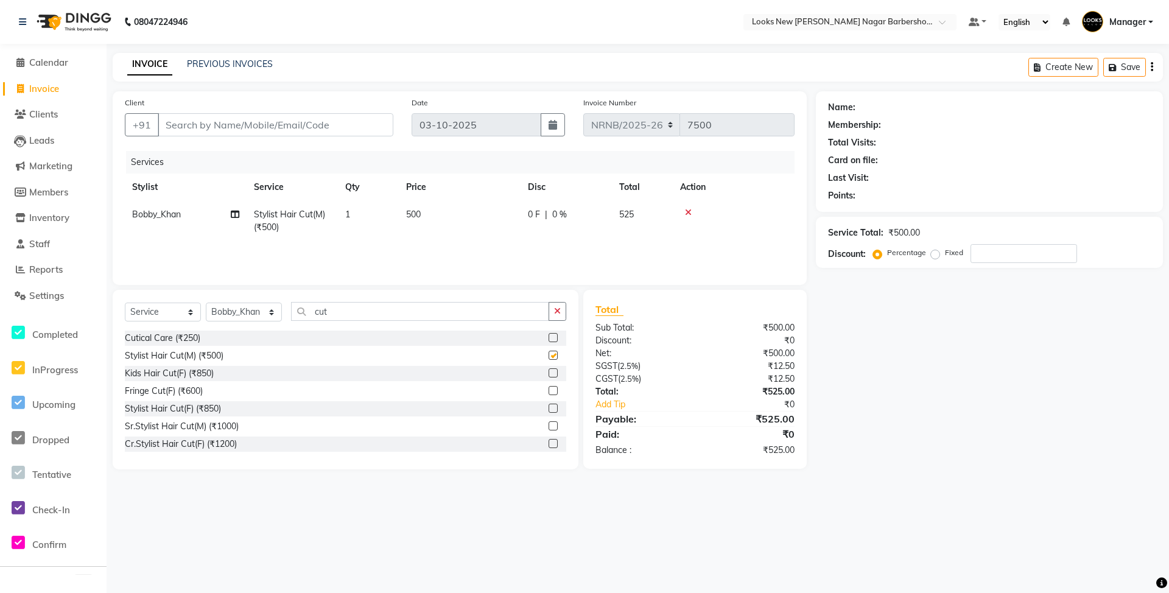
checkbox input "false"
click at [233, 127] on input "Client" at bounding box center [276, 124] width 236 height 23
type input "9"
type input "0"
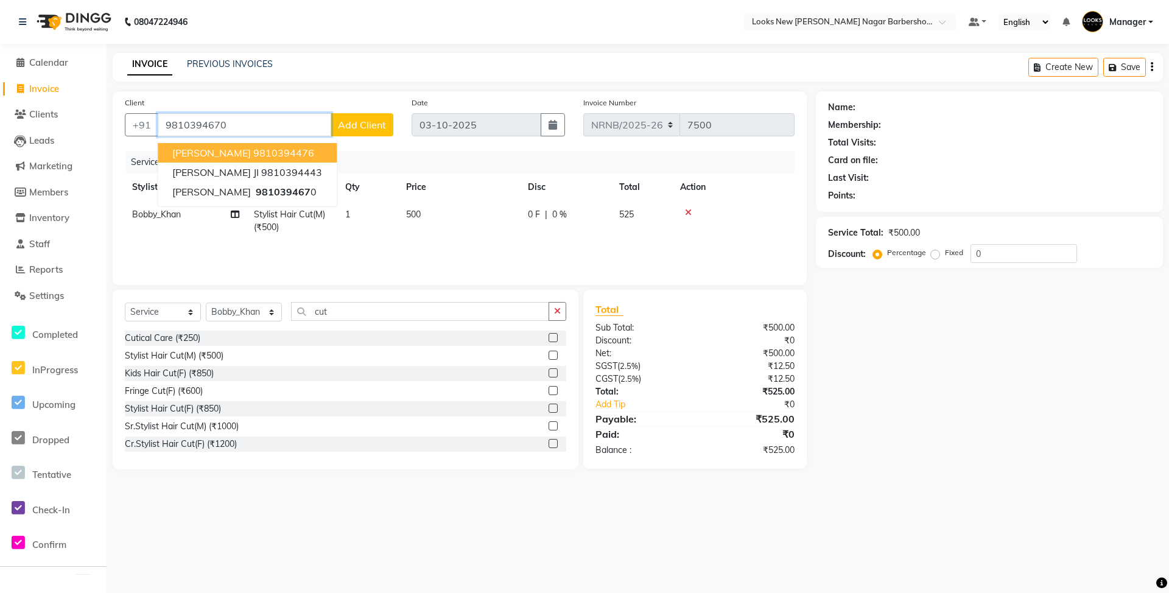
type input "9810394670"
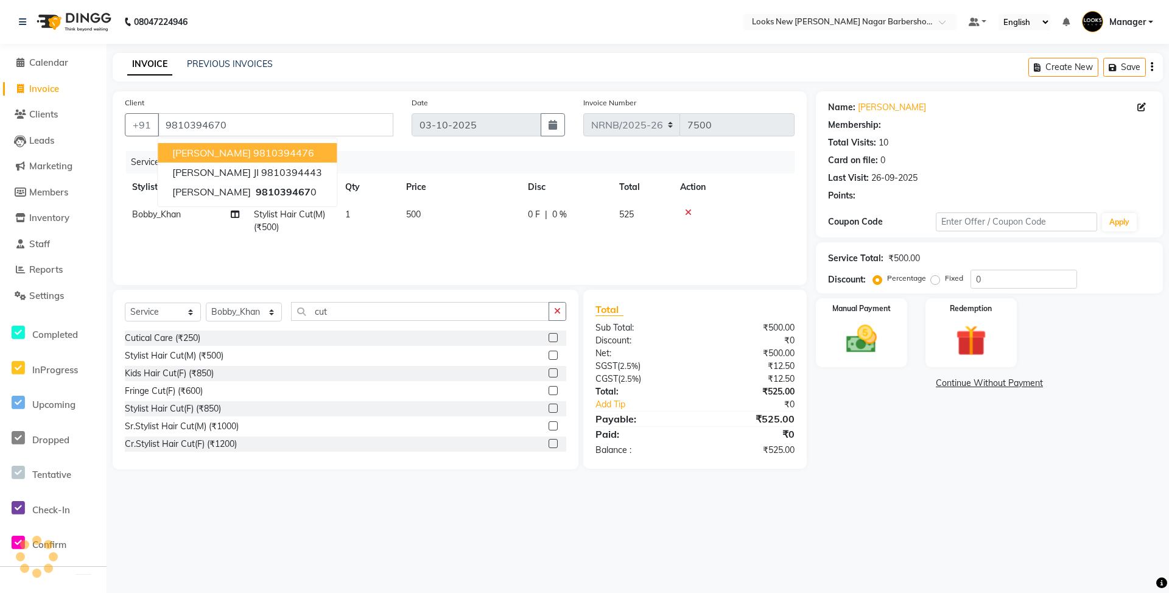
select select "1: Object"
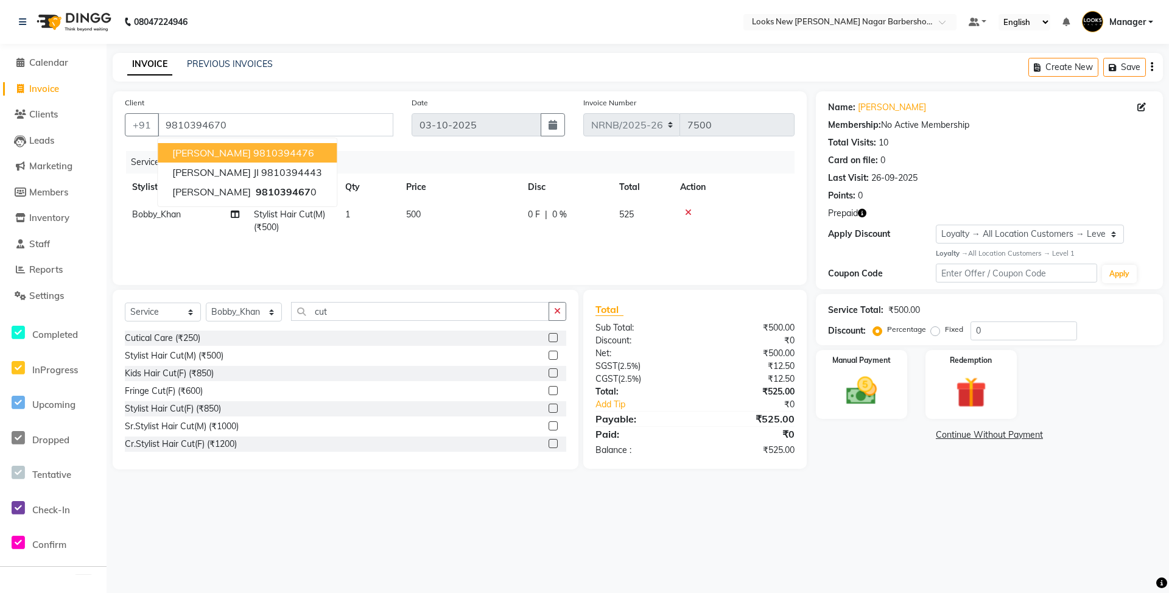
click at [863, 217] on icon "button" at bounding box center [862, 213] width 9 height 9
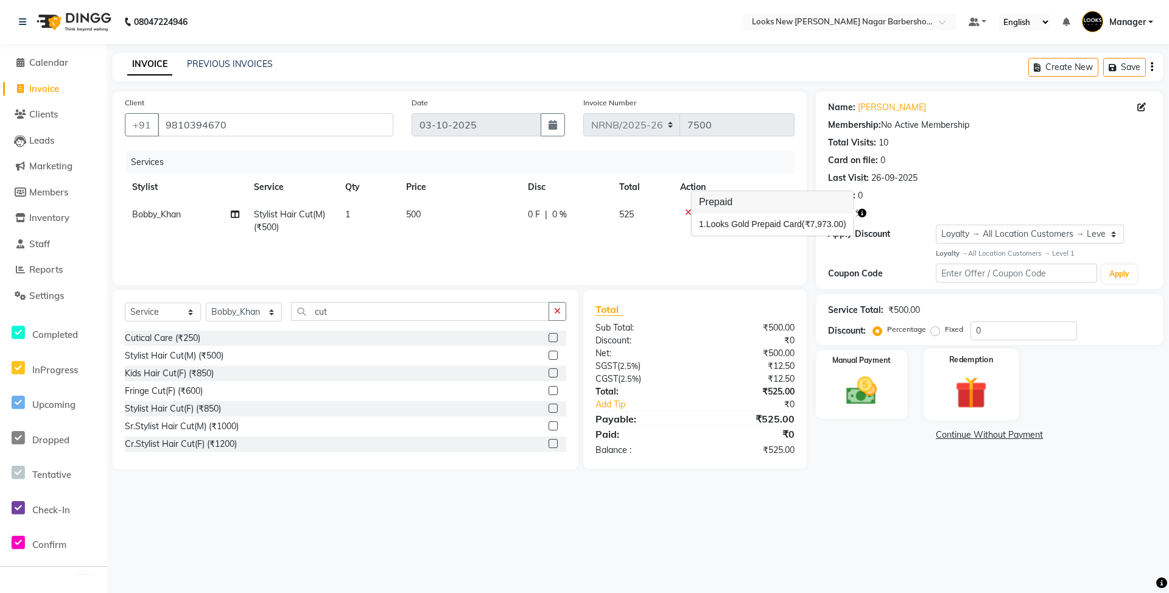
click at [957, 383] on img at bounding box center [971, 393] width 52 height 40
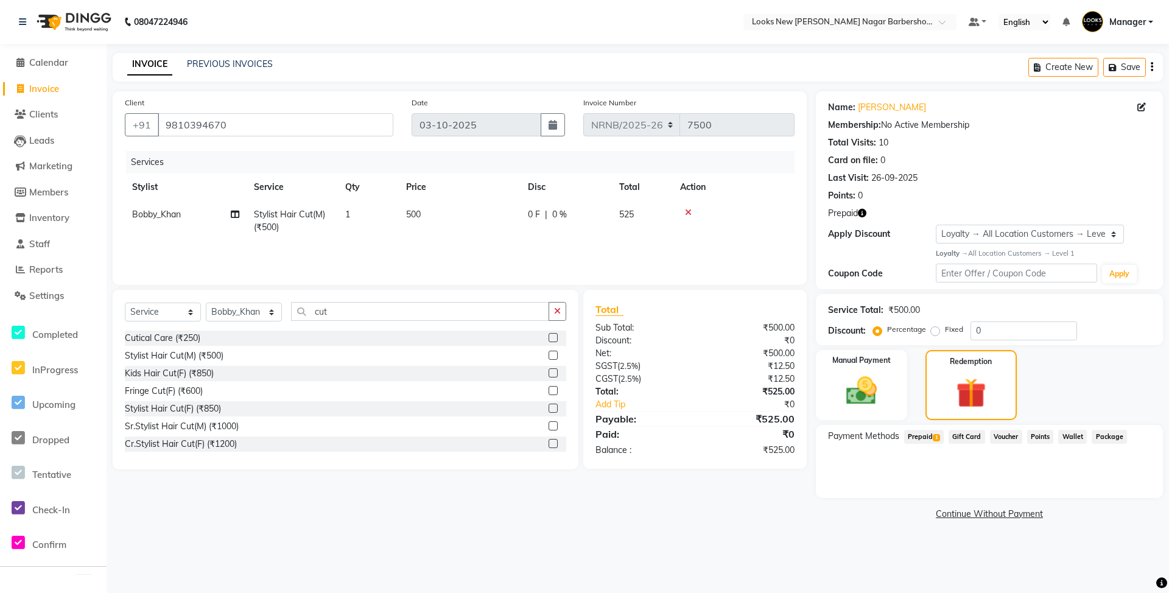
click at [926, 434] on span "Prepaid 1" at bounding box center [924, 437] width 40 height 14
click at [1107, 486] on button "Add" at bounding box center [1121, 485] width 44 height 21
click at [869, 473] on button "Send OTP" at bounding box center [861, 475] width 64 height 21
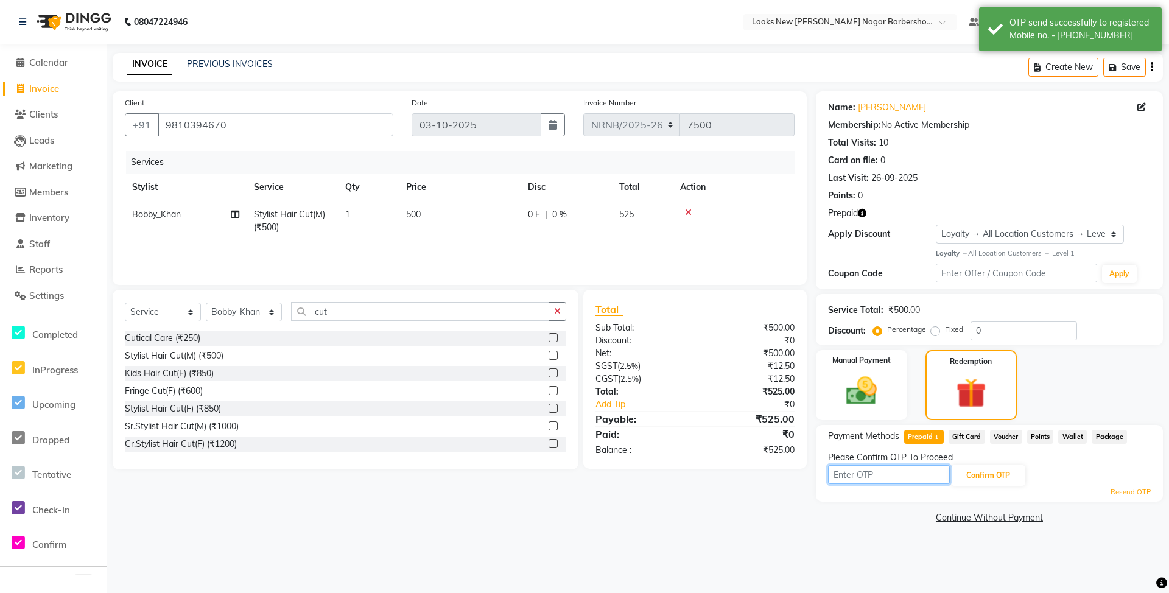
click at [869, 473] on input "text" at bounding box center [889, 474] width 122 height 19
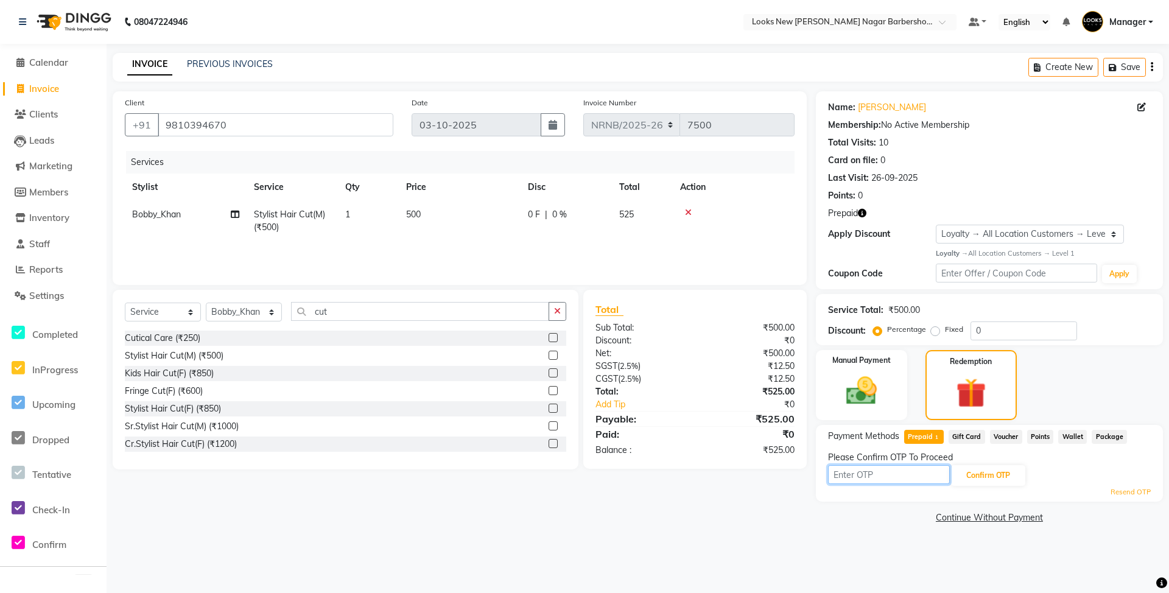
click at [868, 474] on input "text" at bounding box center [889, 474] width 122 height 19
click at [995, 478] on button "Confirm OTP" at bounding box center [988, 475] width 74 height 21
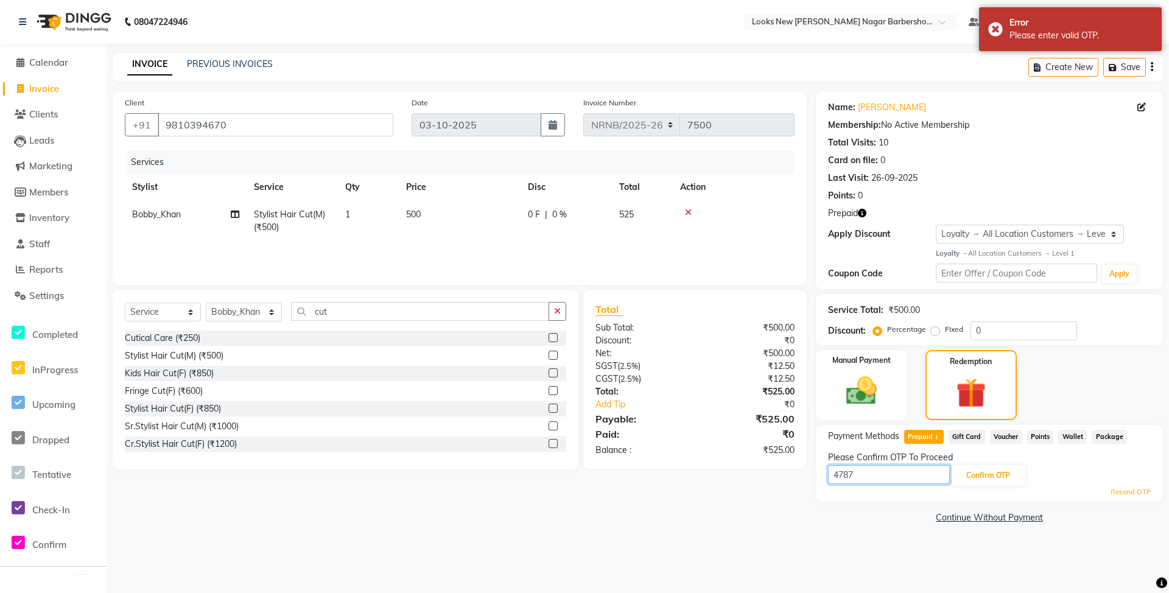
drag, startPoint x: 906, startPoint y: 483, endPoint x: 802, endPoint y: 481, distance: 104.7
click at [802, 481] on div "Client +91 9810394670 Date 03-10-2025 Invoice Number NRNB/2025-26 V/2025 V/2025…" at bounding box center [637, 308] width 1068 height 435
type input "4786"
click at [981, 470] on button "Confirm OTP" at bounding box center [988, 475] width 74 height 21
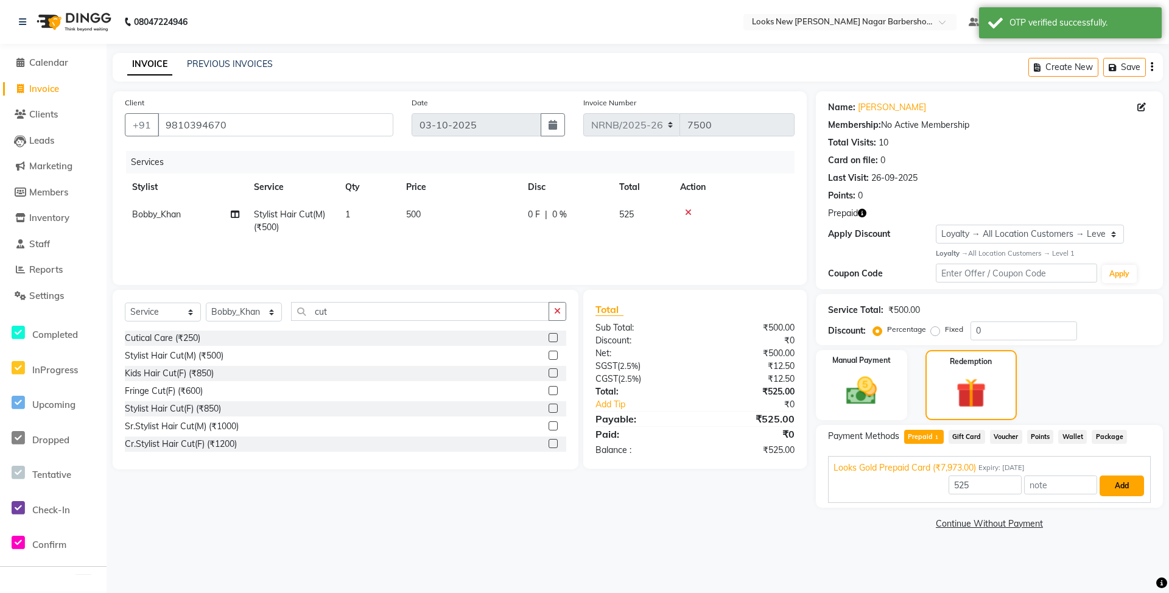
click at [1115, 483] on button "Add" at bounding box center [1121, 485] width 44 height 21
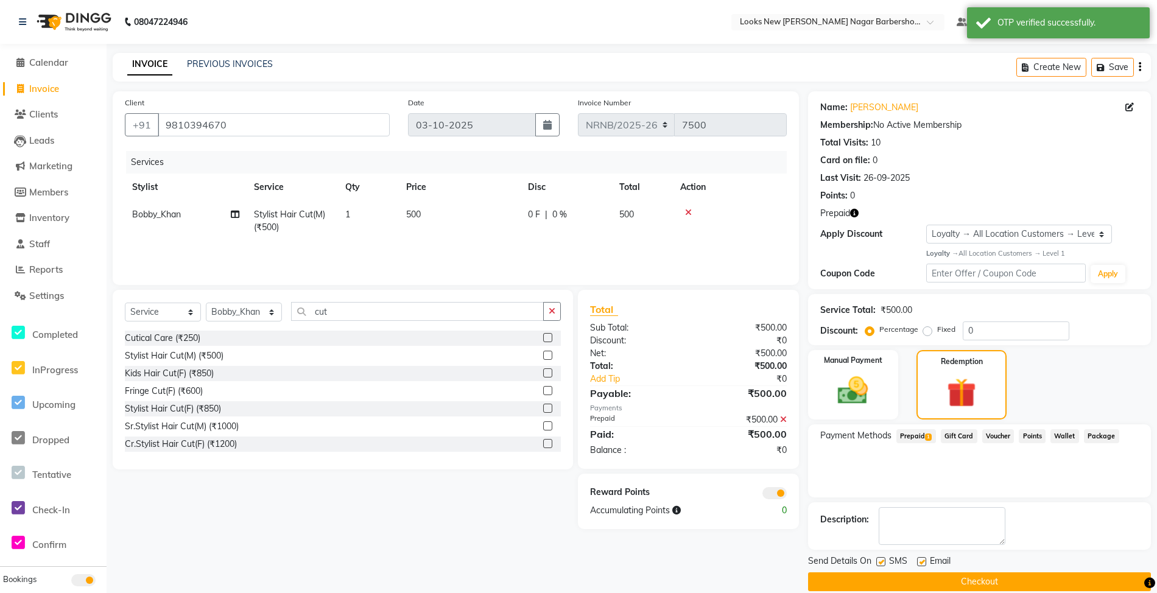
click at [906, 580] on button "Checkout" at bounding box center [979, 581] width 343 height 19
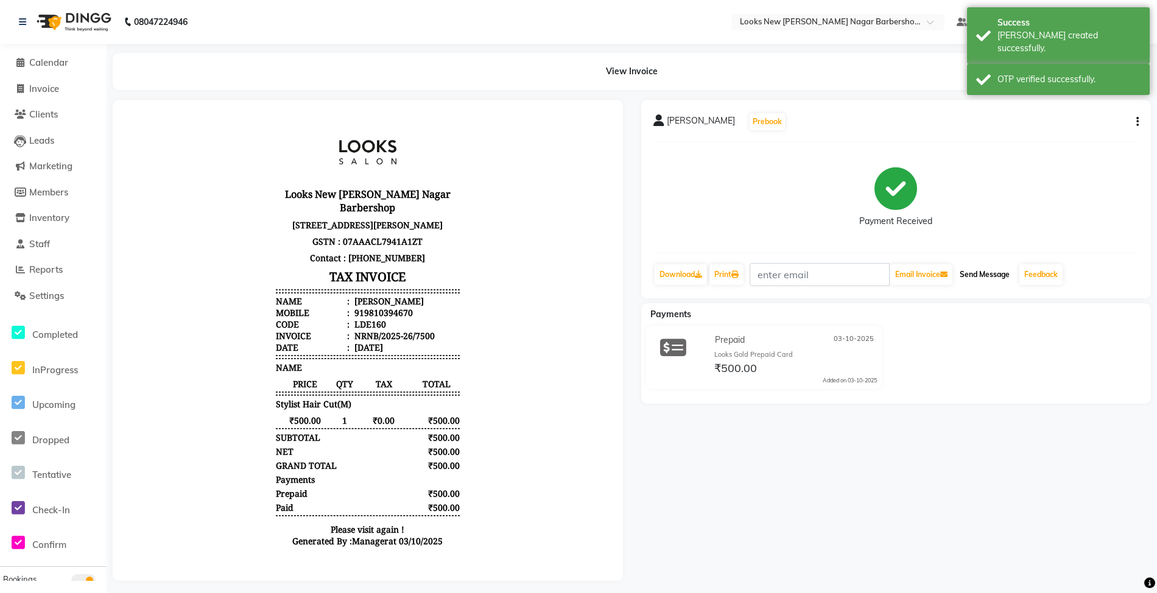
click at [983, 273] on button "Send Message" at bounding box center [985, 274] width 60 height 21
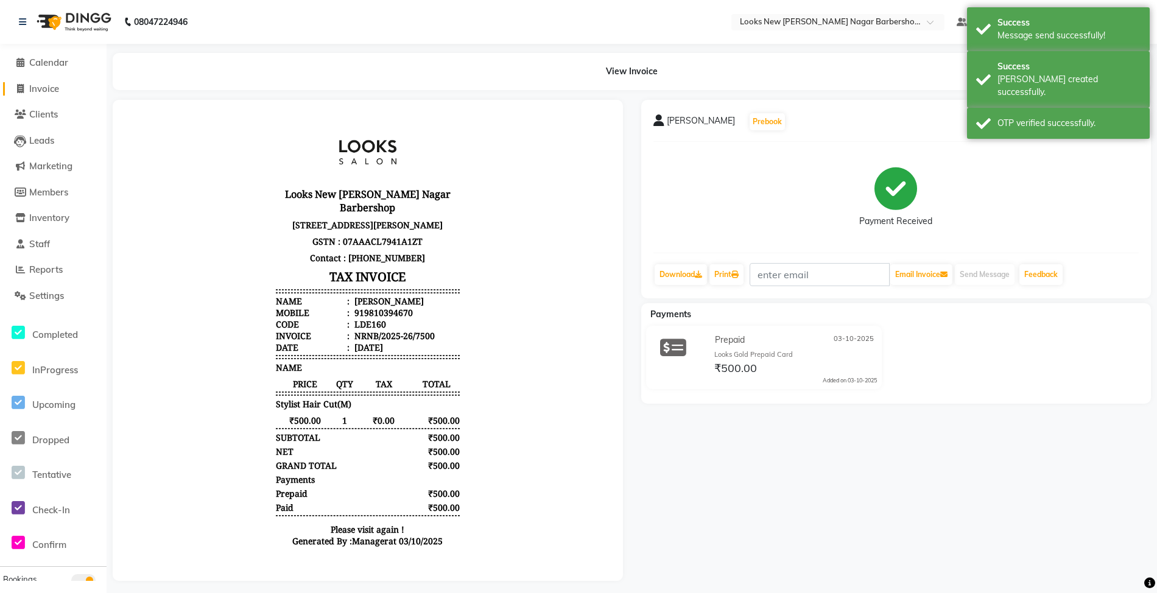
click at [41, 86] on span "Invoice" at bounding box center [44, 89] width 30 height 12
select select "service"
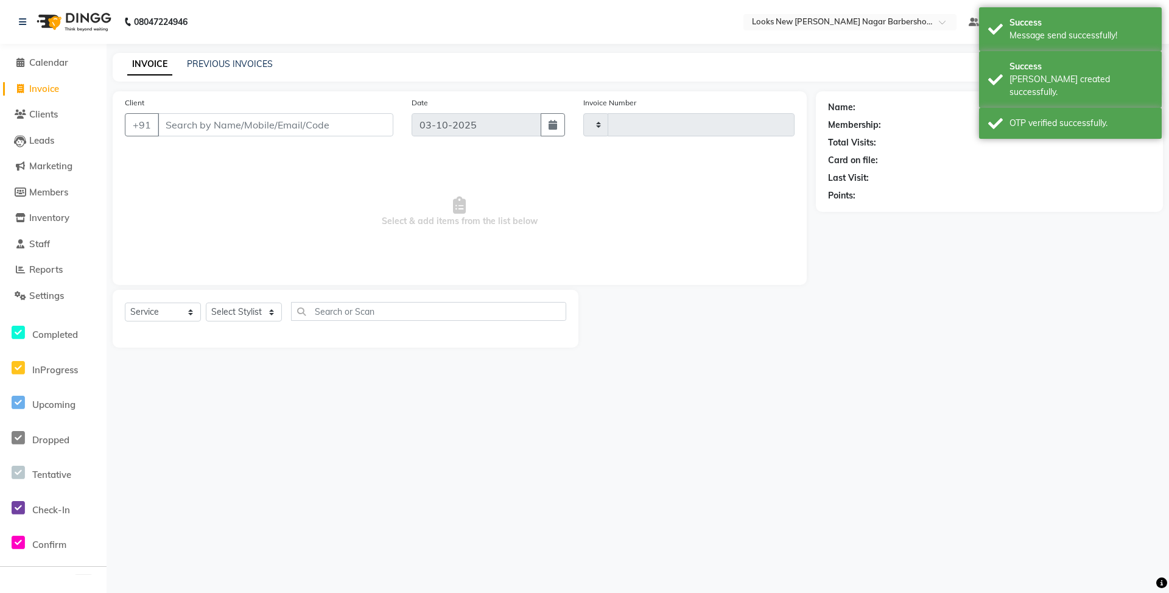
type input "7501"
select select "8705"
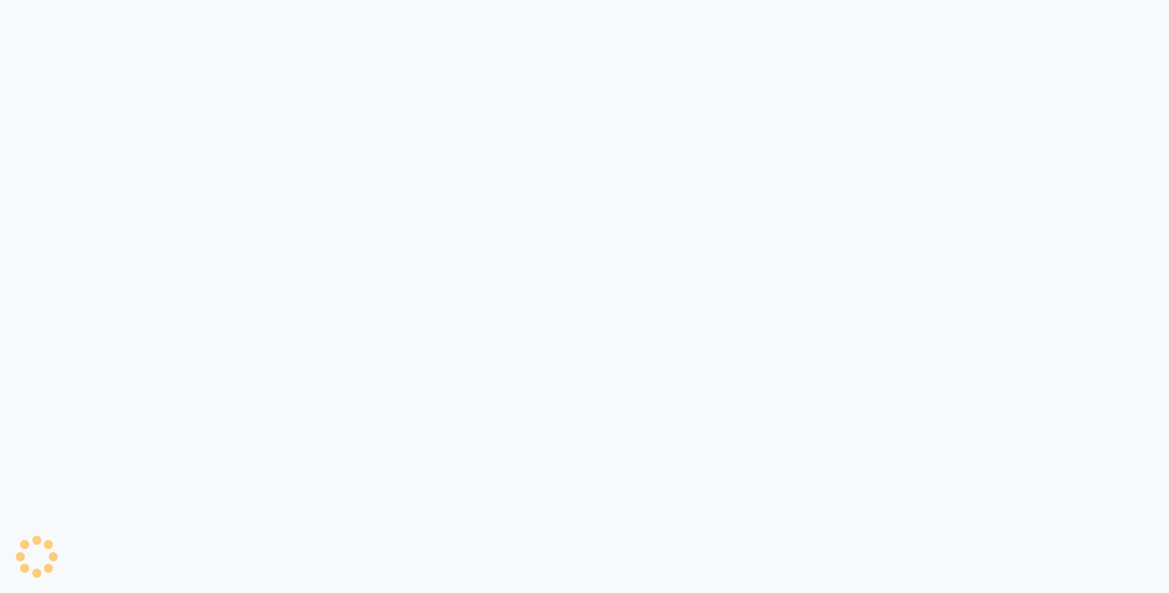
select select "service"
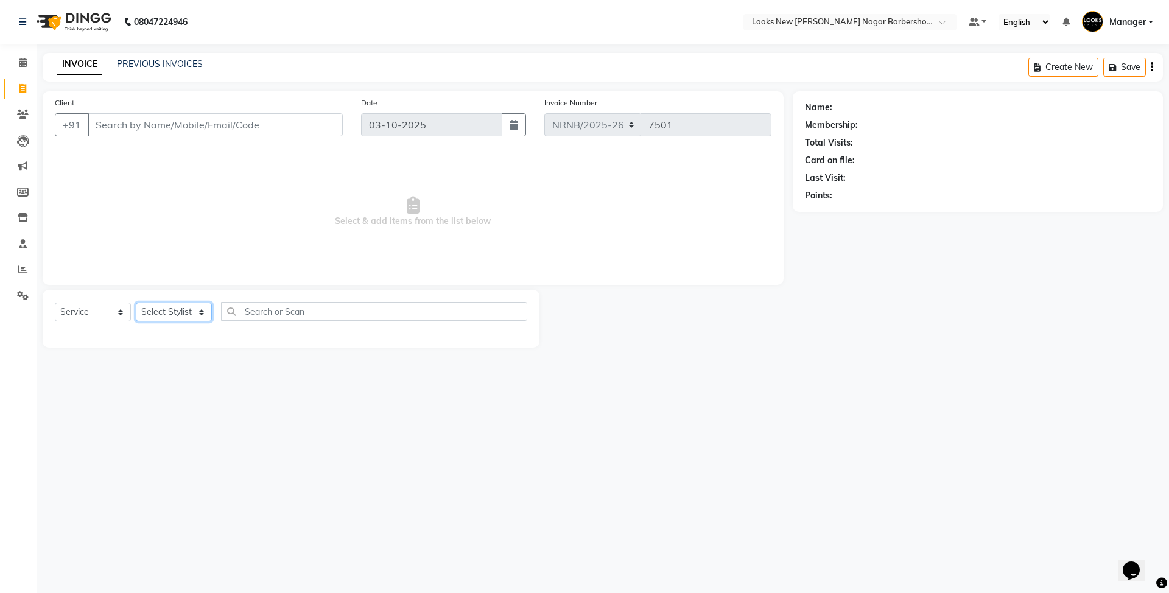
click at [170, 315] on select "Select Stylist Aakash_Pdct [PERSON_NAME] [PERSON_NAME] [PERSON_NAME] Counter_Sa…" at bounding box center [174, 312] width 76 height 19
click at [112, 313] on select "Select Service Product Membership Package Voucher Prepaid Gift Card" at bounding box center [93, 312] width 76 height 19
click at [171, 313] on select "Select Stylist Aakash_Pdct [PERSON_NAME] [PERSON_NAME] [PERSON_NAME] Counter_Sa…" at bounding box center [174, 312] width 76 height 19
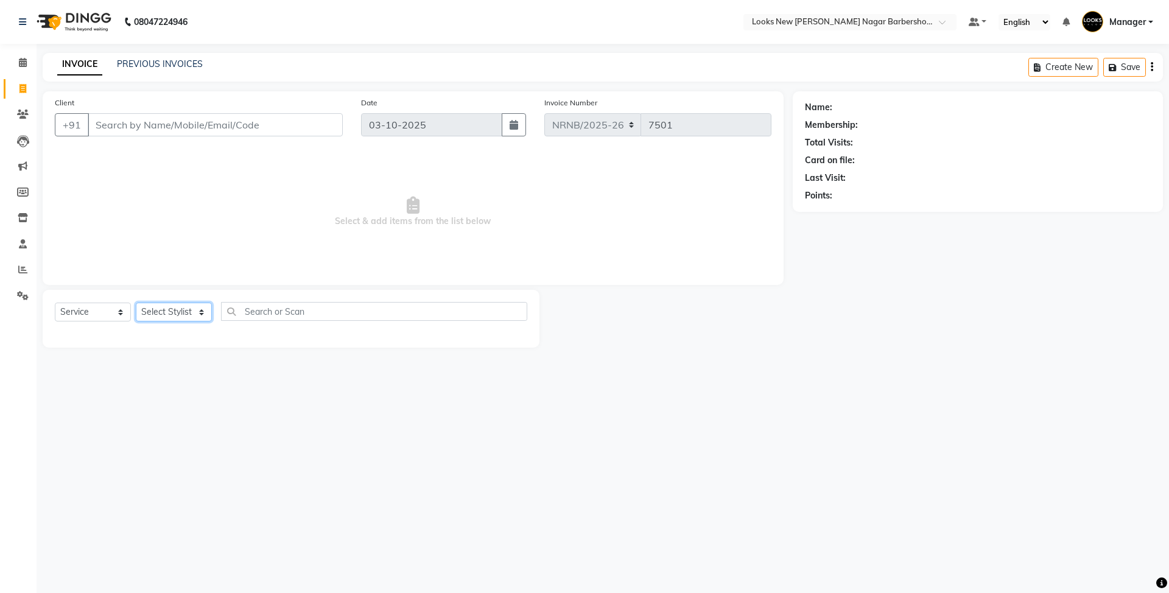
click at [171, 313] on select "Select Stylist Aakash_Pdct [PERSON_NAME] [PERSON_NAME] [PERSON_NAME] Counter_Sa…" at bounding box center [174, 312] width 76 height 19
click at [239, 314] on input "text" at bounding box center [374, 311] width 306 height 19
click at [931, 392] on div "08047224946 Select Location × Looks New Rajinder Nagar Barbershop, Delhi Defaul…" at bounding box center [584, 296] width 1169 height 593
click at [21, 61] on icon at bounding box center [23, 62] width 8 height 9
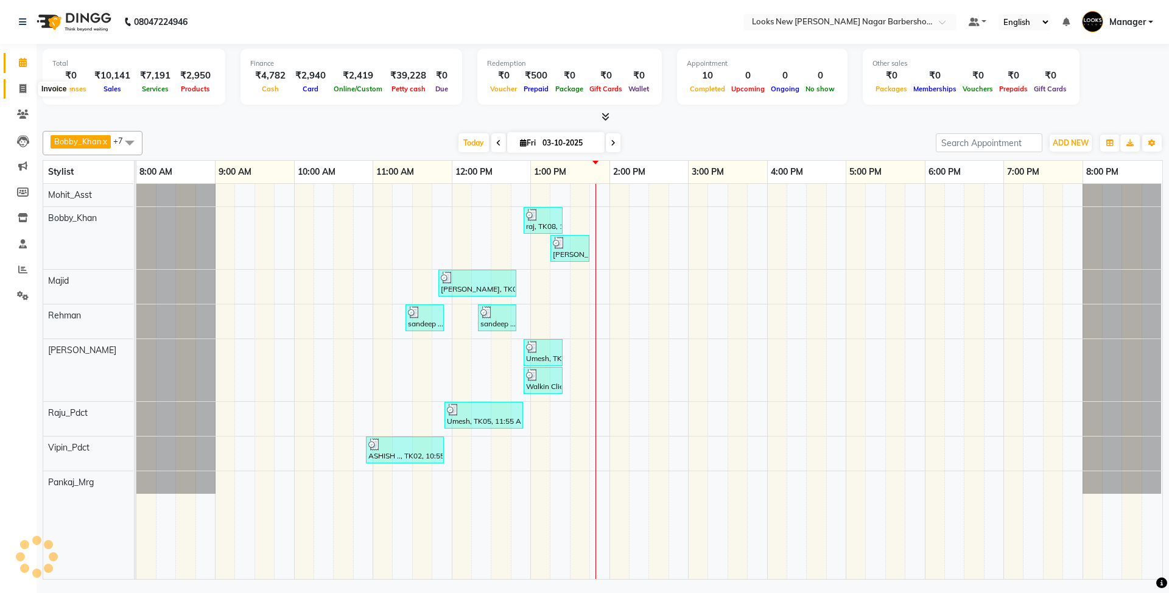
click at [25, 86] on icon at bounding box center [22, 88] width 7 height 9
select select "service"
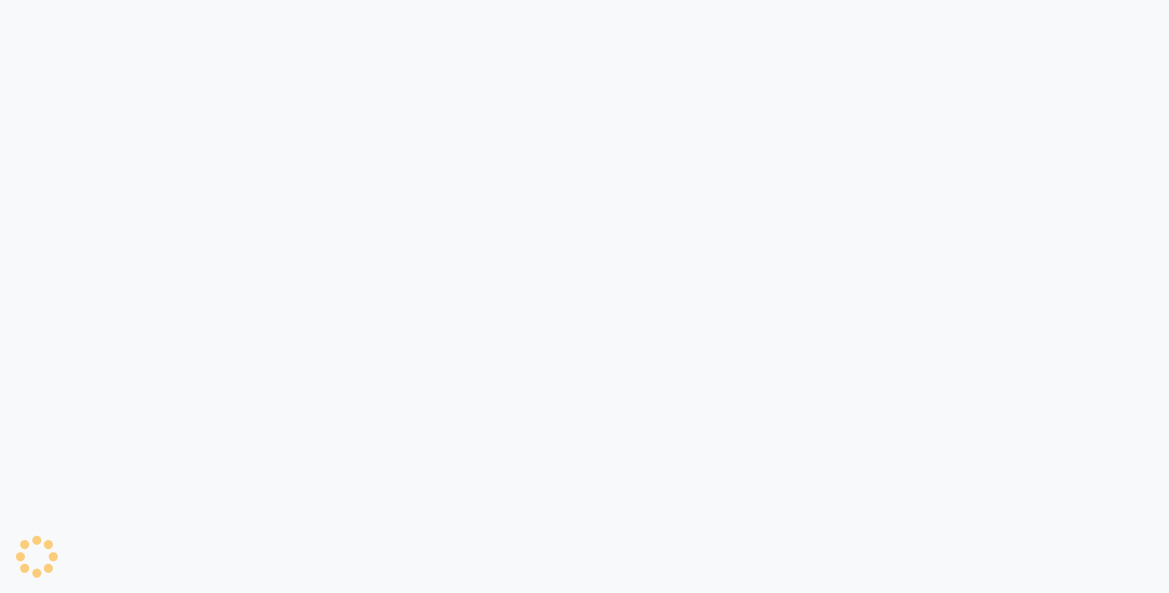
select select "service"
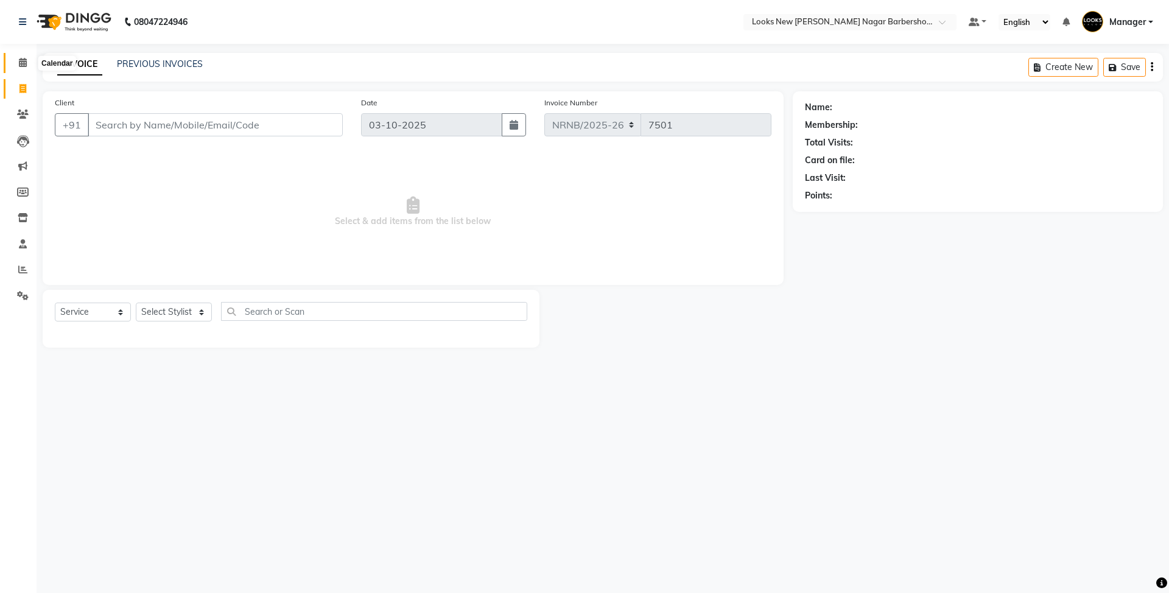
click at [16, 57] on span at bounding box center [22, 63] width 21 height 14
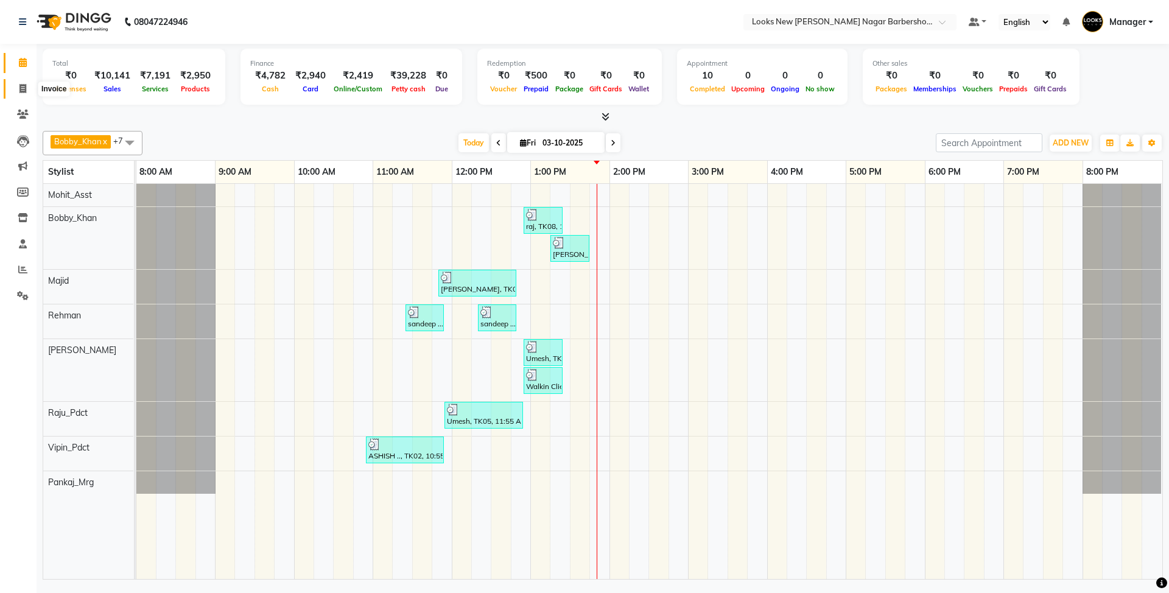
click at [17, 90] on span at bounding box center [22, 89] width 21 height 14
select select "service"
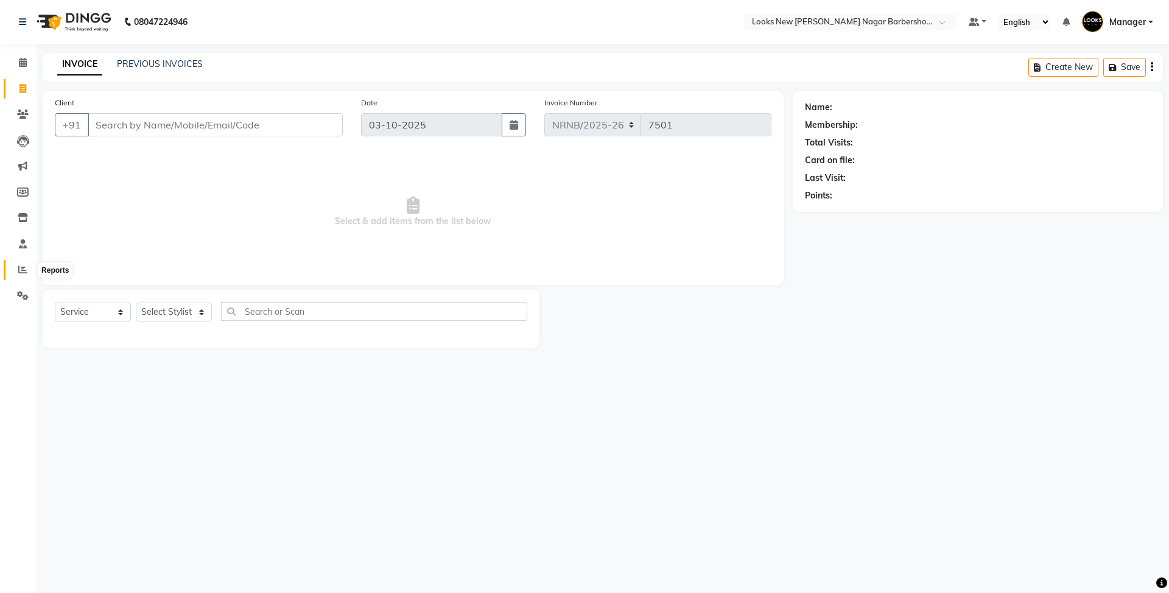
click at [20, 270] on icon at bounding box center [22, 269] width 9 height 9
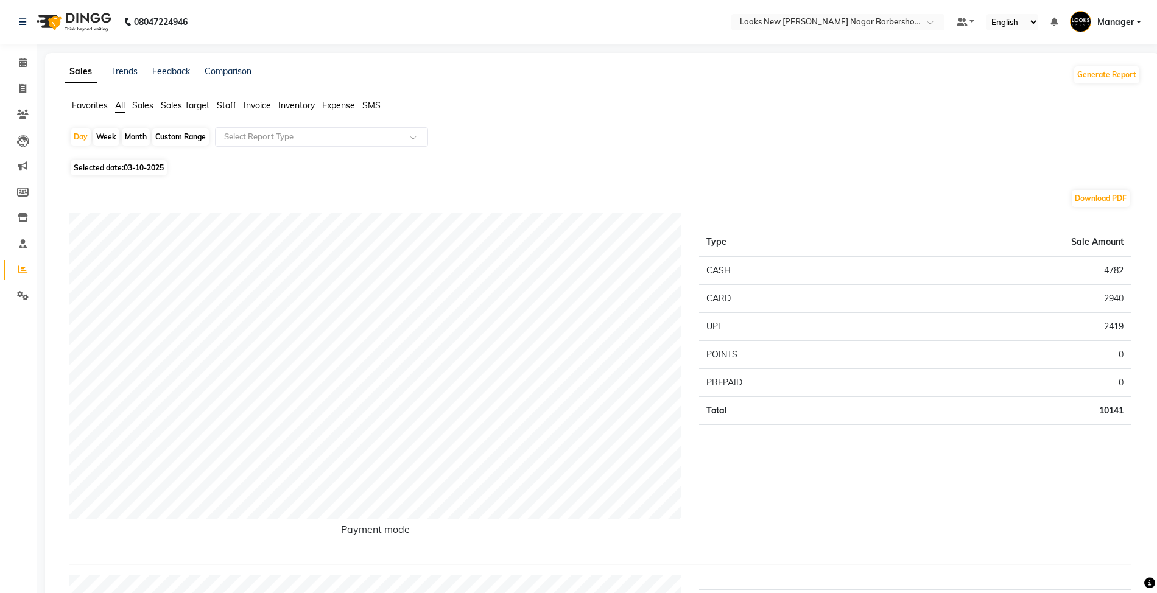
click at [144, 101] on span "Sales" at bounding box center [142, 105] width 21 height 11
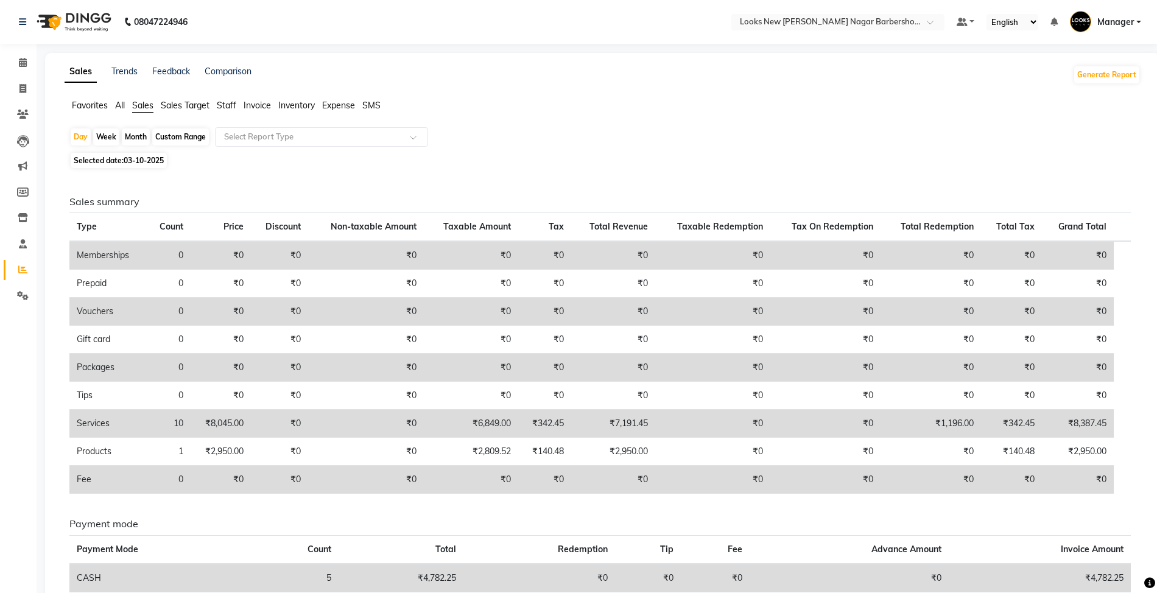
click at [144, 158] on span "03-10-2025" at bounding box center [144, 160] width 40 height 9
select select "10"
select select "2025"
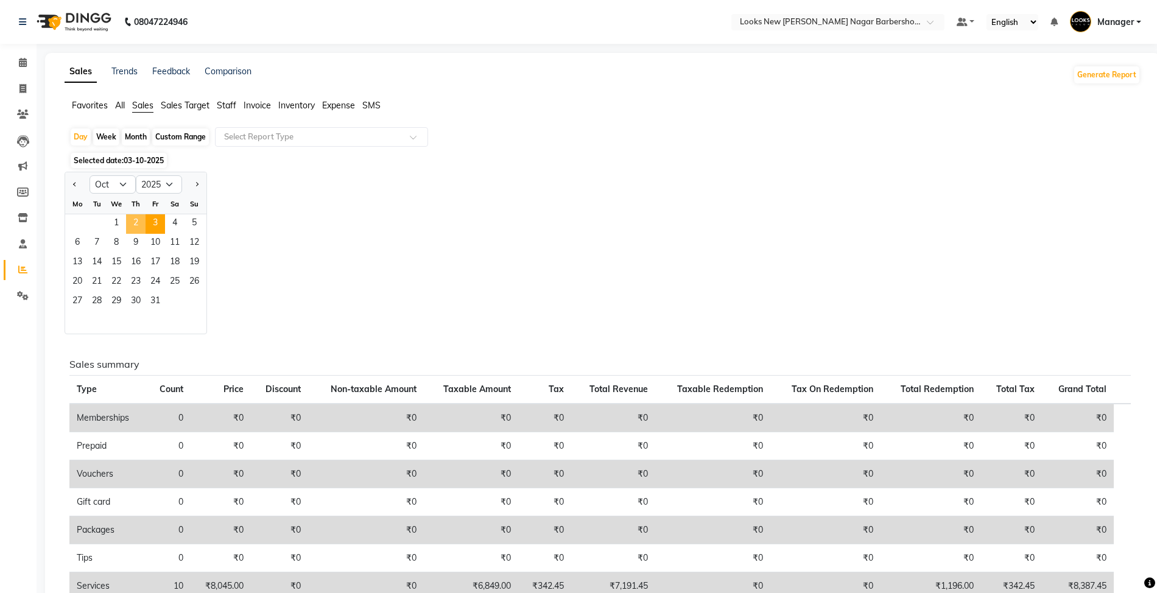
click at [144, 220] on span "2" at bounding box center [135, 223] width 19 height 19
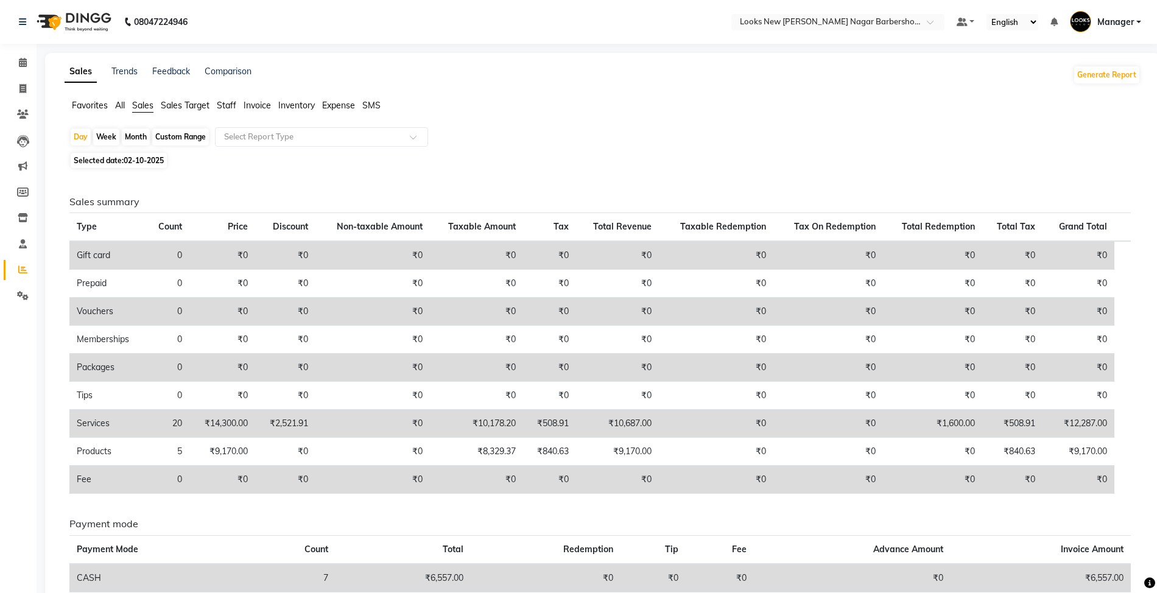
click at [228, 103] on span "Staff" at bounding box center [226, 105] width 19 height 11
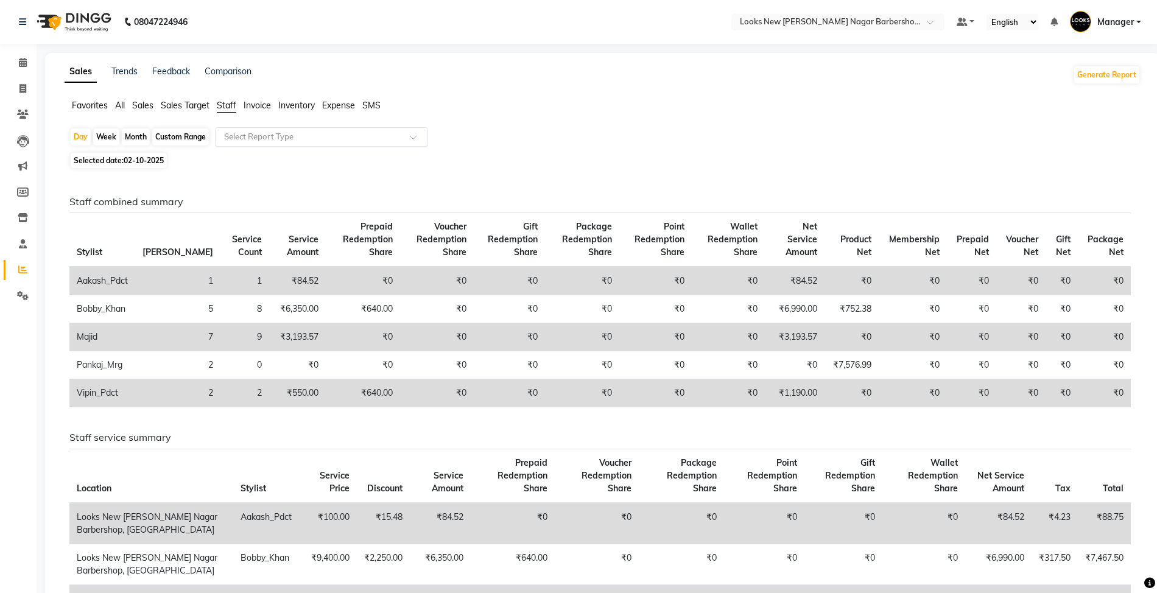
click at [242, 131] on input "text" at bounding box center [309, 137] width 175 height 12
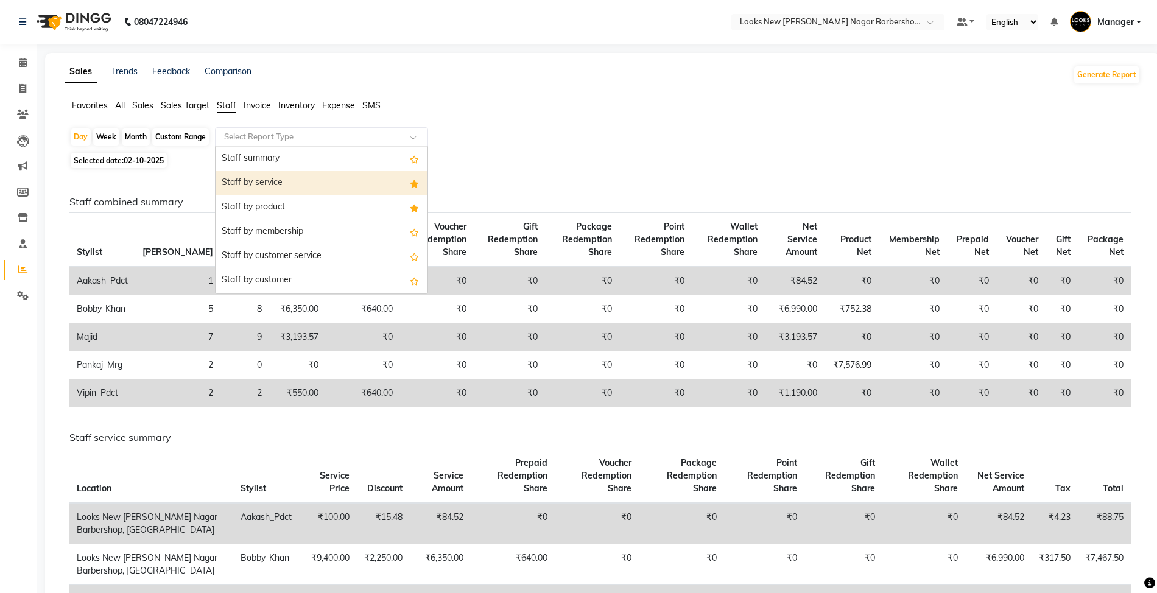
click at [282, 183] on div "Staff by service" at bounding box center [322, 183] width 212 height 24
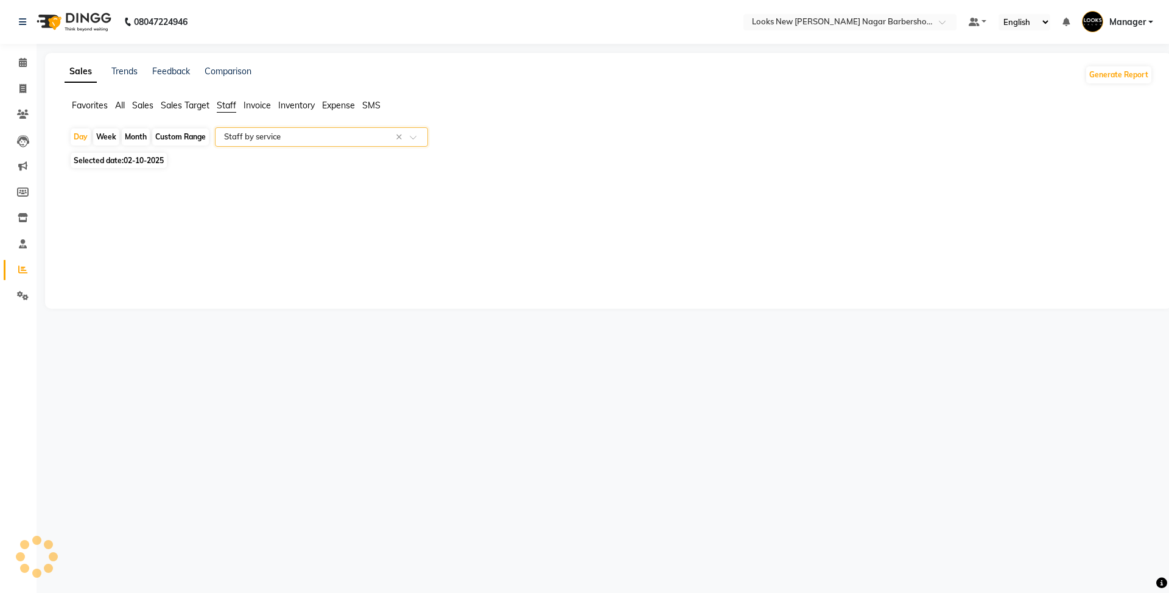
select select "full_report"
select select "csv"
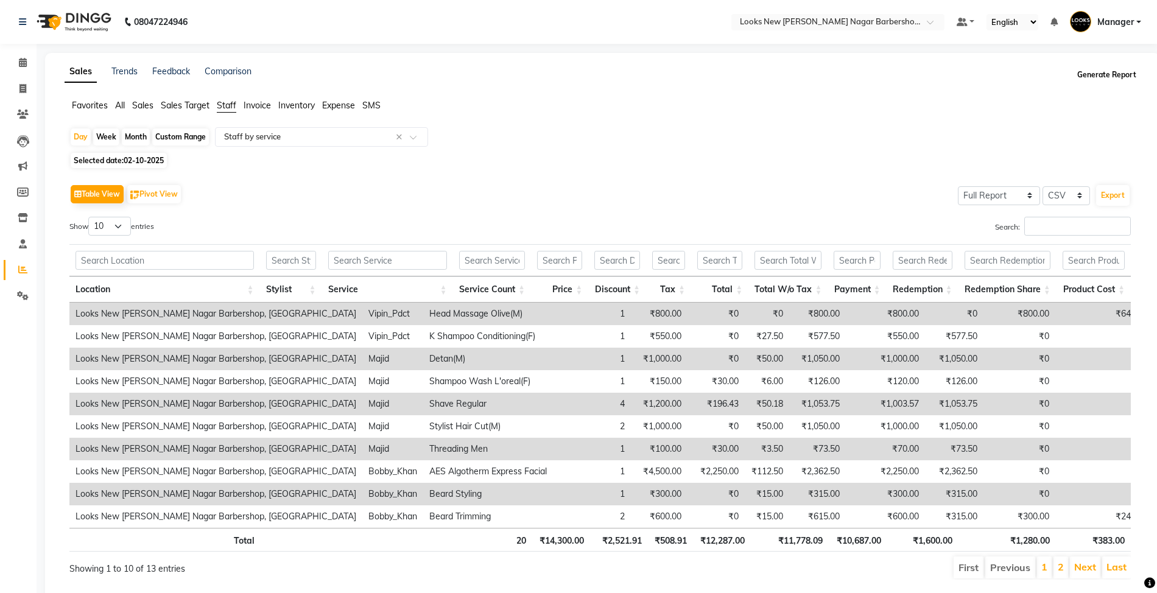
click at [1106, 72] on button "Generate Report" at bounding box center [1106, 74] width 65 height 17
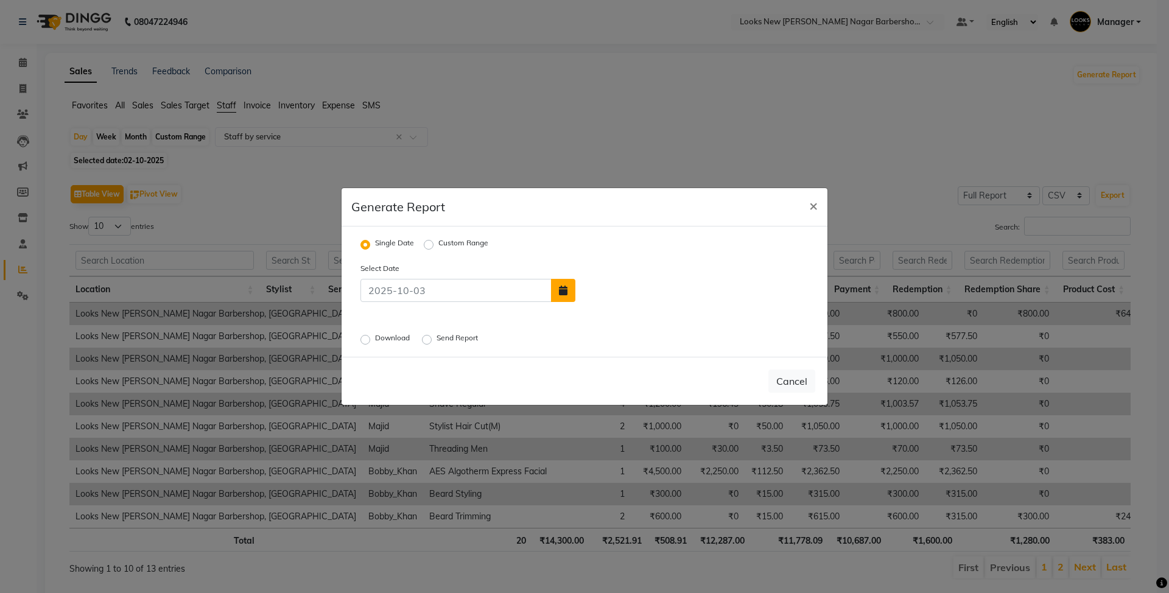
click at [564, 291] on icon "button" at bounding box center [563, 291] width 9 height 10
select select "10"
click at [649, 264] on div "2" at bounding box center [647, 260] width 19 height 19
type input "02-10-2025"
click at [394, 332] on label "Download" at bounding box center [393, 339] width 37 height 15
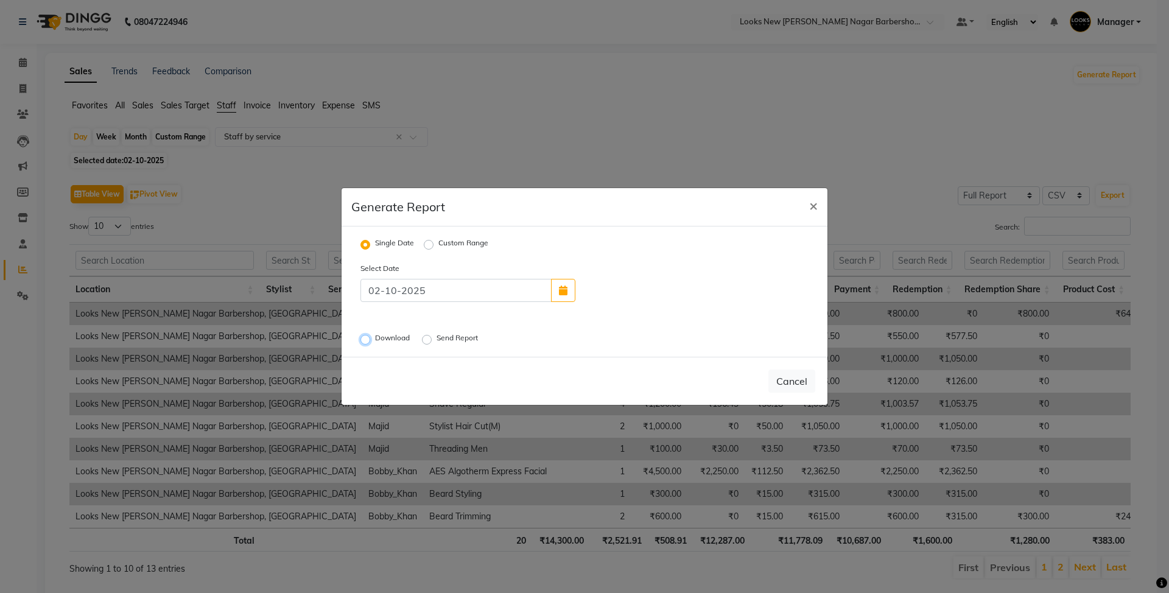
click at [371, 335] on input "Download" at bounding box center [367, 339] width 9 height 9
radio input "true"
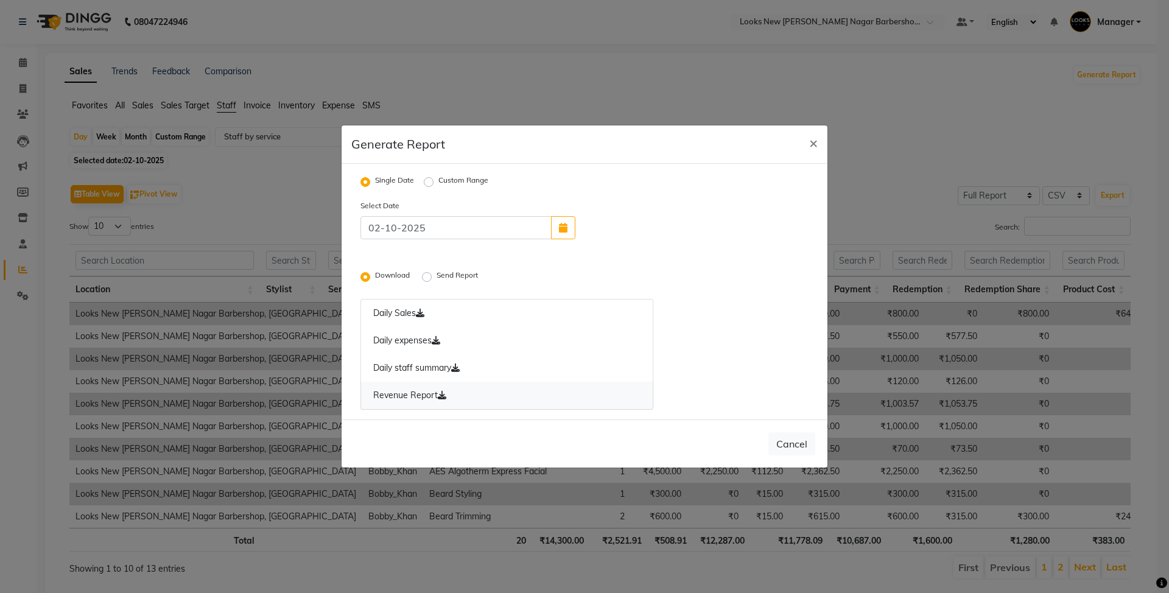
click at [416, 390] on link "Revenue Report" at bounding box center [506, 396] width 293 height 28
click at [785, 449] on button "Cancel" at bounding box center [791, 443] width 47 height 23
radio input "false"
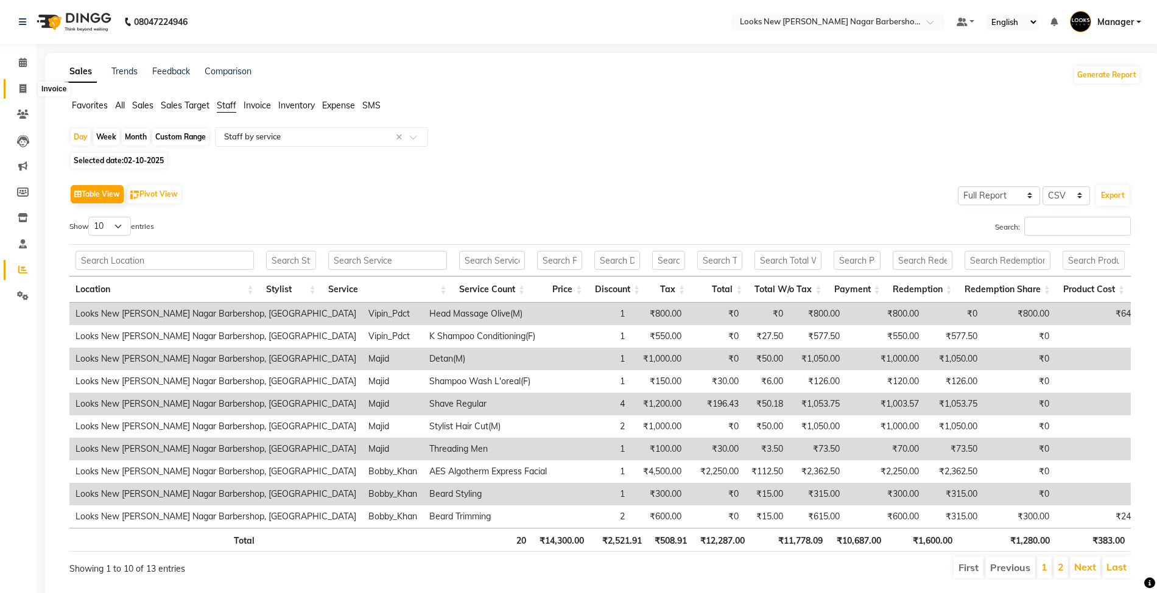
click at [17, 86] on span at bounding box center [22, 89] width 21 height 14
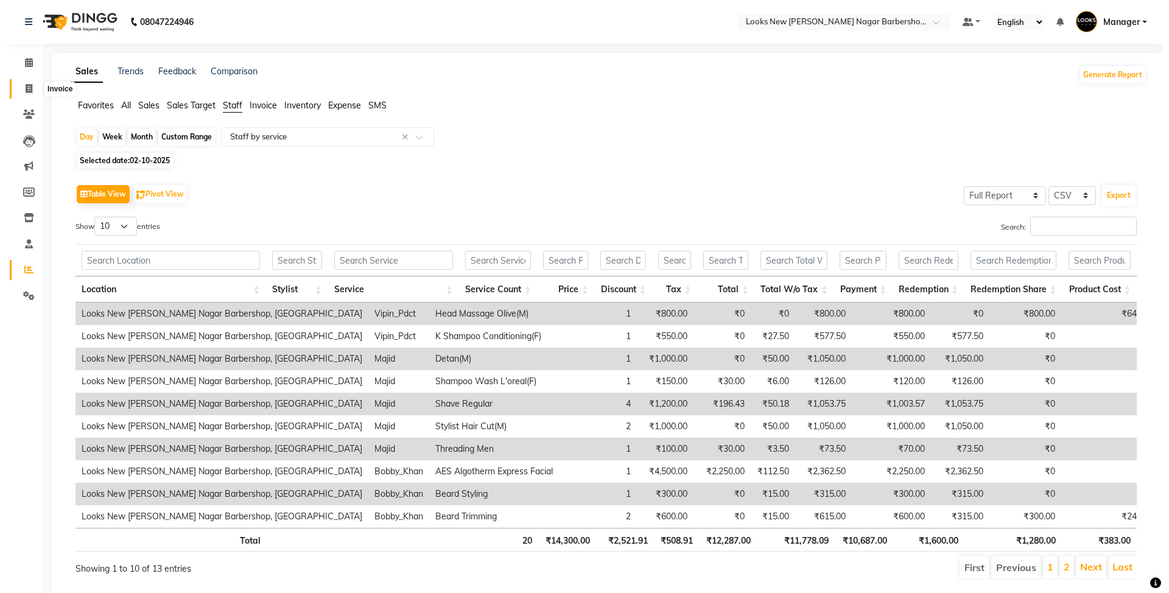
select select "service"
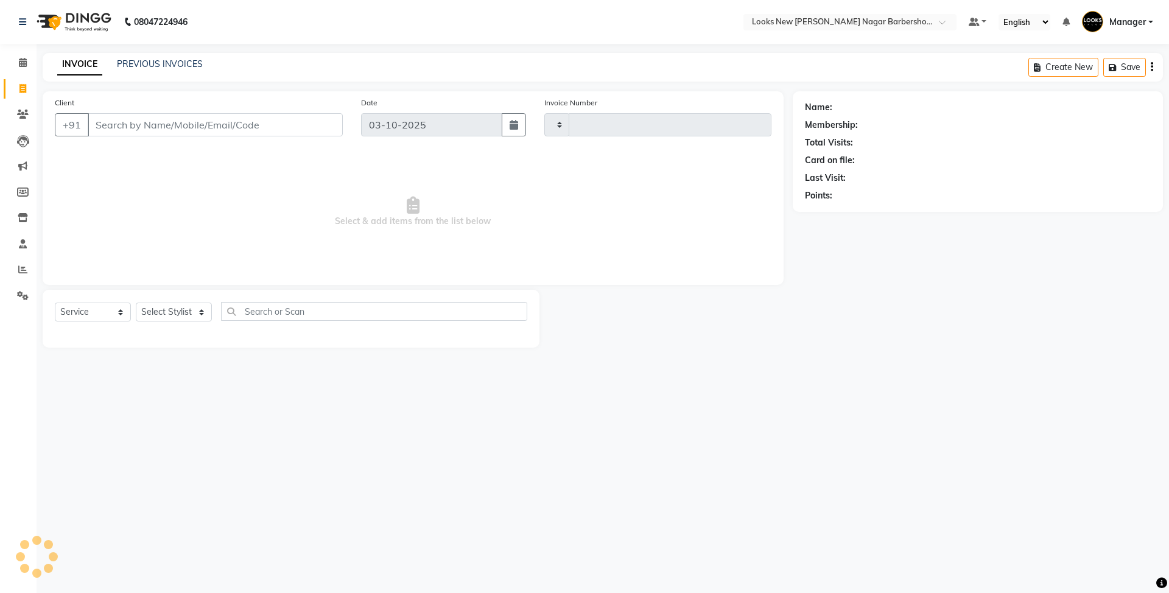
type input "7501"
select select "8705"
click at [159, 312] on select "Select Stylist Aakash_Pdct Afsar Ahmed Ashmita Ayesha Bobby_Asst Bobby_Khan Cou…" at bounding box center [174, 312] width 76 height 19
select select "87357"
click at [136, 303] on select "Select Stylist Aakash_Pdct Afsar Ahmed Ashmita Ayesha Bobby_Asst Bobby_Khan Cou…" at bounding box center [174, 312] width 76 height 19
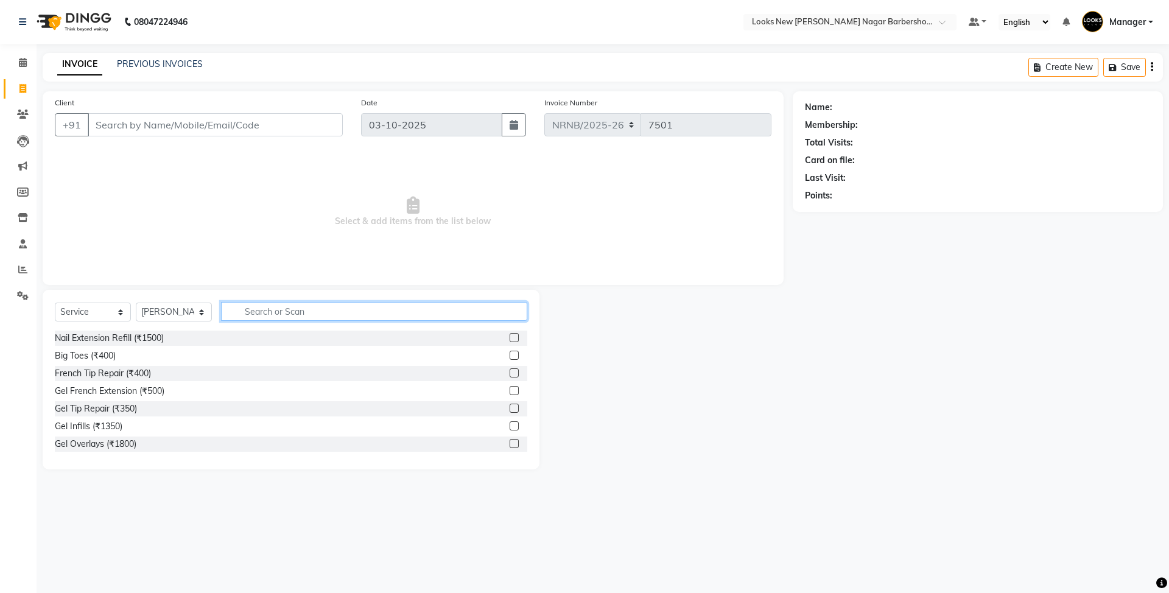
click at [256, 308] on input "text" at bounding box center [374, 311] width 306 height 19
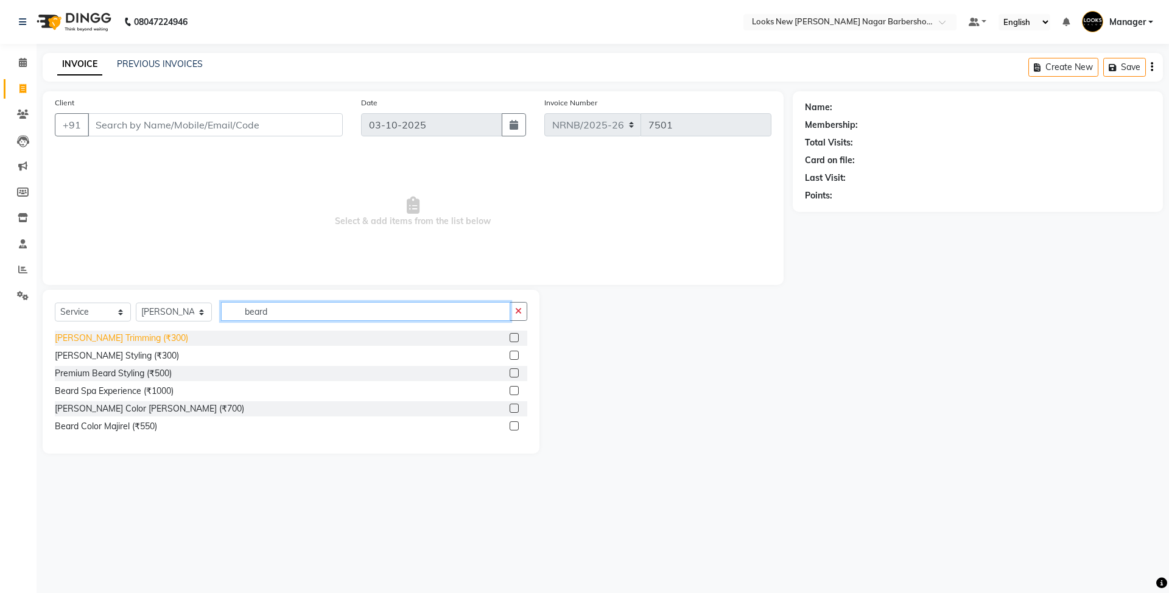
type input "beard"
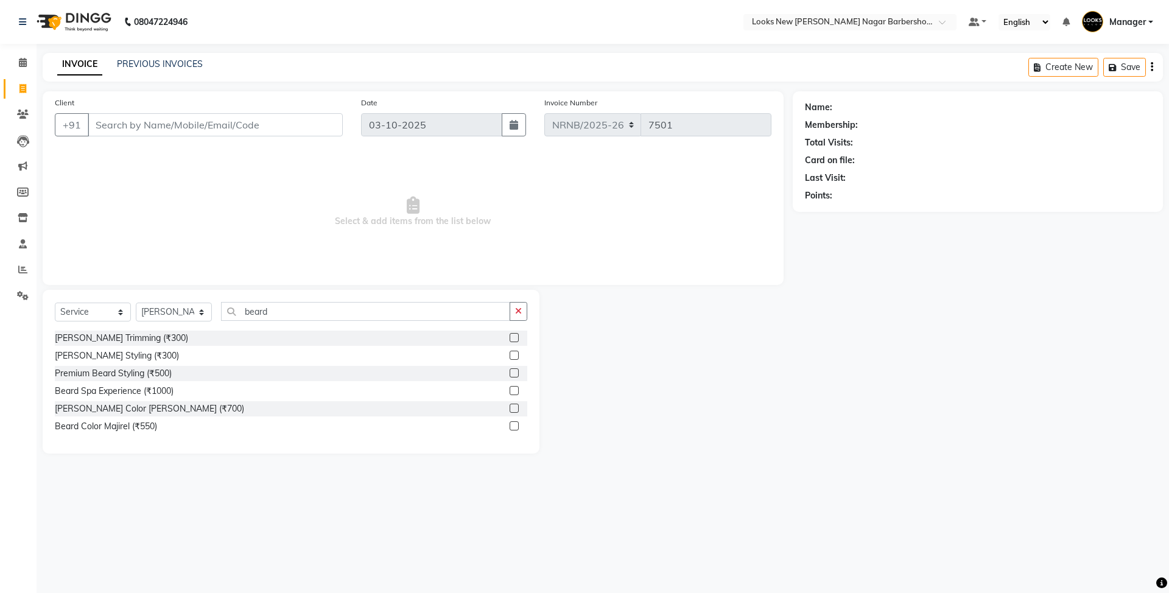
drag, startPoint x: 117, startPoint y: 341, endPoint x: 211, endPoint y: 339, distance: 93.8
click at [119, 341] on div "Beard Trimming (₹300)" at bounding box center [121, 338] width 133 height 13
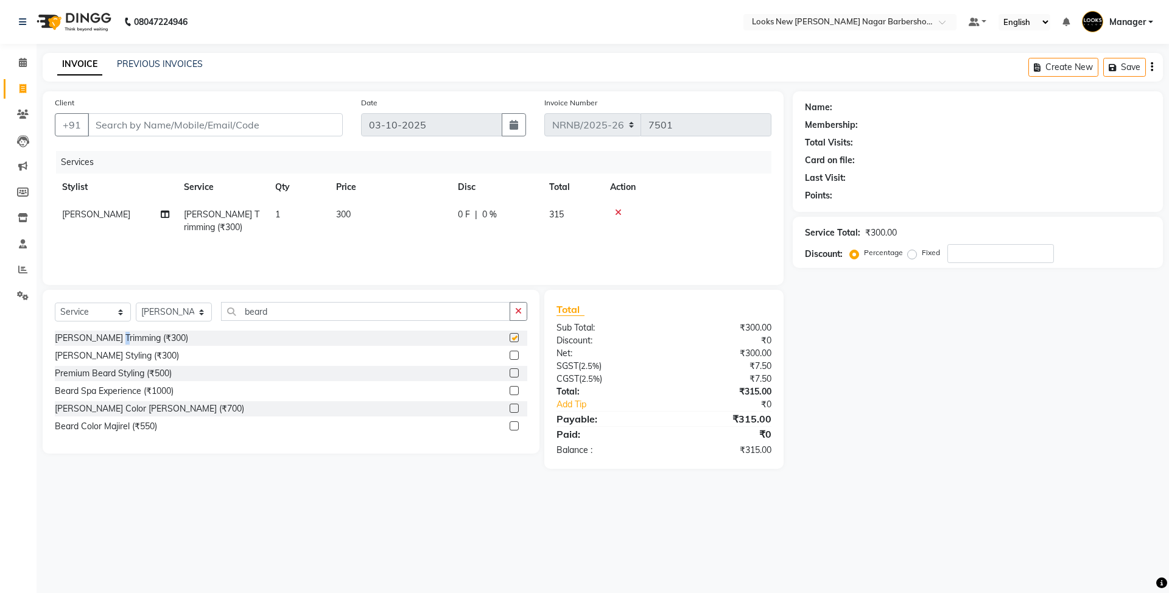
checkbox input "false"
click at [139, 412] on div "Beard Color Inoa (₹700)" at bounding box center [149, 408] width 189 height 13
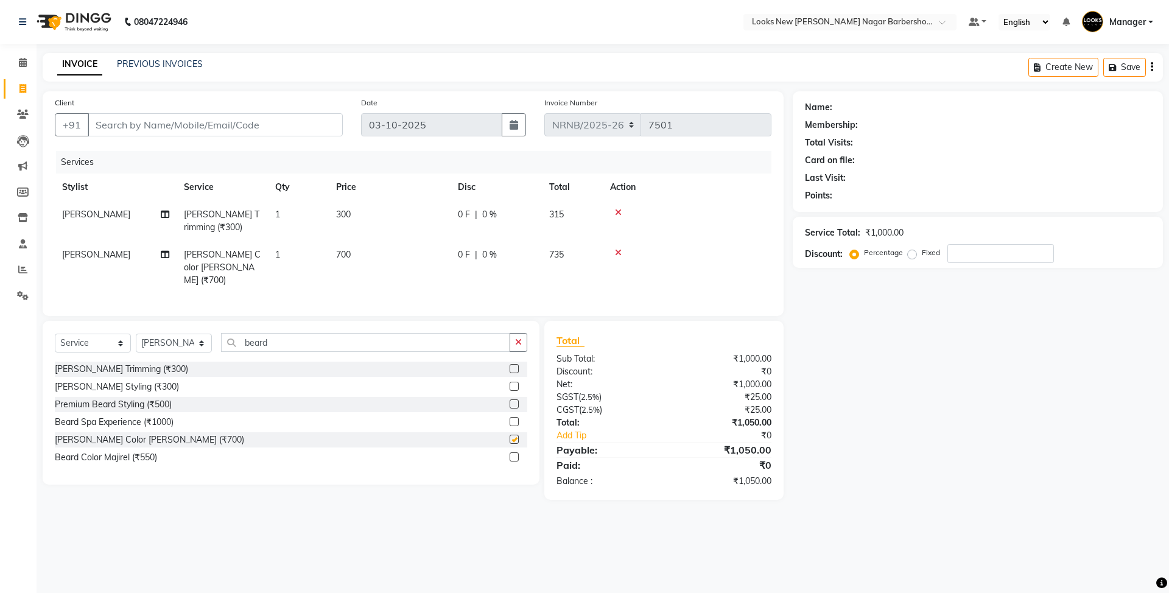
checkbox input "false"
click at [185, 125] on input "Client" at bounding box center [215, 124] width 255 height 23
type input "9"
type input "0"
type input "9810077640"
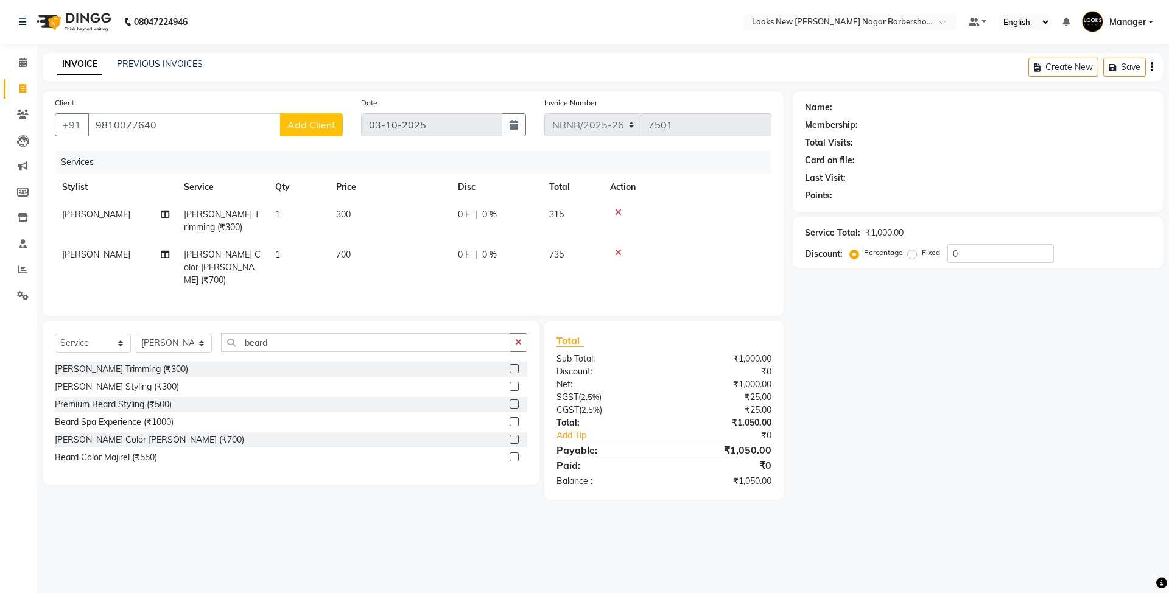
click at [381, 44] on div "08047224946 Select Location × Looks New Rajinder Nagar Barbershop, Delhi Defaul…" at bounding box center [584, 296] width 1169 height 593
click at [329, 69] on div "INVOICE PREVIOUS INVOICES Create New Save" at bounding box center [603, 67] width 1120 height 29
drag, startPoint x: 203, startPoint y: 125, endPoint x: 0, endPoint y: 73, distance: 210.0
click at [0, 73] on app-home "08047224946 Select Location × Looks New Rajinder Nagar Barbershop, Delhi Defaul…" at bounding box center [584, 259] width 1169 height 518
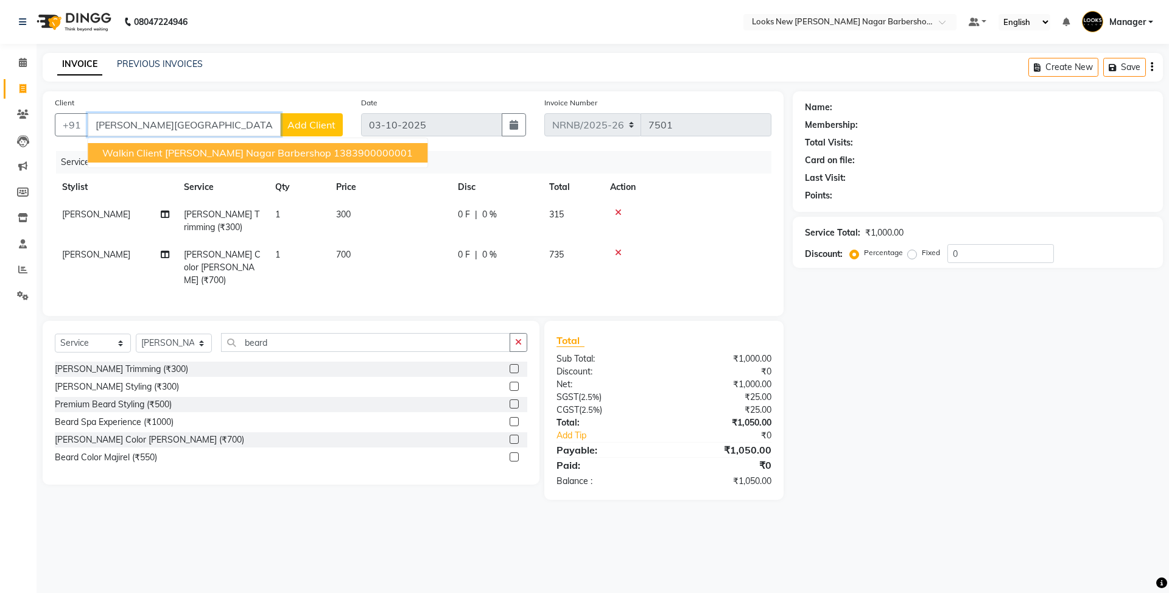
click at [335, 160] on button "Walkin Client Rajinder Nagar Barbershop 1383900000001" at bounding box center [258, 152] width 340 height 19
type input "1383900000001"
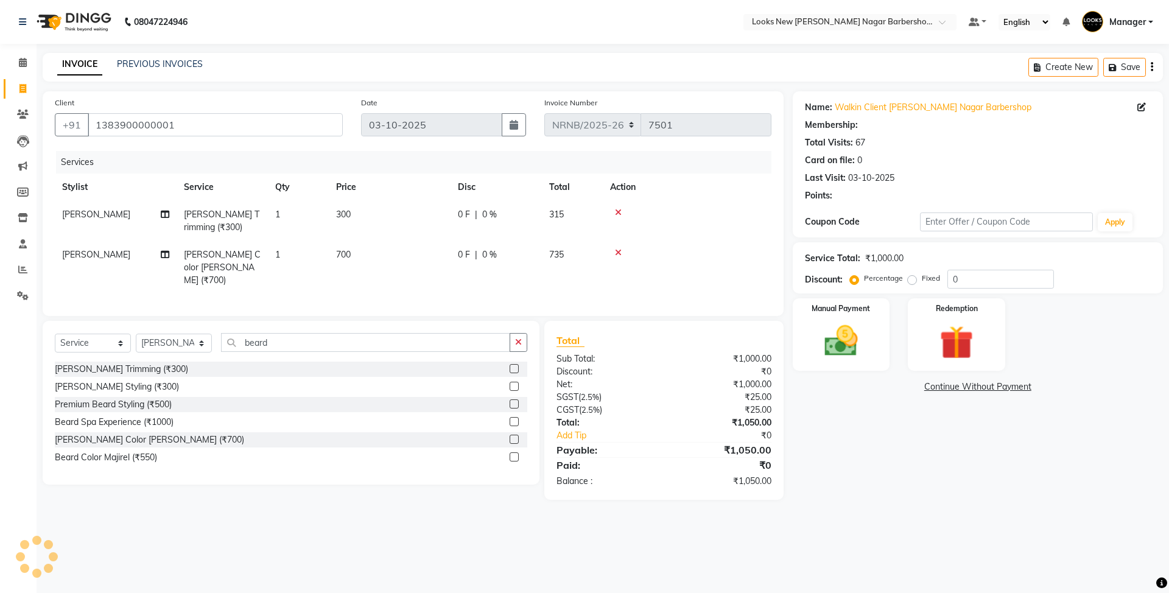
select select "1: Object"
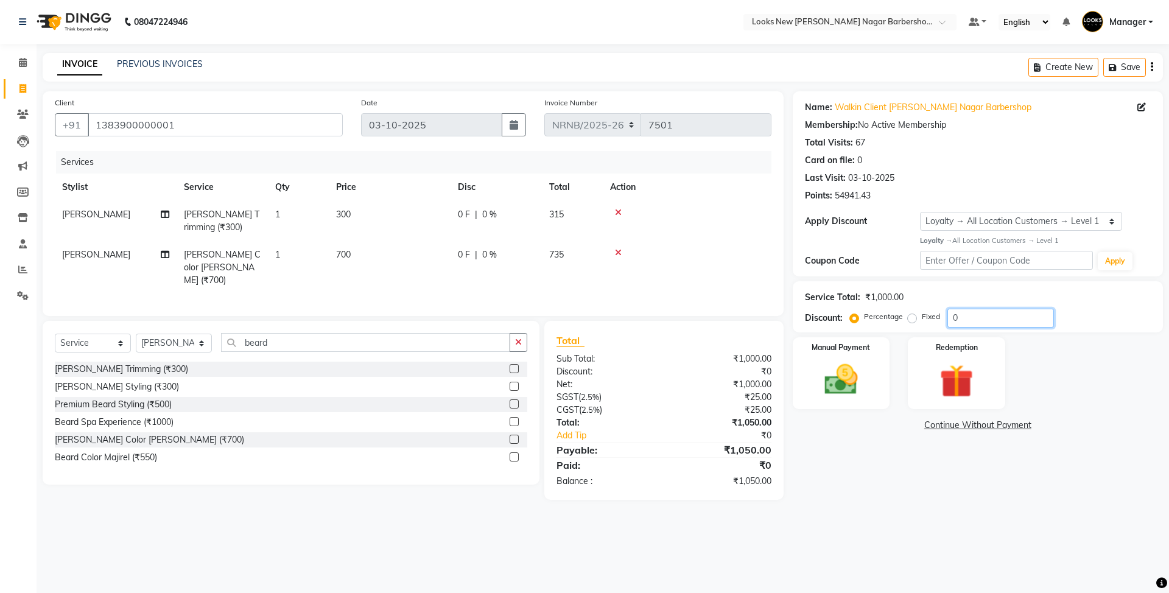
drag, startPoint x: 991, startPoint y: 320, endPoint x: 864, endPoint y: 300, distance: 128.3
click at [864, 300] on div "Service Total: ₹1,000.00 Discount: Percentage Fixed 0" at bounding box center [978, 306] width 346 height 41
type input "1"
type input "5"
click at [836, 388] on img at bounding box center [841, 380] width 57 height 40
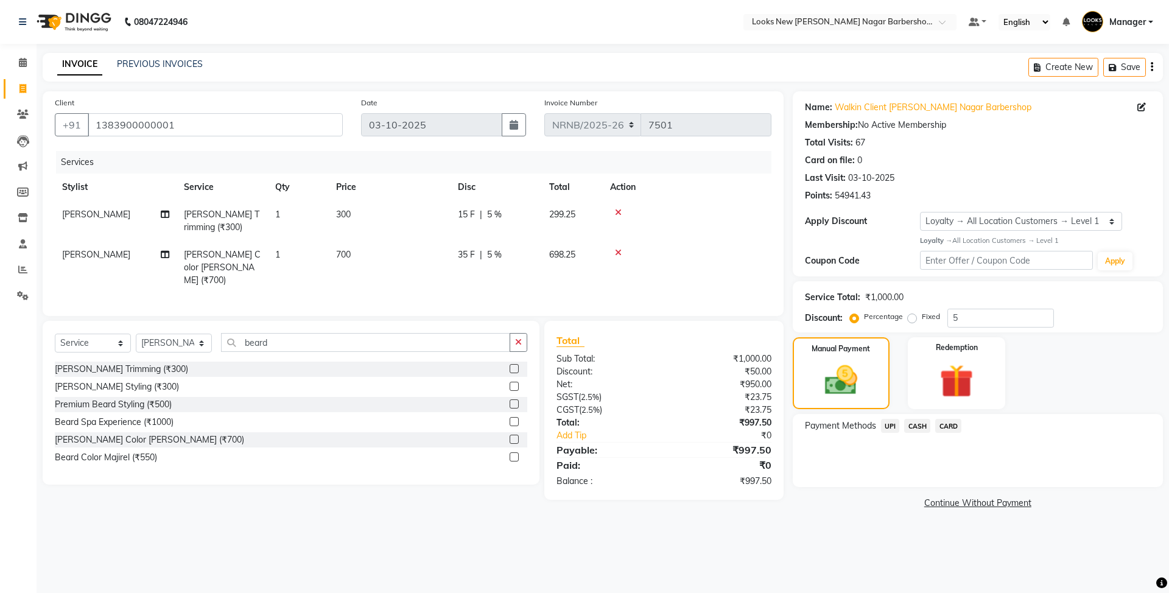
click at [922, 319] on label "Fixed" at bounding box center [931, 316] width 18 height 11
click at [916, 319] on input "Fixed" at bounding box center [914, 316] width 9 height 9
radio input "true"
drag, startPoint x: 992, startPoint y: 322, endPoint x: 879, endPoint y: 315, distance: 113.5
click at [902, 320] on div "Percentage Fixed 5" at bounding box center [953, 318] width 202 height 19
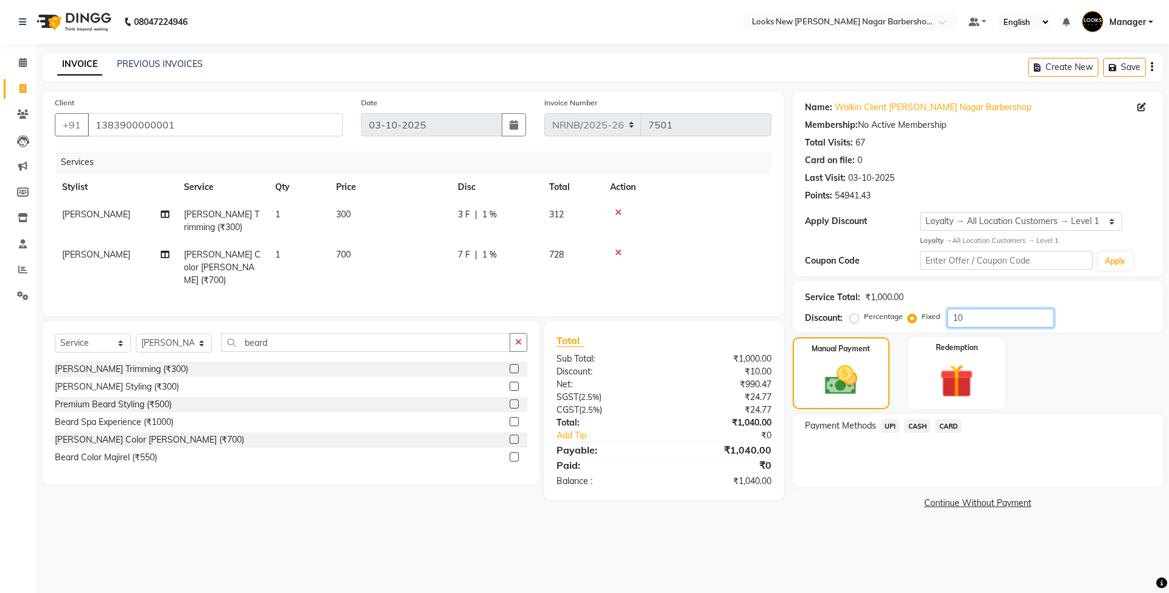
type input "1"
type input "50"
click at [910, 424] on span "CASH" at bounding box center [917, 426] width 26 height 14
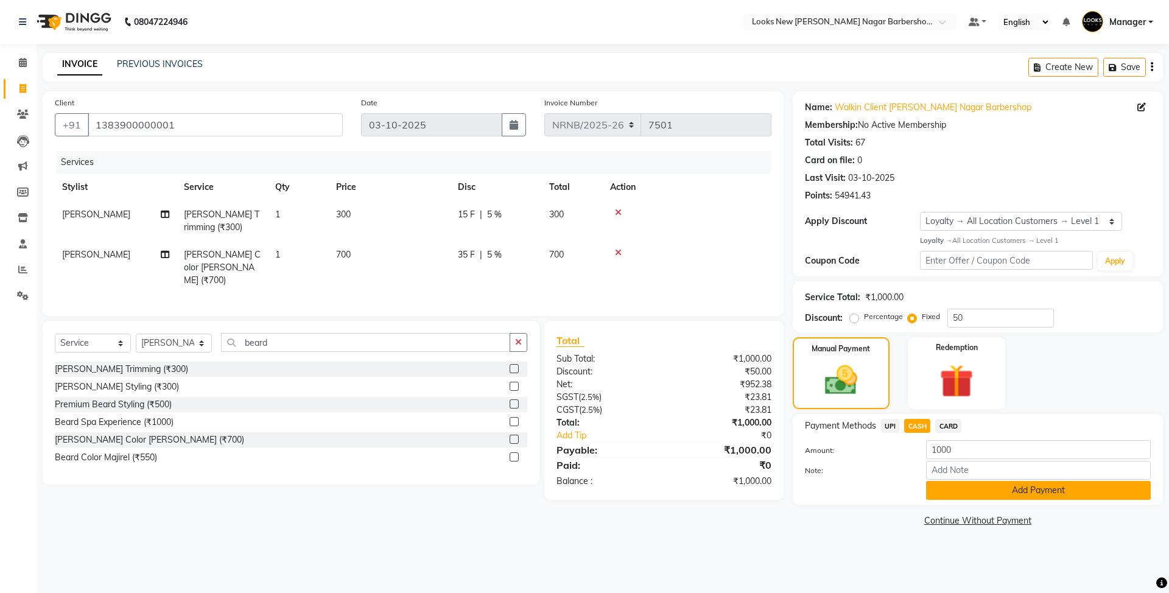
click at [980, 492] on button "Add Payment" at bounding box center [1038, 490] width 225 height 19
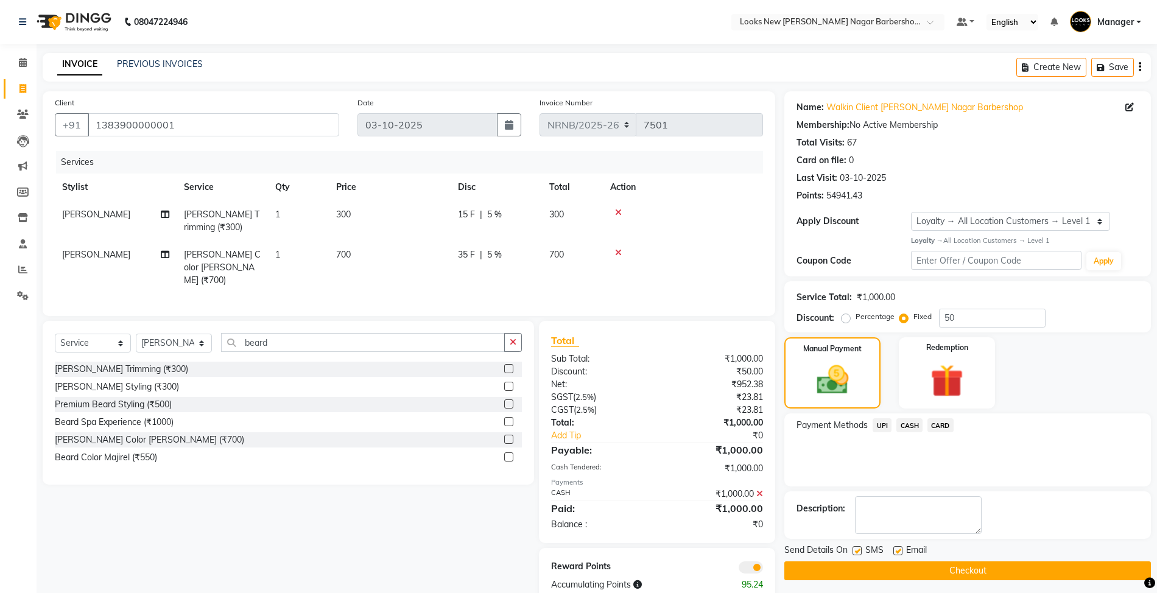
click at [900, 569] on button "Checkout" at bounding box center [967, 570] width 366 height 19
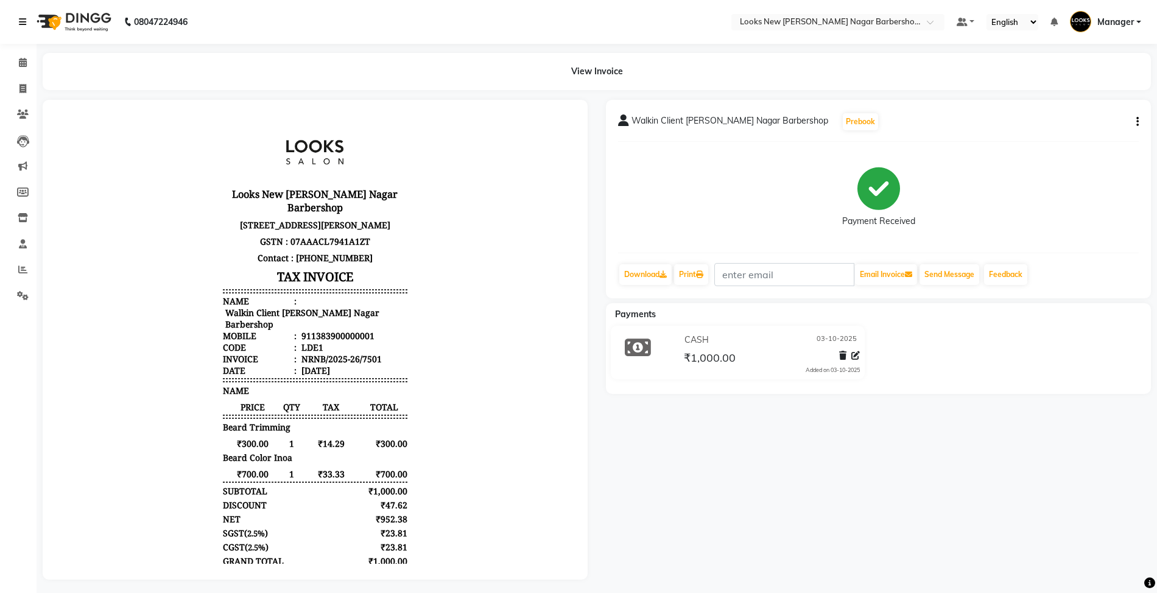
click at [24, 25] on icon at bounding box center [22, 22] width 7 height 9
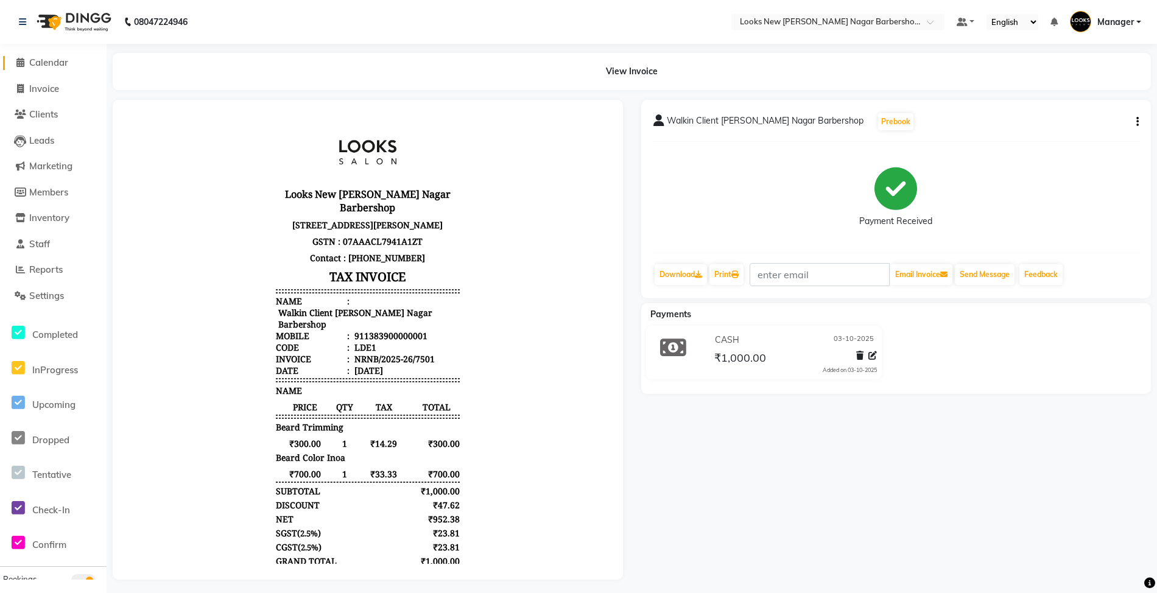
click at [49, 61] on span "Calendar" at bounding box center [48, 63] width 39 height 12
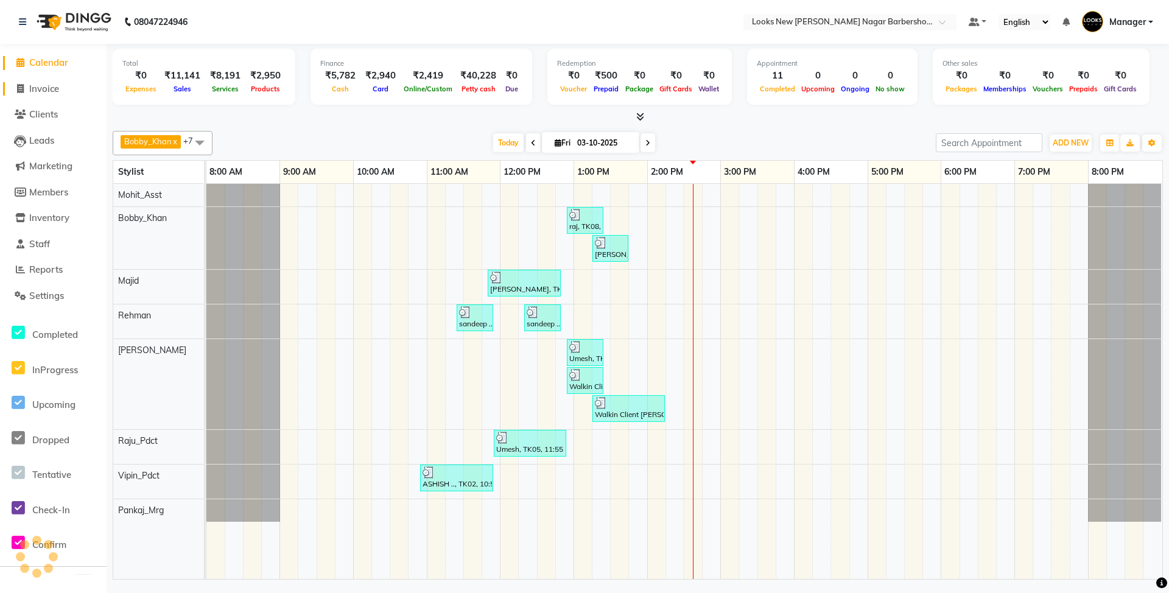
click at [56, 88] on span "Invoice" at bounding box center [44, 89] width 30 height 12
select select "service"
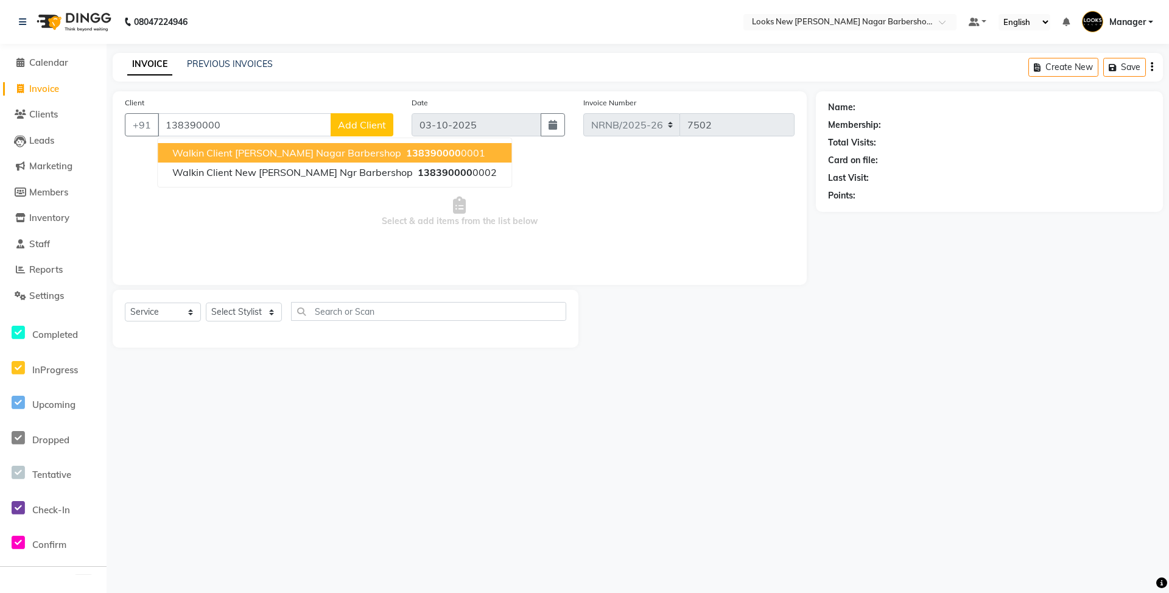
click at [236, 150] on span "Walkin Client Rajinder Nagar Barbershop" at bounding box center [286, 153] width 229 height 12
type input "1383900000001"
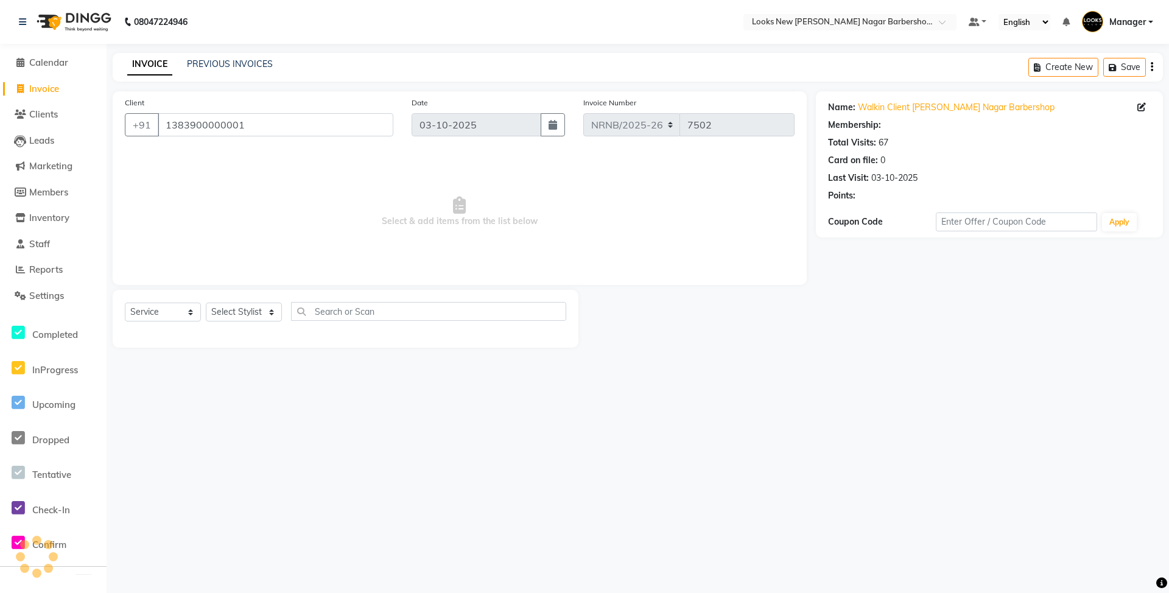
select select "1: Object"
click at [263, 315] on select "Select Stylist Aakash_Pdct Afsar Ahmed Ashmita Ayesha Bobby_Asst Bobby_Khan Cou…" at bounding box center [244, 312] width 76 height 19
select select "87354"
click at [206, 303] on select "Select Stylist Aakash_Pdct Afsar Ahmed Ashmita Ayesha Bobby_Asst Bobby_Khan Cou…" at bounding box center [244, 312] width 76 height 19
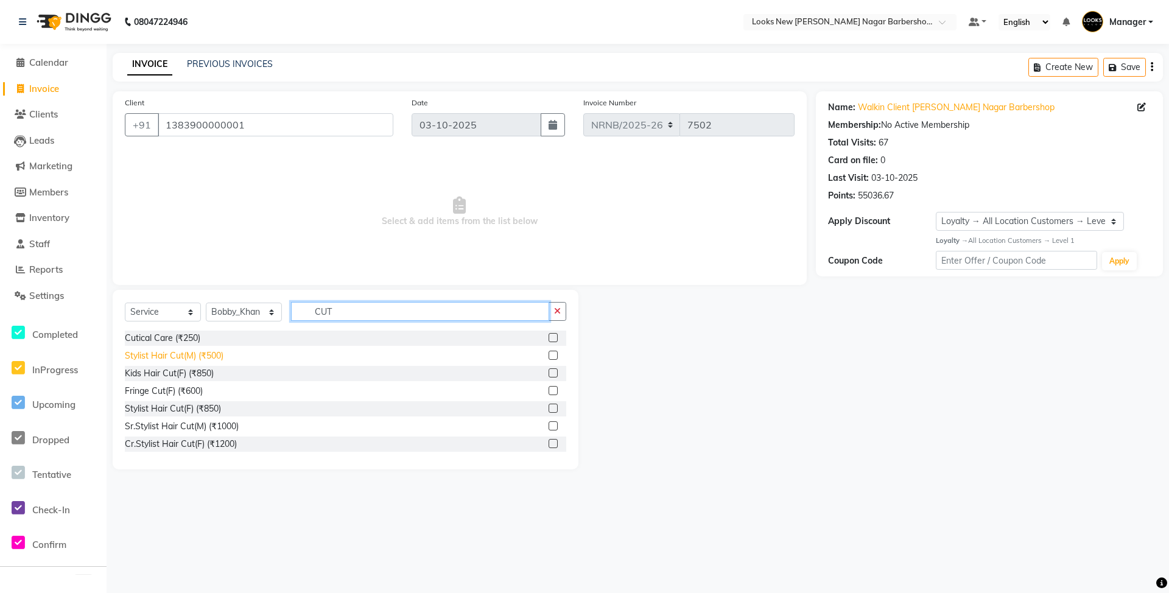
type input "CUT"
click at [207, 354] on div "Stylist Hair Cut(M) (₹500)" at bounding box center [174, 355] width 99 height 13
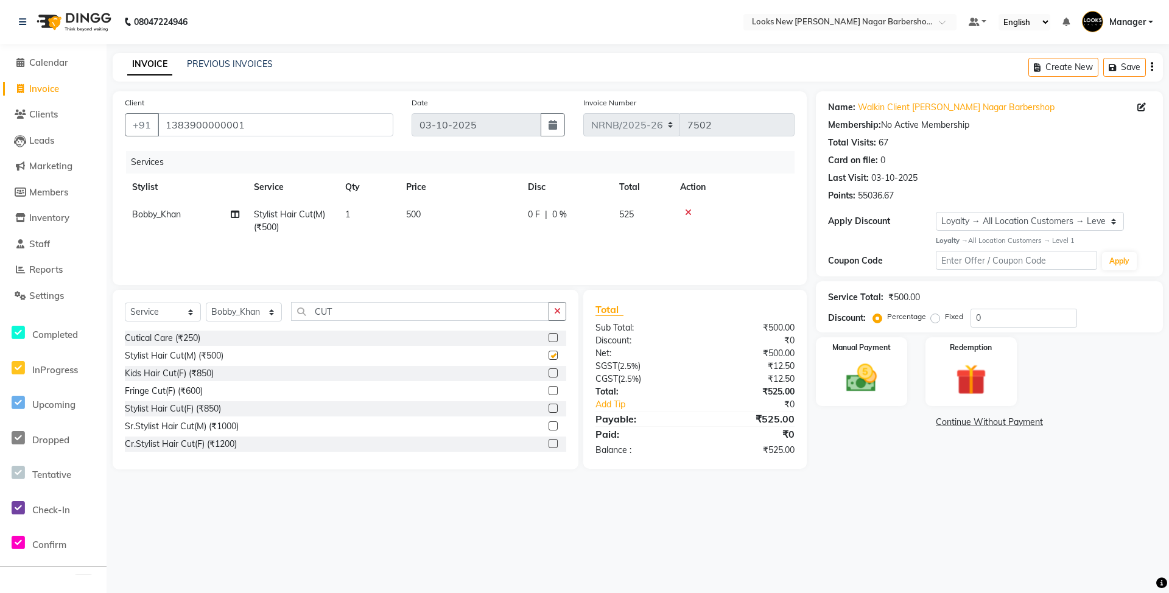
checkbox input "false"
drag, startPoint x: 281, startPoint y: 309, endPoint x: 256, endPoint y: 310, distance: 25.0
click at [256, 310] on div "Select Service Product Membership Package Voucher Prepaid Gift Card Select Styl…" at bounding box center [345, 316] width 441 height 29
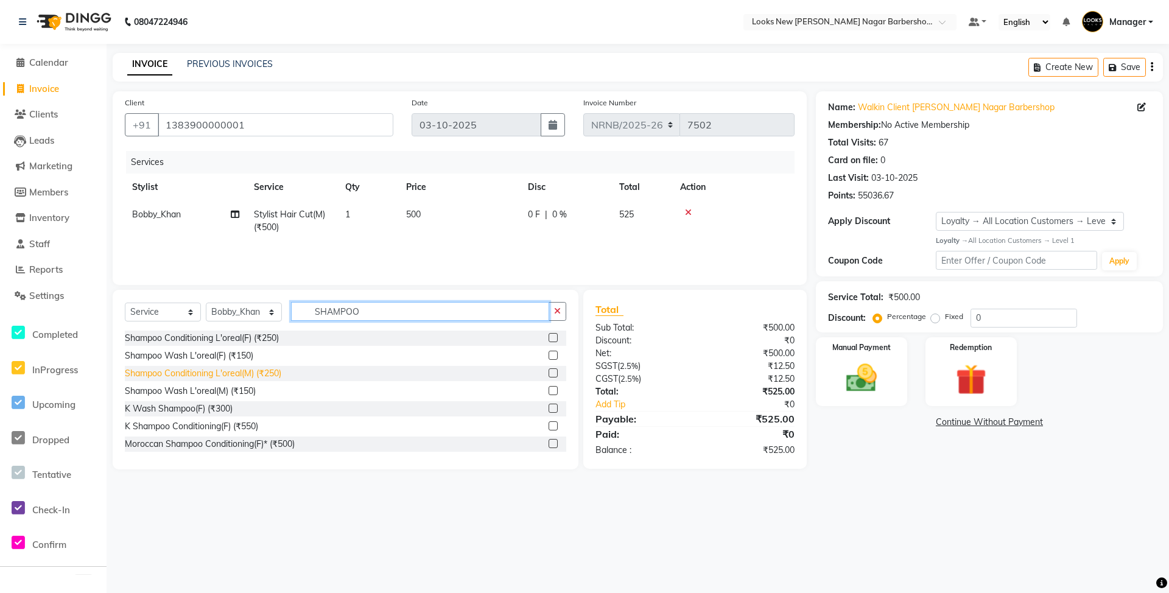
type input "SHAMPOO"
click at [265, 371] on div "Shampoo Conditioning L'oreal(M) (₹250)" at bounding box center [203, 373] width 156 height 13
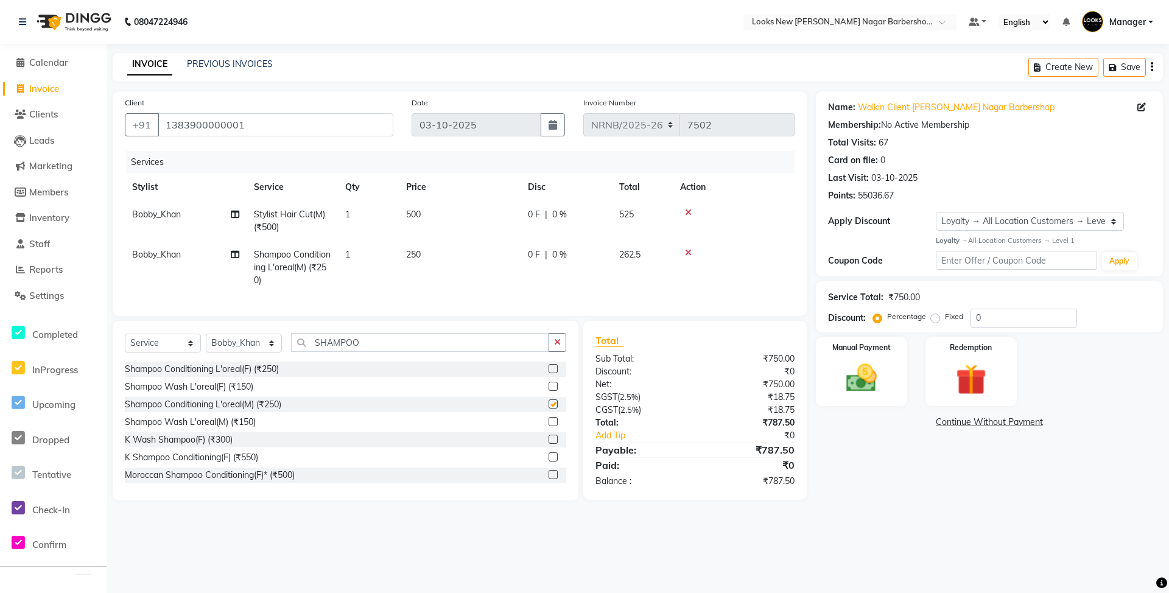
checkbox input "false"
drag, startPoint x: 222, startPoint y: 368, endPoint x: 191, endPoint y: 368, distance: 31.0
click at [191, 362] on div "Select Service Product Membership Package Voucher Prepaid Gift Card Select Styl…" at bounding box center [345, 347] width 441 height 29
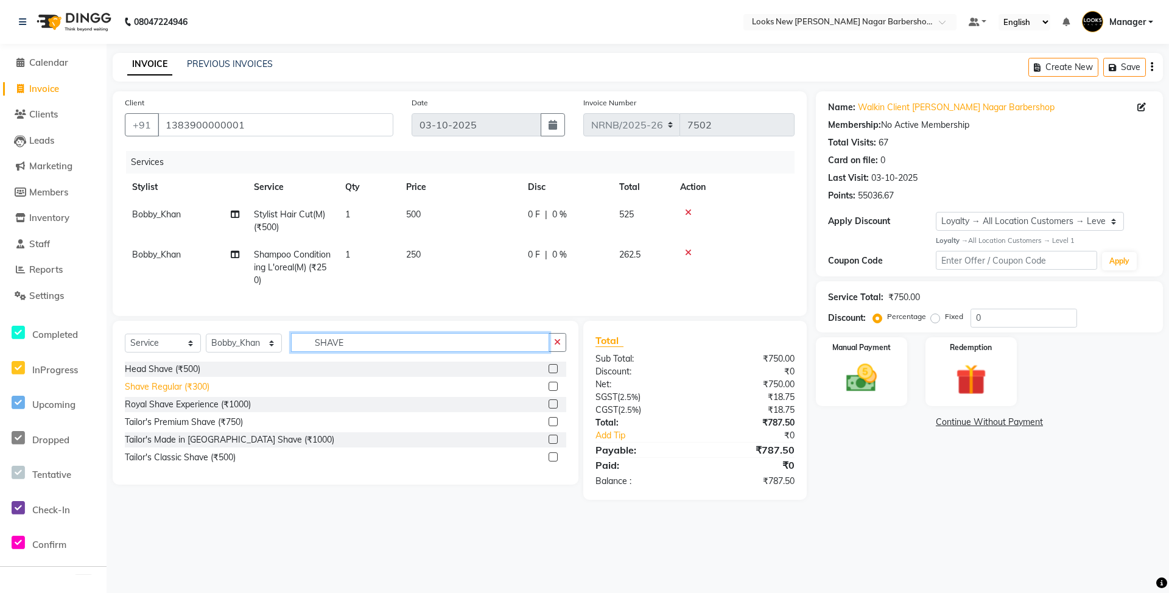
type input "SHAVE"
click at [180, 393] on div "Shave Regular (₹300)" at bounding box center [167, 386] width 85 height 13
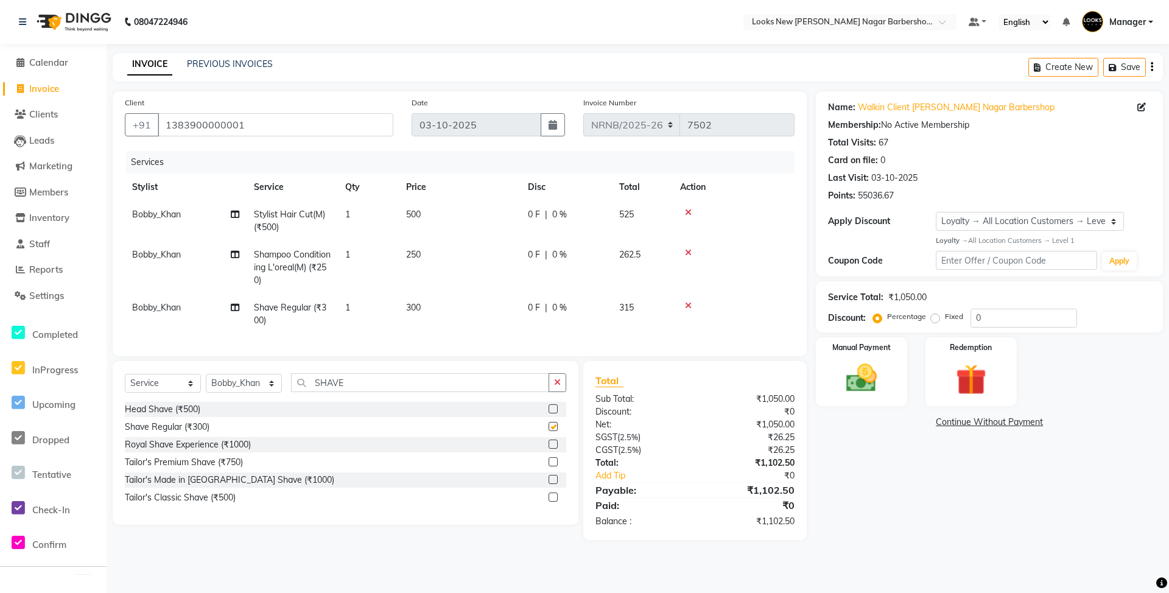
checkbox input "false"
drag, startPoint x: 1001, startPoint y: 323, endPoint x: 877, endPoint y: 343, distance: 125.3
click at [877, 343] on div "Name: Walkin Client Rajinder Nagar Barbershop Membership: No Active Membership …" at bounding box center [994, 315] width 356 height 449
type input "30"
click at [849, 491] on div "Name: Walkin Client Rajinder Nagar Barbershop Membership: No Active Membership …" at bounding box center [994, 315] width 356 height 449
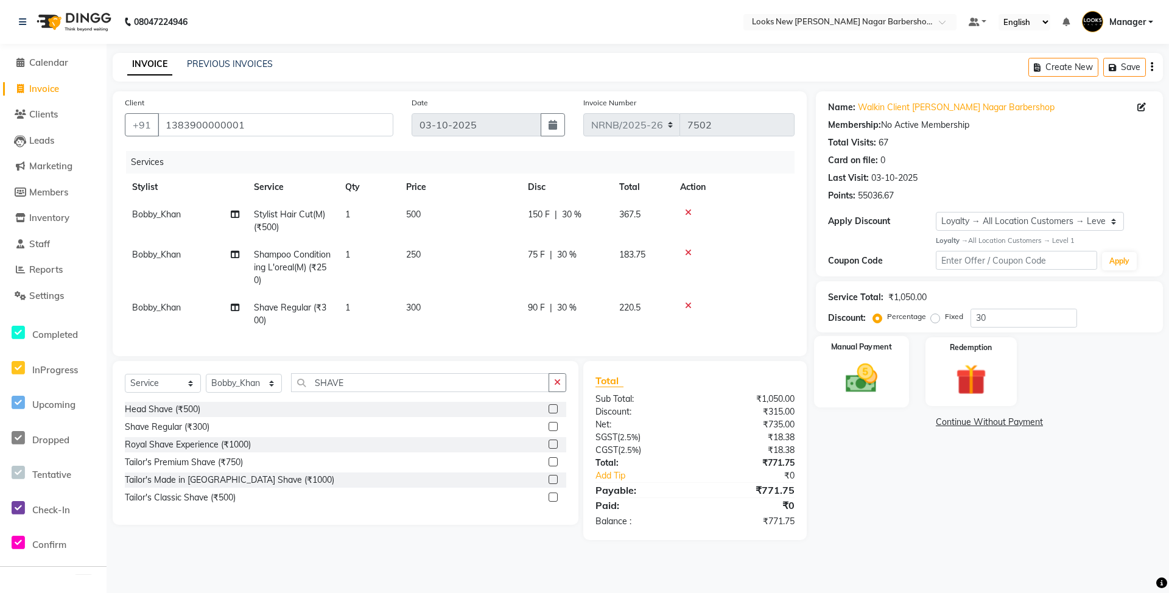
click at [847, 375] on img at bounding box center [861, 378] width 52 height 37
click at [940, 424] on span "CASH" at bounding box center [941, 423] width 26 height 14
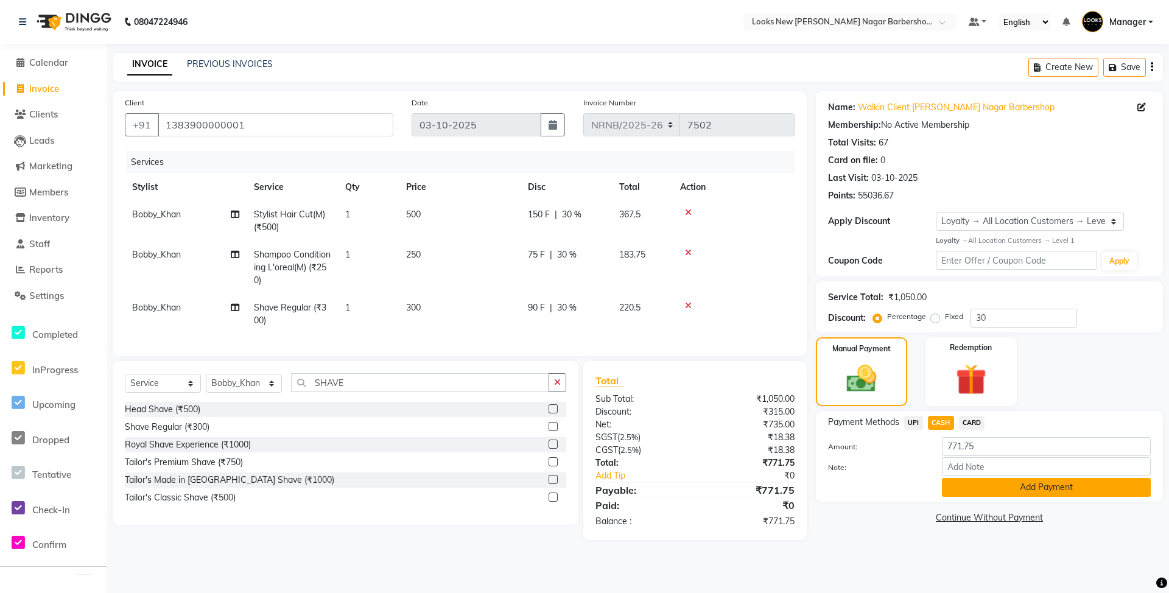
click at [964, 485] on button "Add Payment" at bounding box center [1046, 487] width 209 height 19
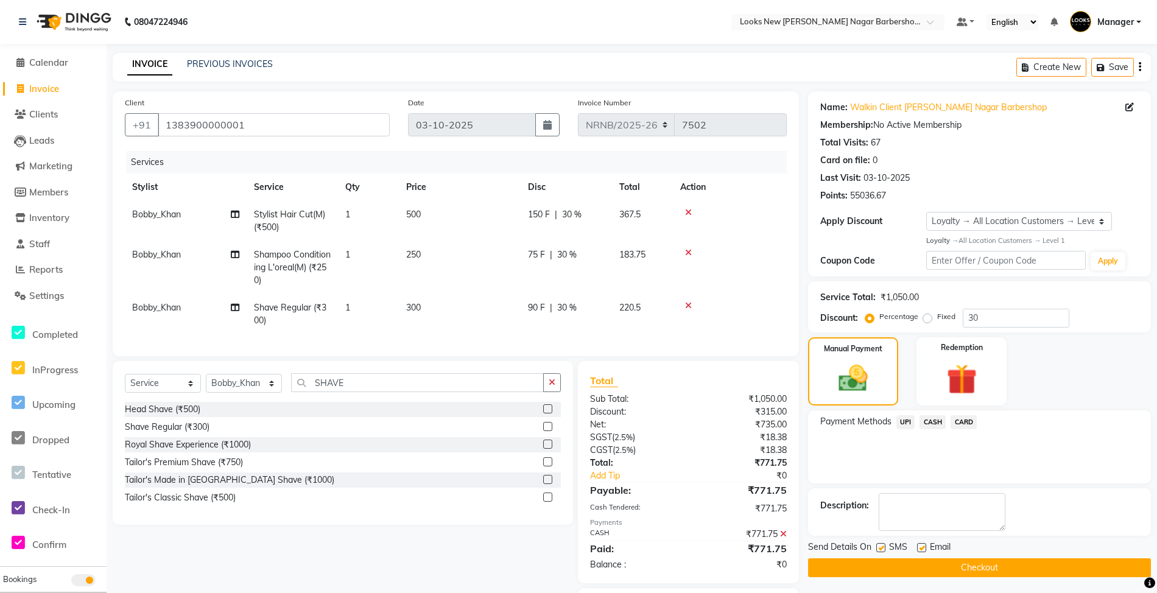
click at [984, 577] on button "Checkout" at bounding box center [979, 567] width 343 height 19
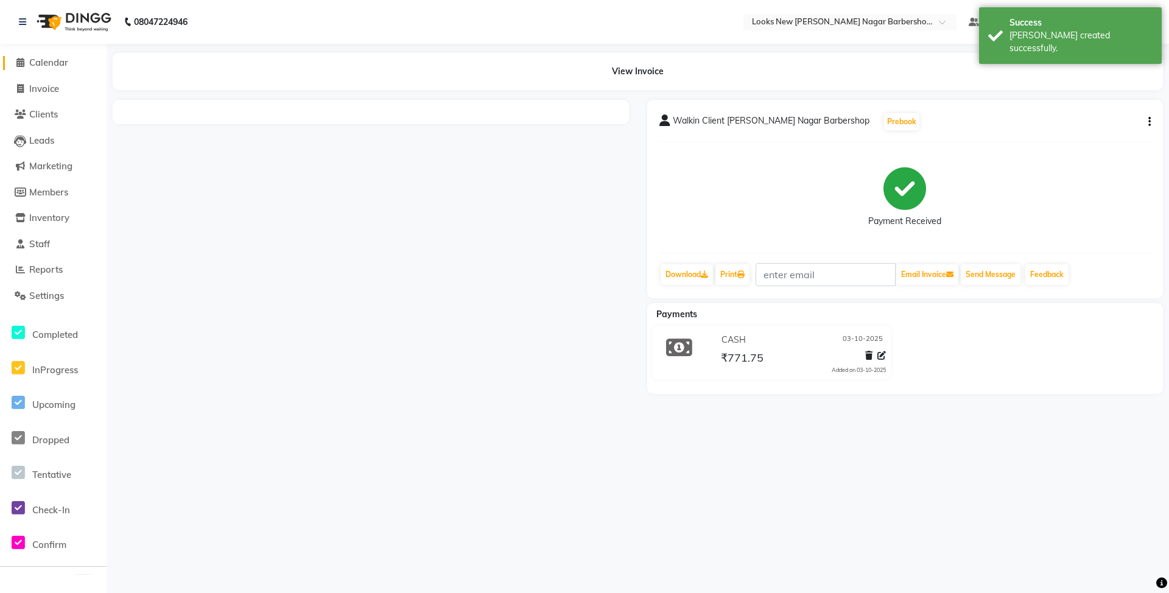
click at [66, 57] on span "Calendar" at bounding box center [48, 63] width 39 height 12
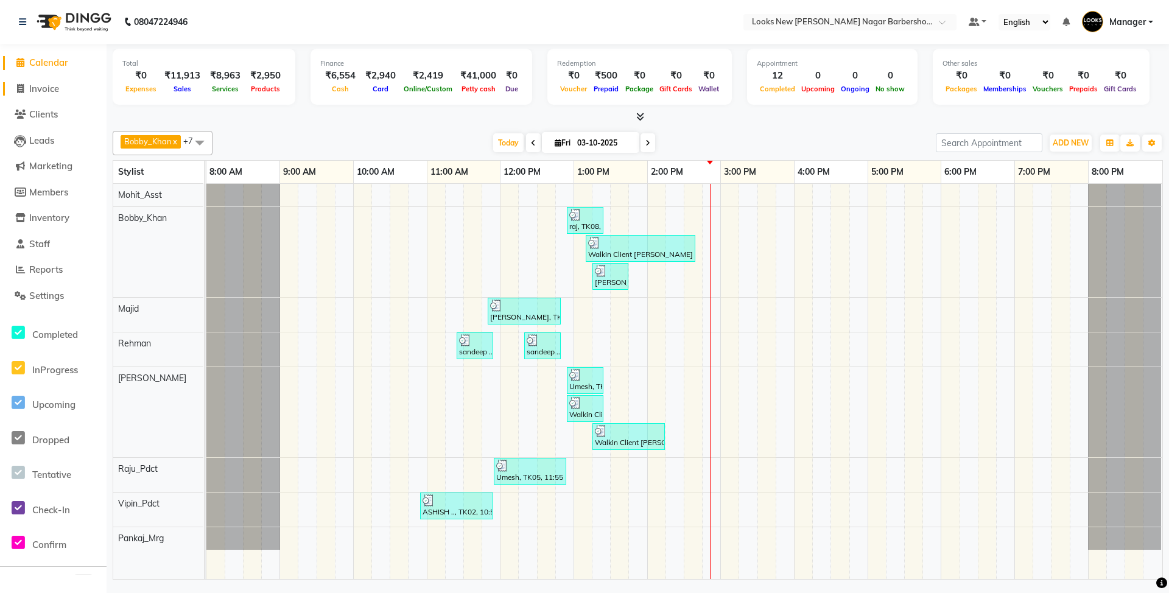
click at [56, 88] on span "Invoice" at bounding box center [44, 89] width 30 height 12
select select "service"
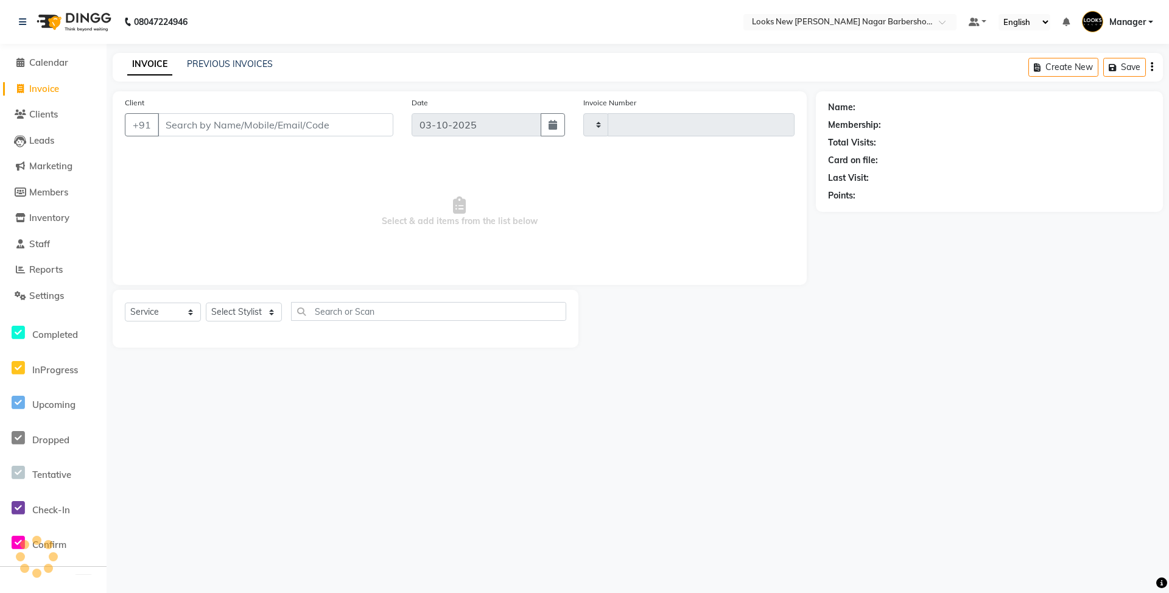
type input "7503"
select select "8705"
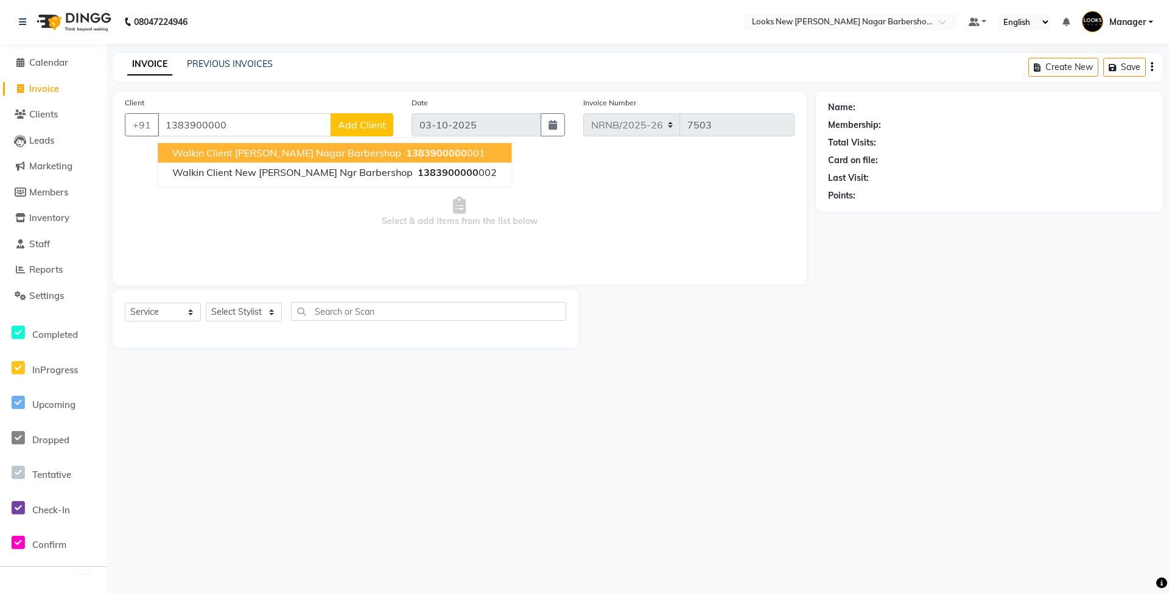
click at [248, 155] on span "Walkin Client Rajinder Nagar Barbershop" at bounding box center [286, 153] width 229 height 12
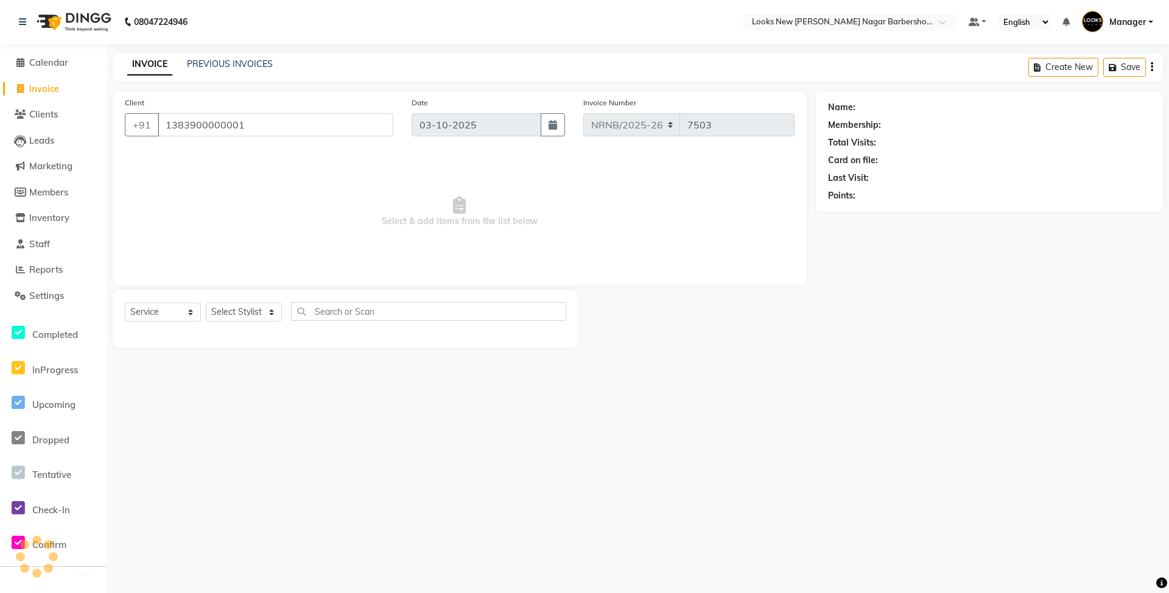
type input "1383900000001"
select select "1: Object"
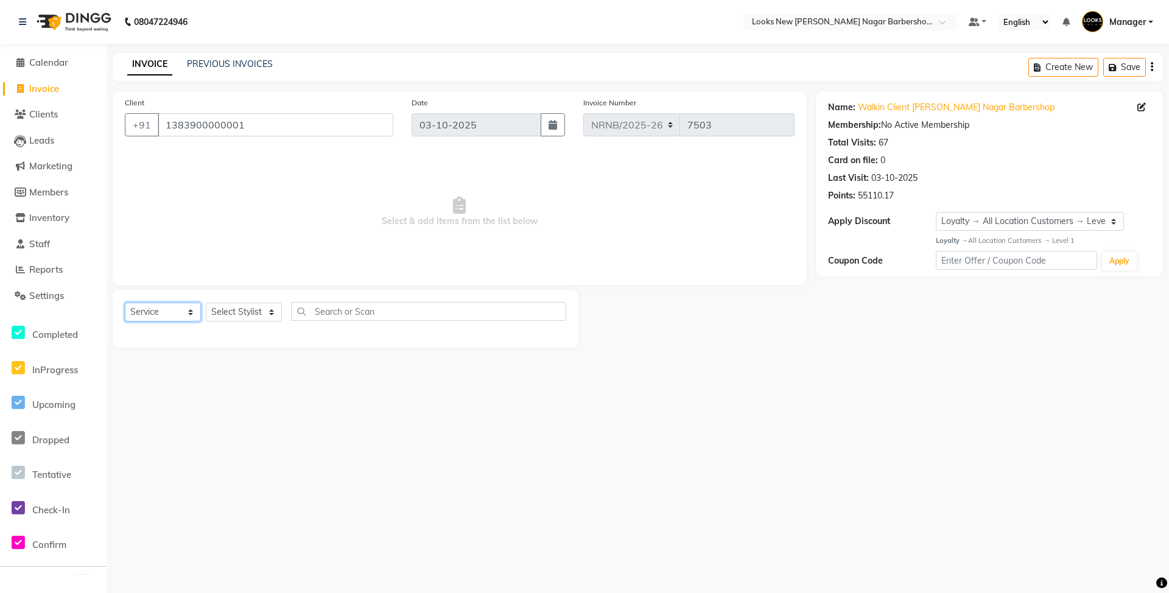
drag, startPoint x: 147, startPoint y: 314, endPoint x: 156, endPoint y: 315, distance: 9.2
click at [147, 314] on select "Select Service Product Membership Package Voucher Prepaid Gift Card" at bounding box center [163, 312] width 76 height 19
select select "product"
click at [125, 303] on select "Select Service Product Membership Package Voucher Prepaid Gift Card" at bounding box center [163, 312] width 76 height 19
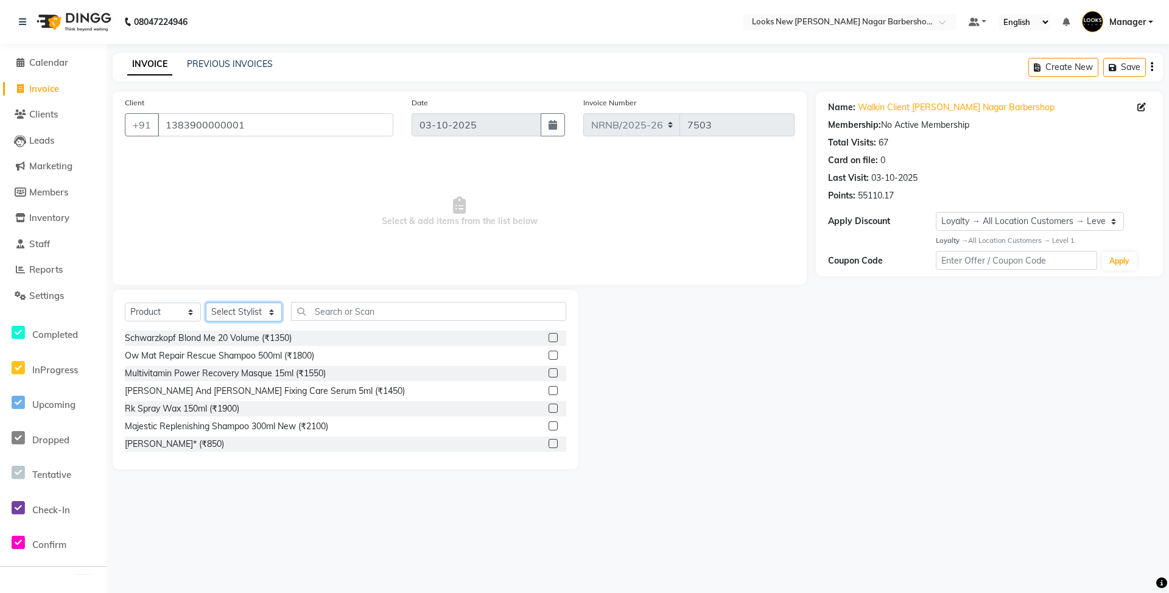
click at [246, 307] on select "Select Stylist Aakash_Pdct Afsar Ahmed Ashmita Ayesha Bobby_Asst Bobby_Khan Cou…" at bounding box center [244, 312] width 76 height 19
select select "89720"
click at [206, 303] on select "Select Stylist Aakash_Pdct Afsar Ahmed Ashmita Ayesha Bobby_Asst Bobby_Khan Cou…" at bounding box center [244, 312] width 76 height 19
type input "3474636954766"
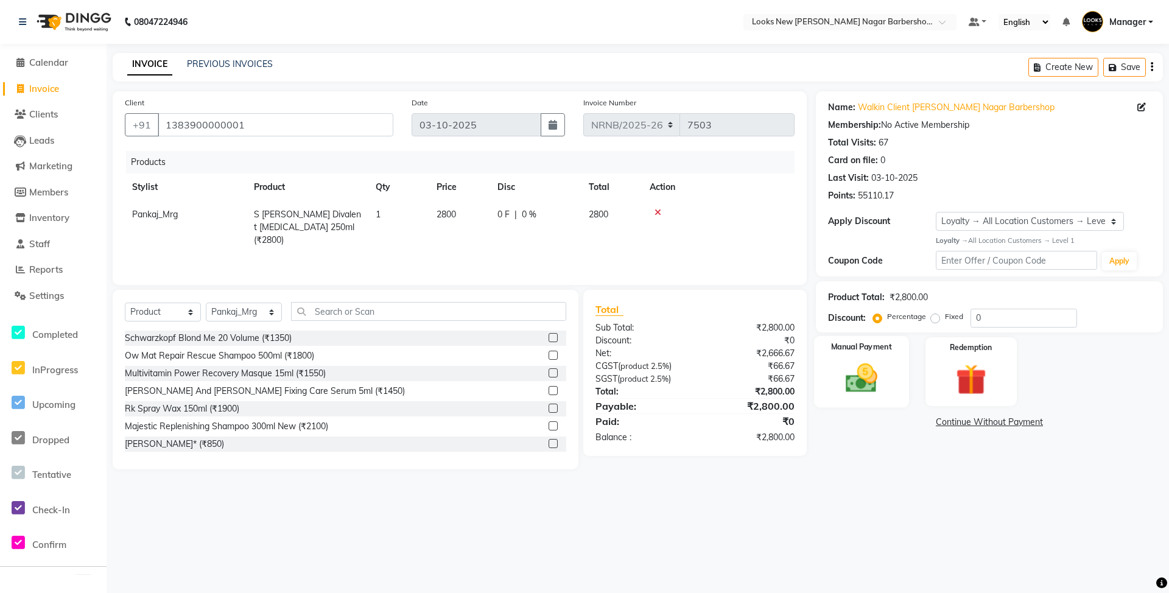
click at [879, 377] on img at bounding box center [861, 378] width 52 height 37
click at [941, 420] on span "CASH" at bounding box center [941, 423] width 26 height 14
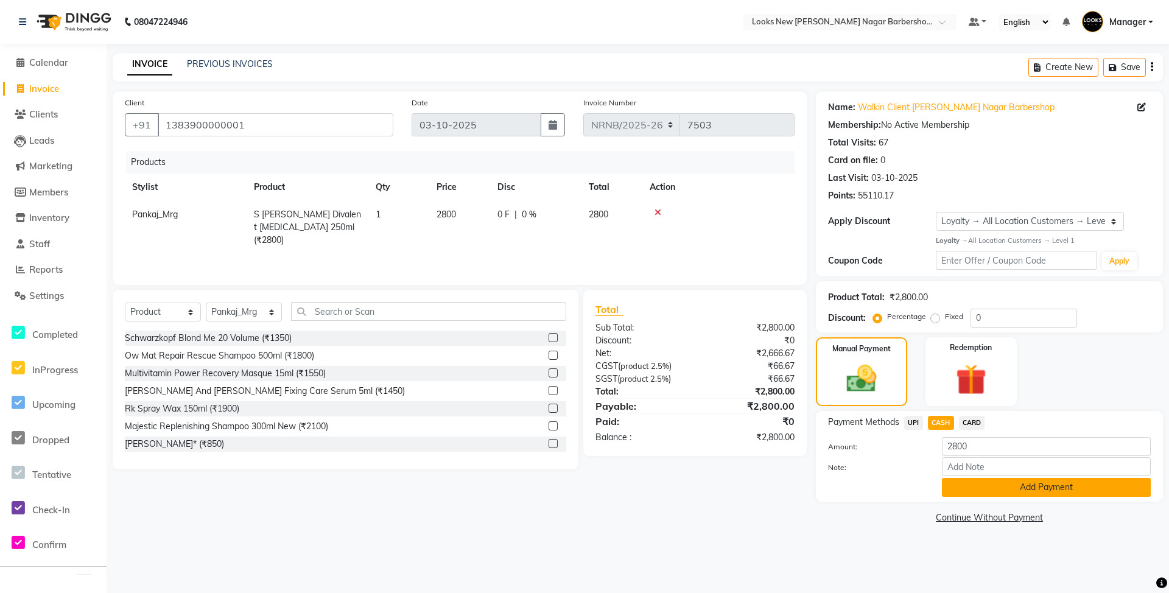
click at [974, 493] on button "Add Payment" at bounding box center [1046, 487] width 209 height 19
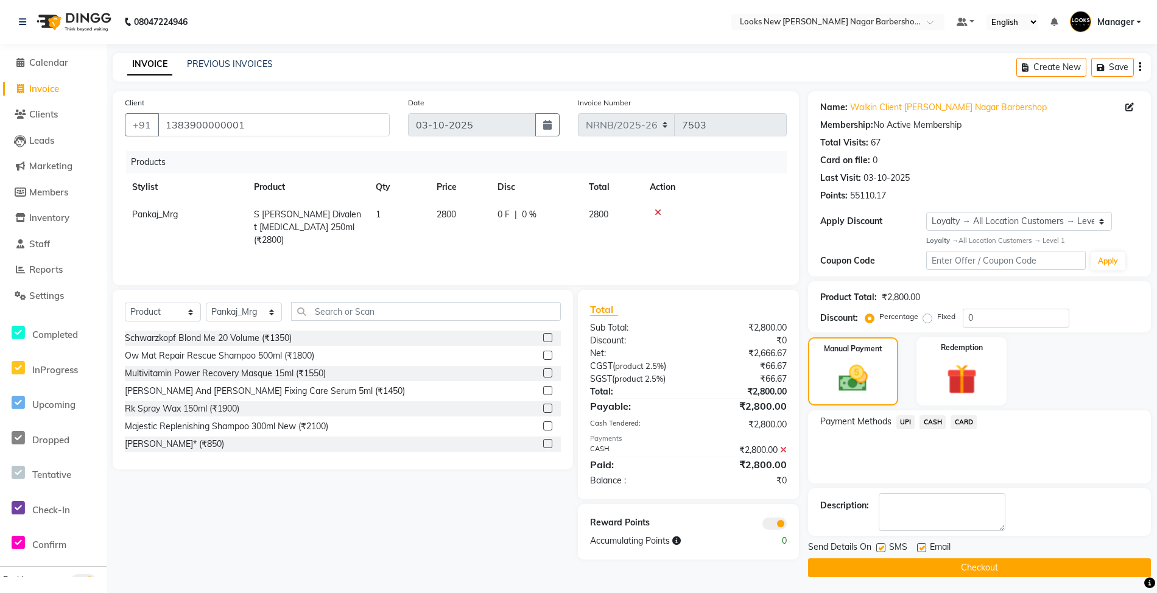
click at [958, 567] on button "Checkout" at bounding box center [979, 567] width 343 height 19
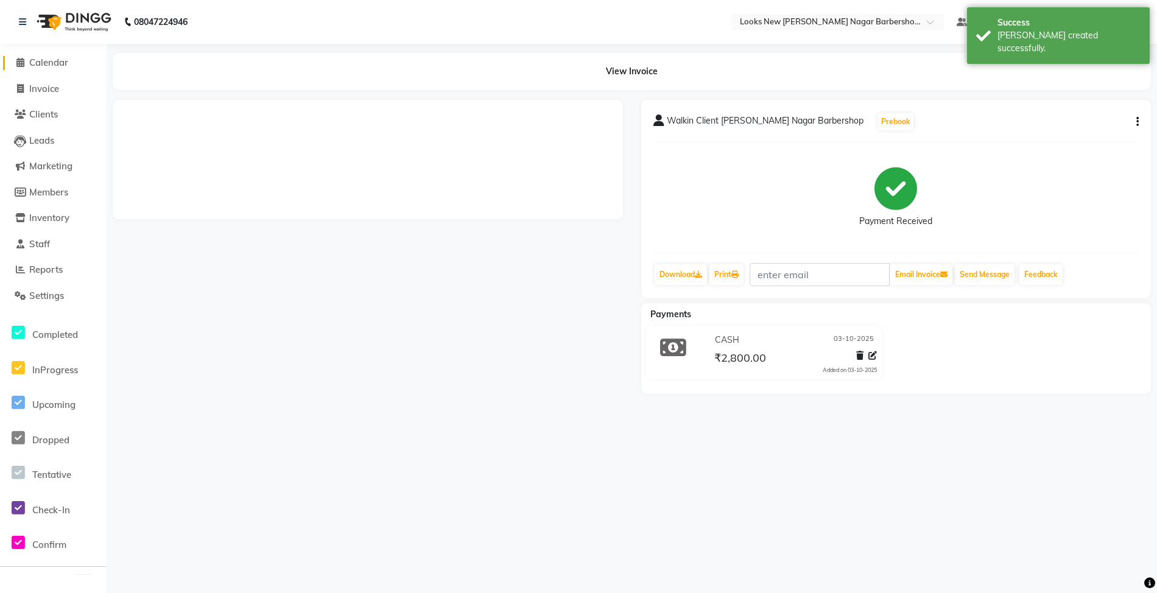
click at [66, 61] on span "Calendar" at bounding box center [48, 63] width 39 height 12
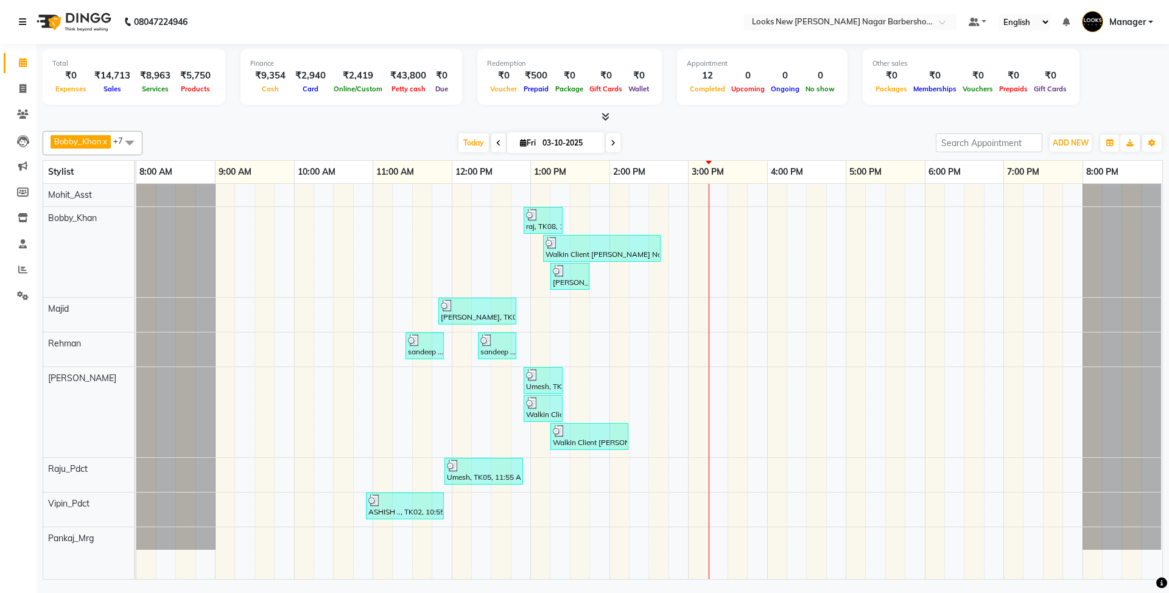
click at [24, 16] on link at bounding box center [25, 22] width 12 height 34
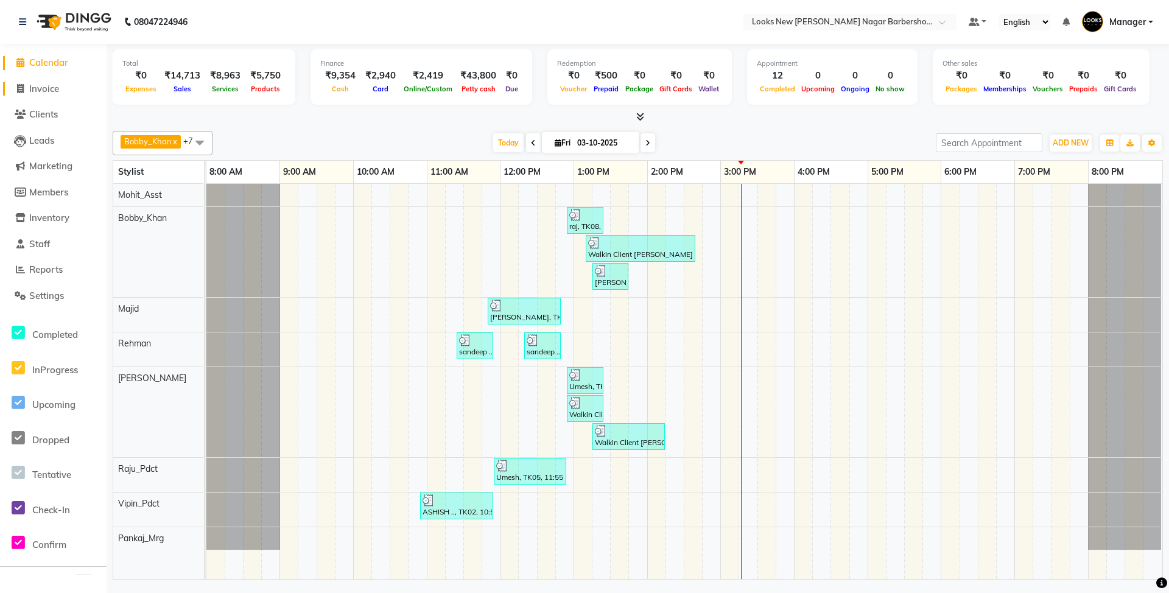
click at [59, 86] on span "Invoice" at bounding box center [44, 89] width 30 height 12
select select "service"
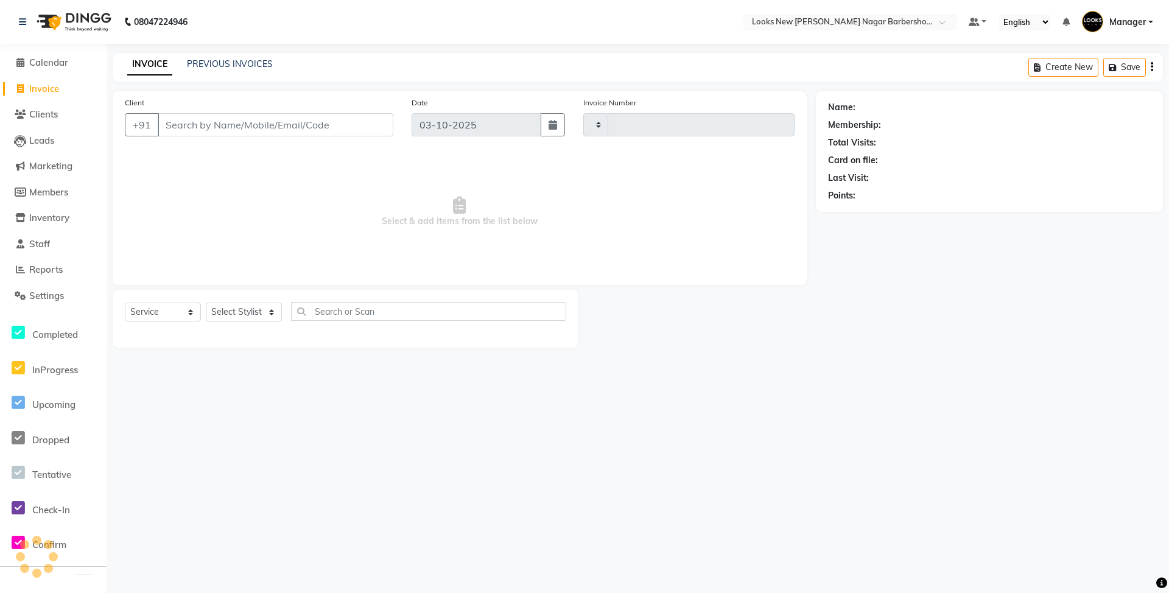
type input "7504"
select select "8705"
click at [59, 69] on li "Calendar" at bounding box center [53, 63] width 107 height 26
click at [52, 272] on span "Reports" at bounding box center [45, 270] width 33 height 12
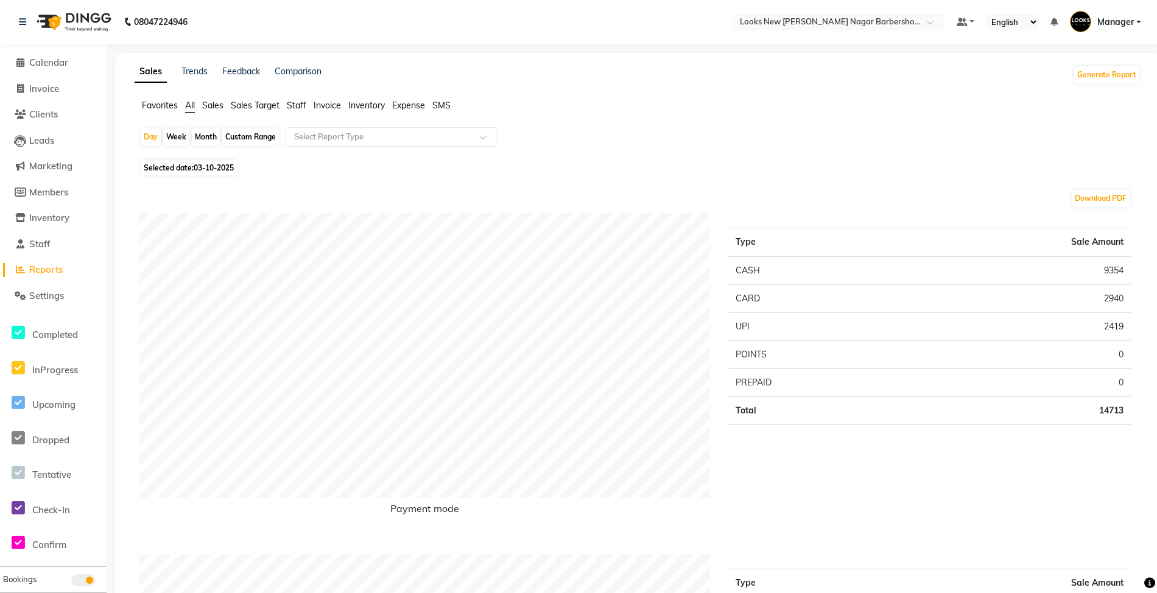
click at [303, 108] on span "Staff" at bounding box center [296, 105] width 19 height 11
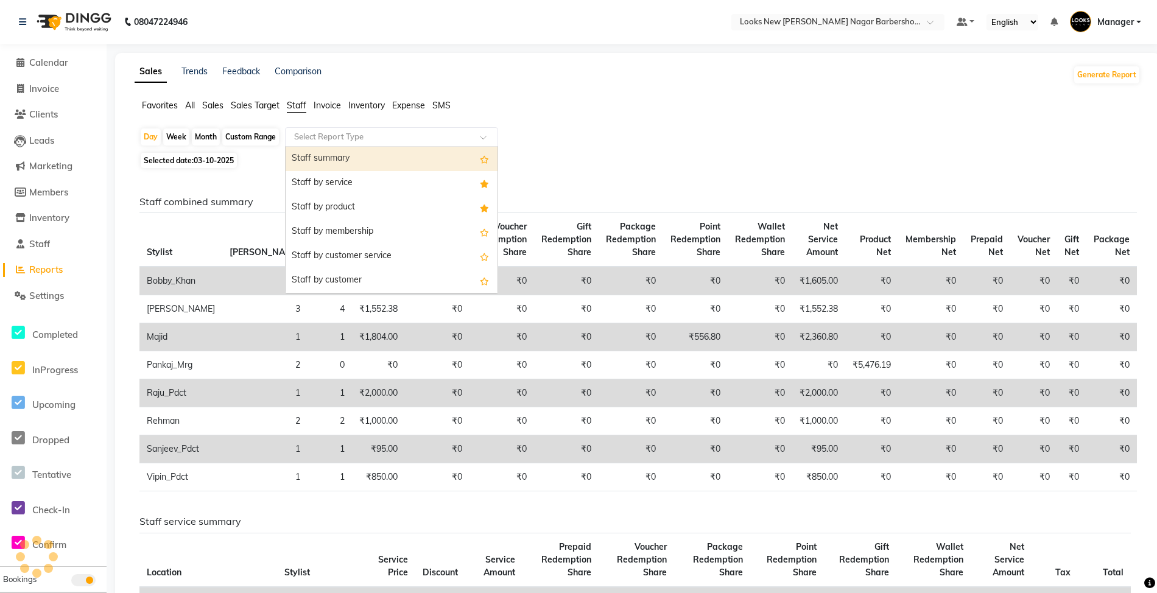
click at [300, 139] on input "text" at bounding box center [379, 137] width 175 height 12
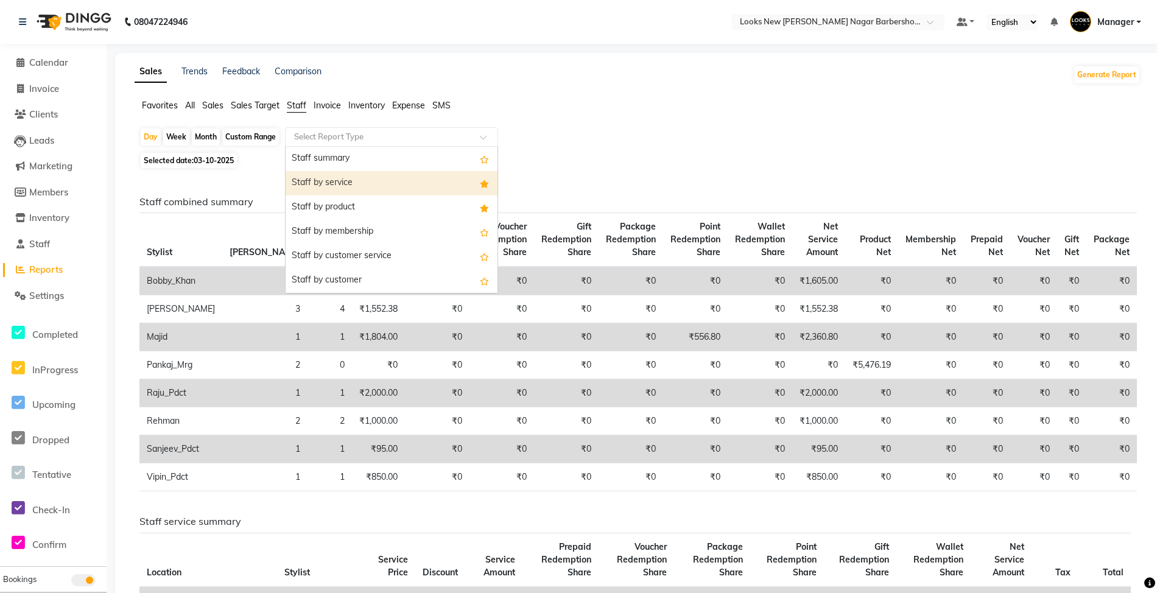
click at [326, 180] on div "Staff by service" at bounding box center [392, 183] width 212 height 24
select select "full_report"
select select "csv"
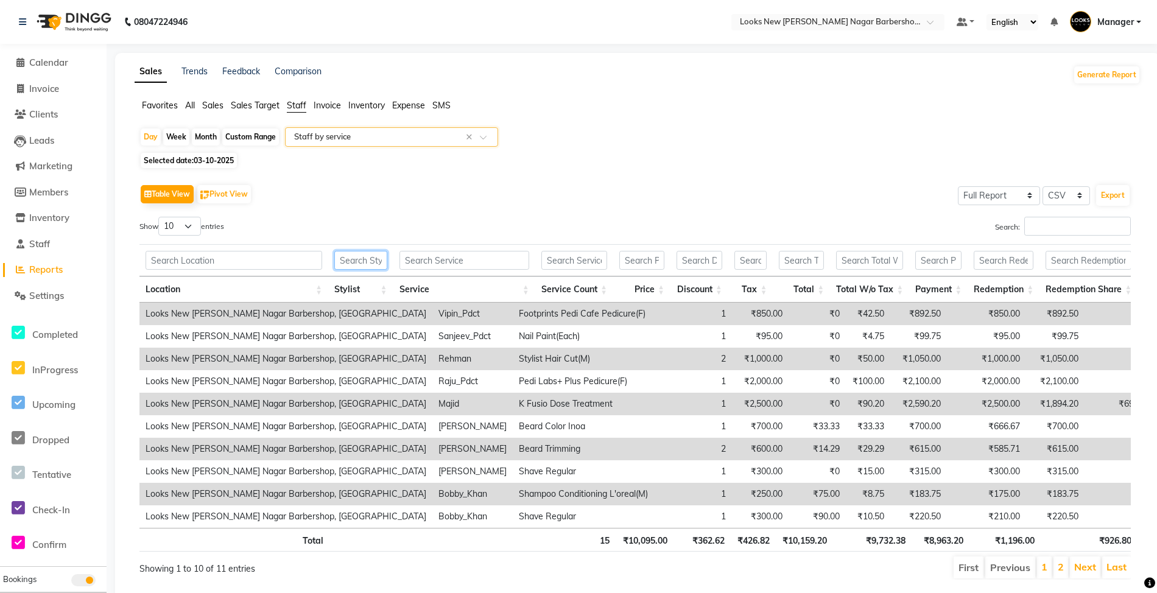
drag, startPoint x: 359, startPoint y: 261, endPoint x: 366, endPoint y: 264, distance: 7.7
click at [366, 264] on input "text" at bounding box center [360, 260] width 53 height 19
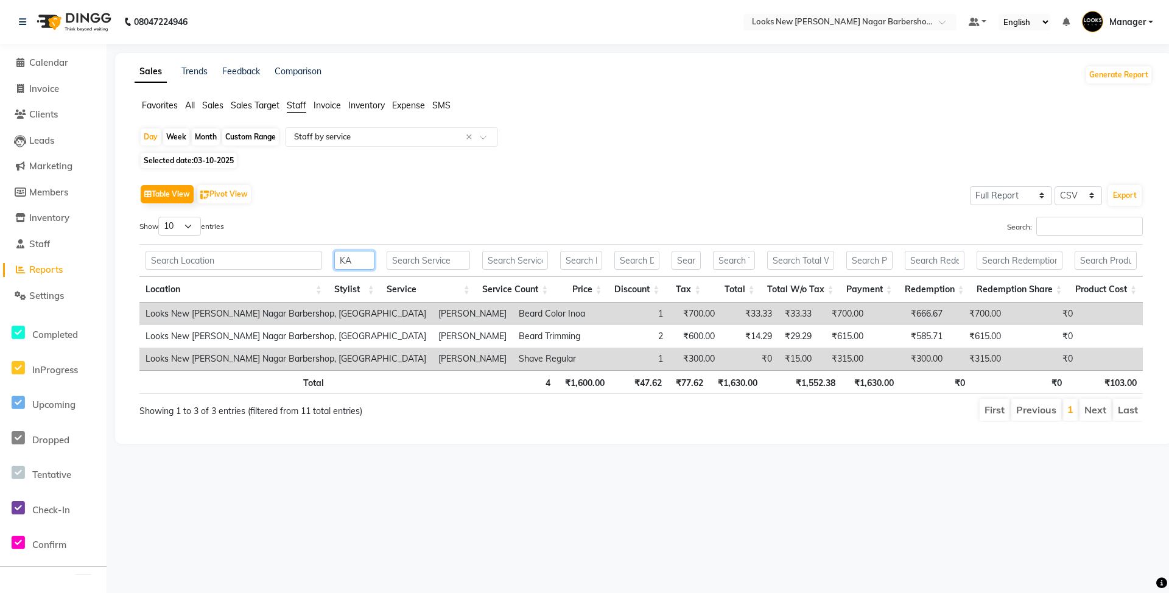
type input "K"
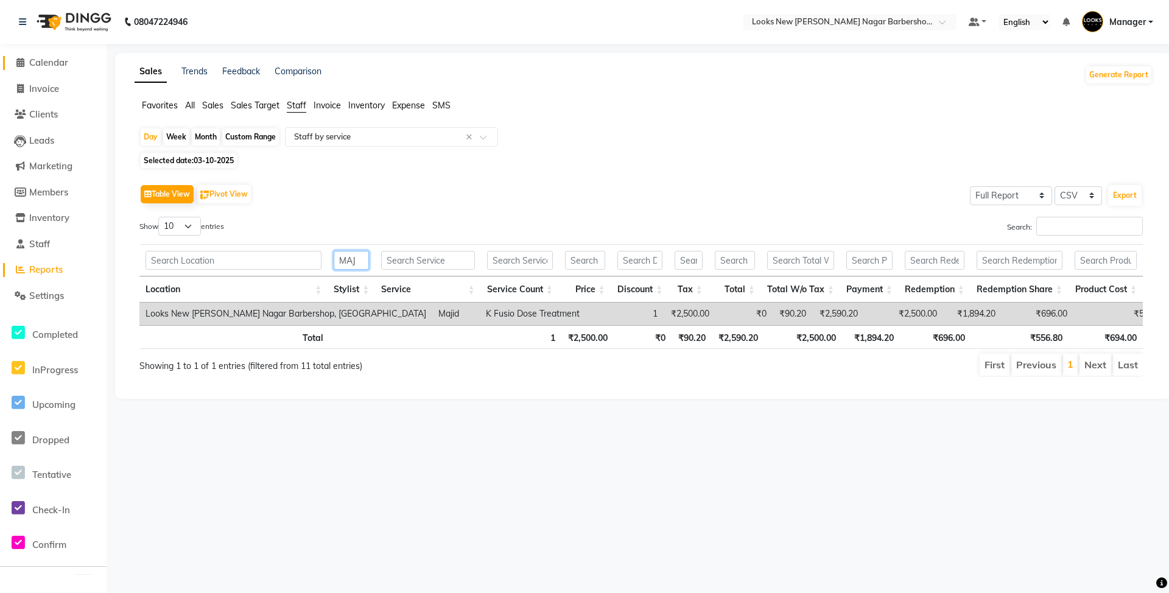
type input "MAJ"
click at [57, 61] on span "Calendar" at bounding box center [48, 63] width 39 height 12
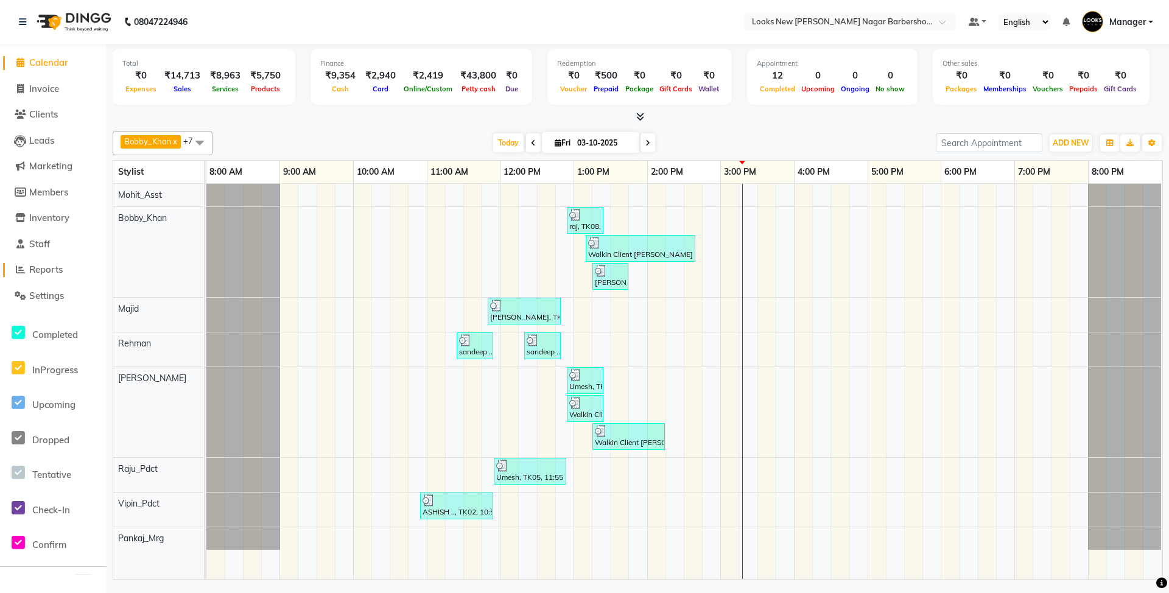
click at [40, 264] on span "Reports" at bounding box center [45, 270] width 33 height 12
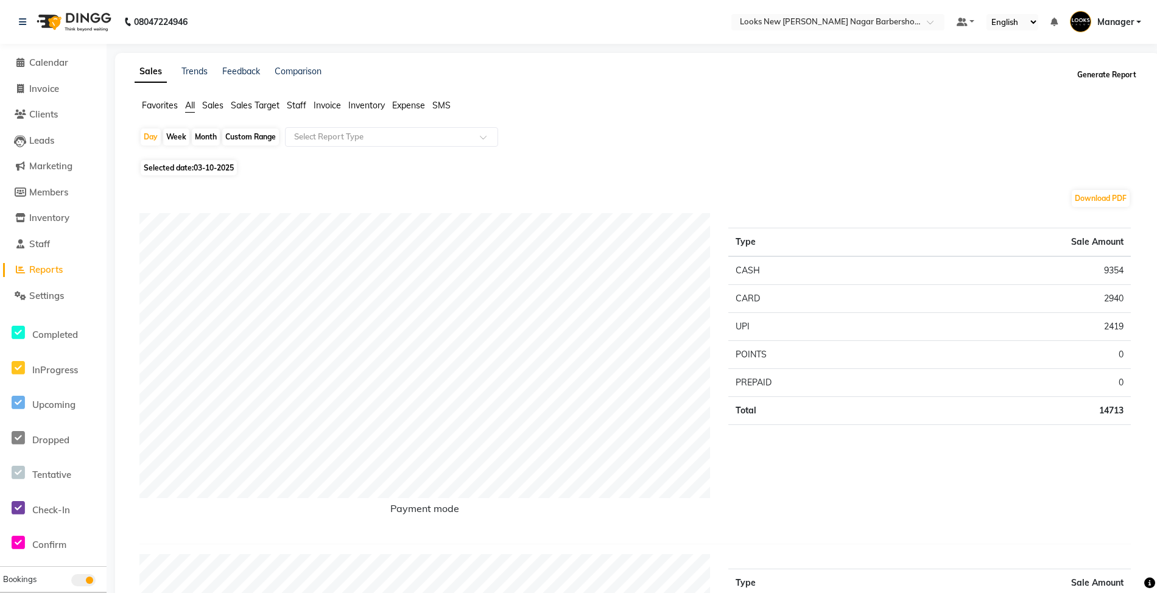
click at [1104, 75] on button "Generate Report" at bounding box center [1106, 74] width 65 height 17
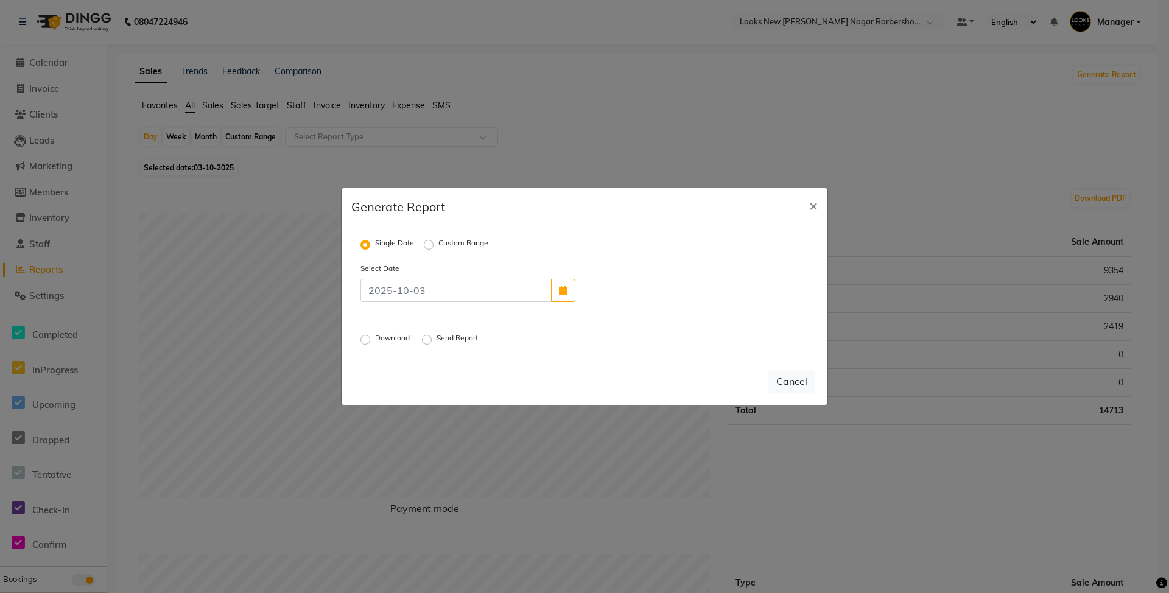
click at [400, 338] on label "Download" at bounding box center [393, 339] width 37 height 15
click at [371, 338] on input "Download" at bounding box center [367, 339] width 9 height 9
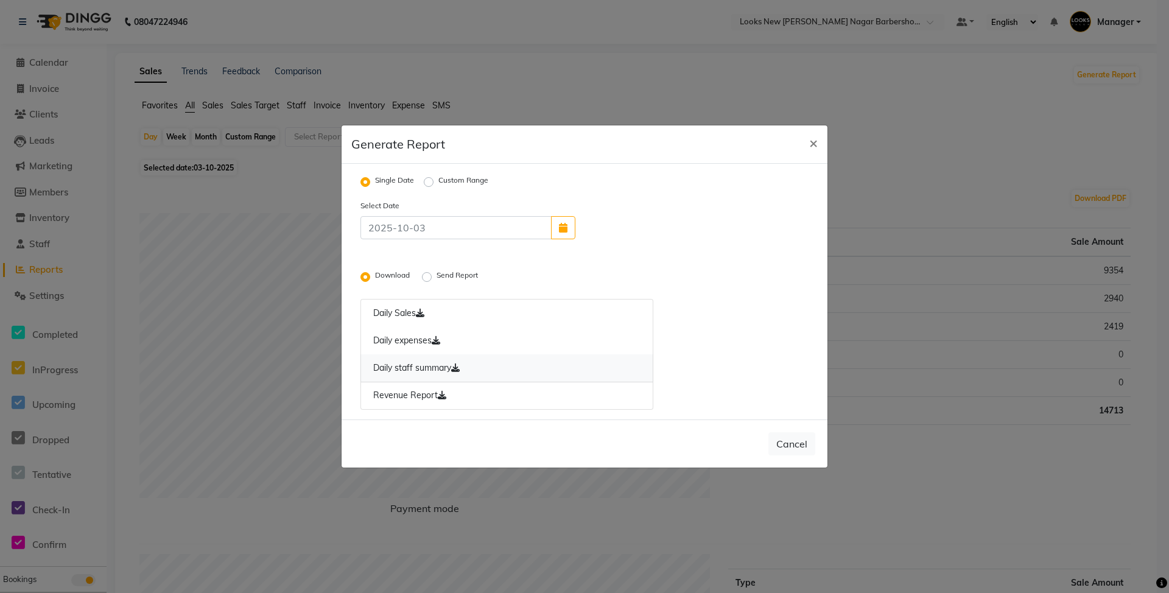
click at [400, 368] on link "Daily staff summary" at bounding box center [506, 368] width 293 height 28
drag, startPoint x: 808, startPoint y: 450, endPoint x: 784, endPoint y: 447, distance: 24.6
click at [808, 449] on button "Cancel" at bounding box center [791, 443] width 47 height 23
radio input "false"
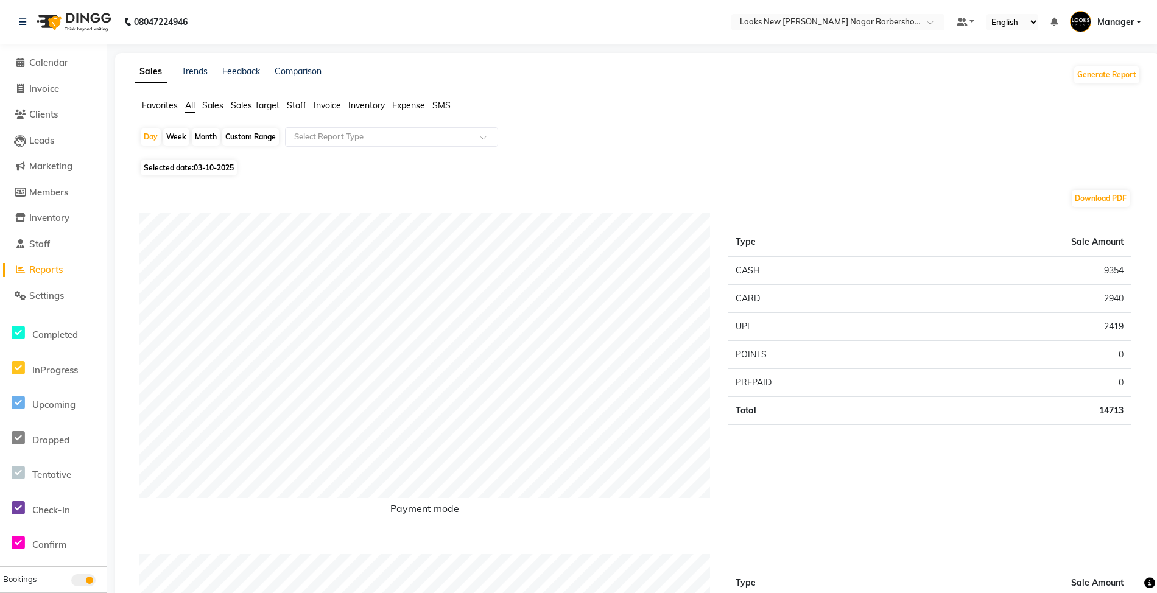
click at [295, 100] on span "Staff" at bounding box center [296, 105] width 19 height 11
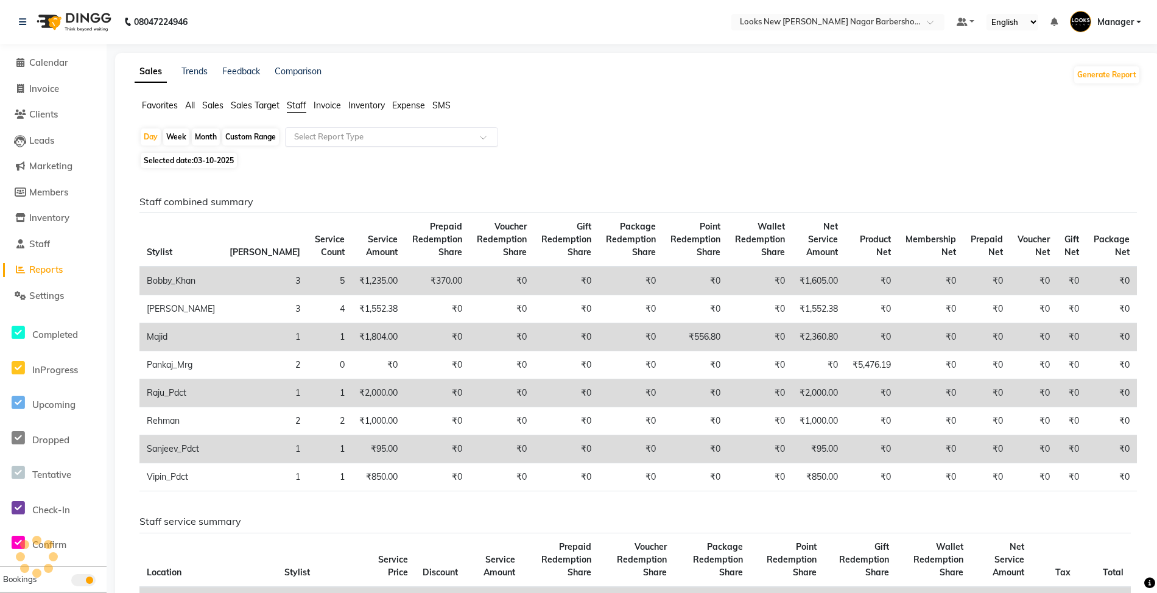
click at [338, 135] on input "text" at bounding box center [379, 137] width 175 height 12
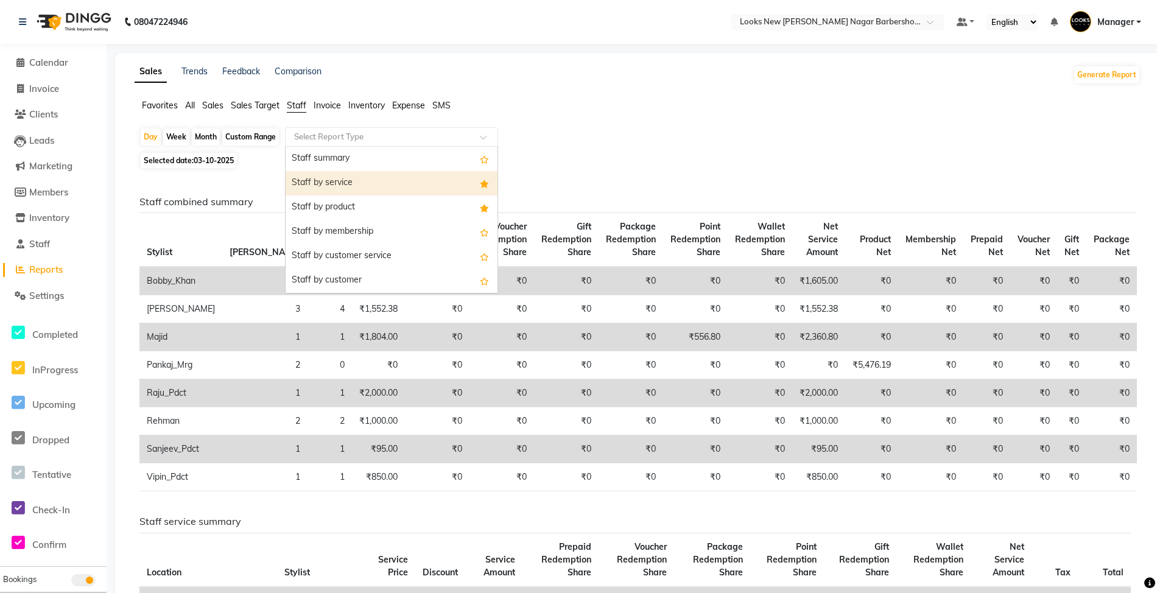
click at [349, 194] on div "Staff by service" at bounding box center [392, 183] width 212 height 24
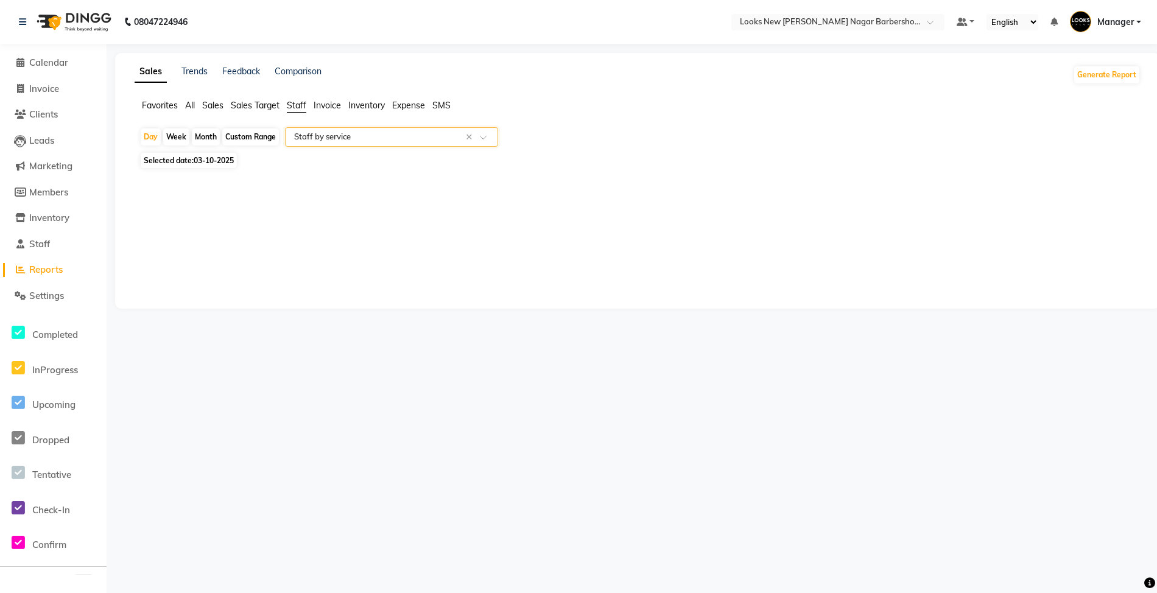
select select "full_report"
select select "csv"
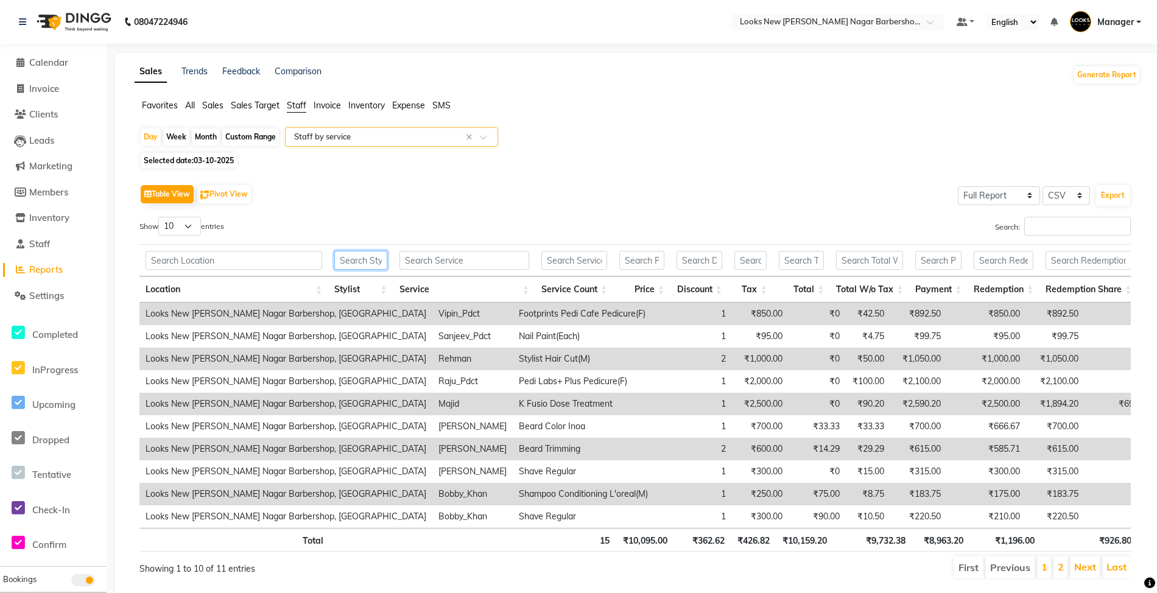
click at [382, 268] on input "text" at bounding box center [360, 260] width 53 height 19
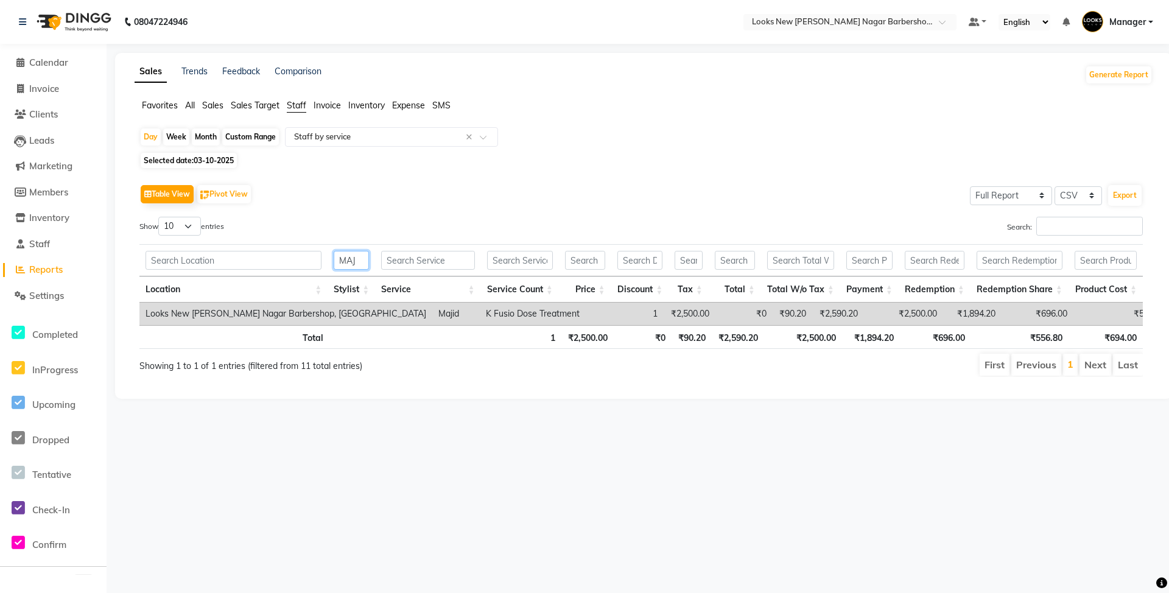
type input "MAJ"
click at [62, 67] on span "Calendar" at bounding box center [48, 63] width 39 height 12
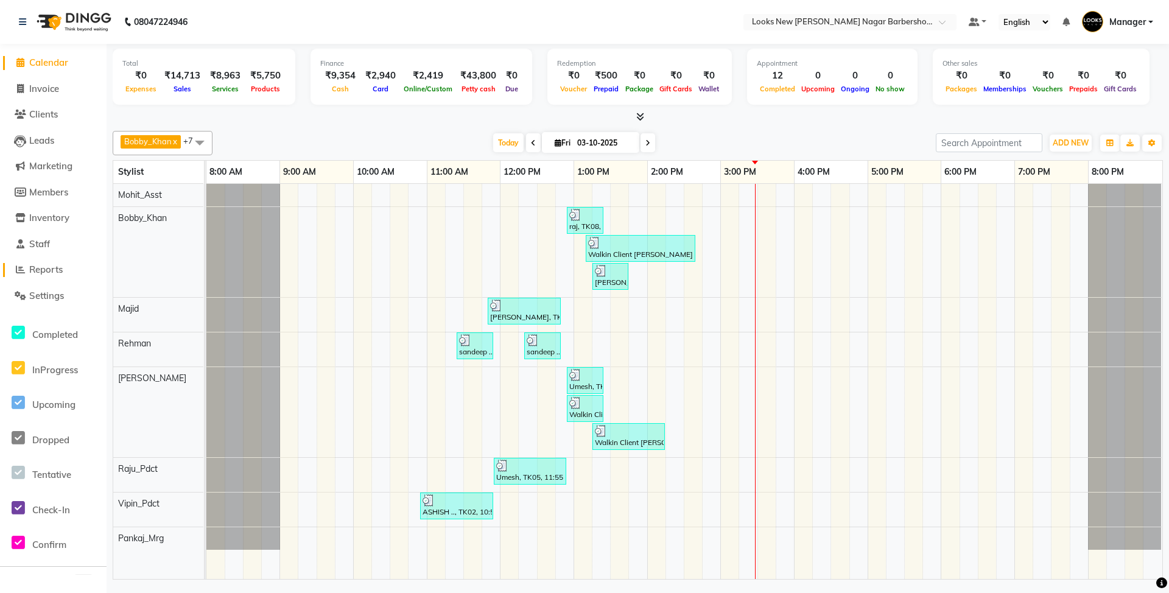
click at [47, 270] on span "Reports" at bounding box center [45, 270] width 33 height 12
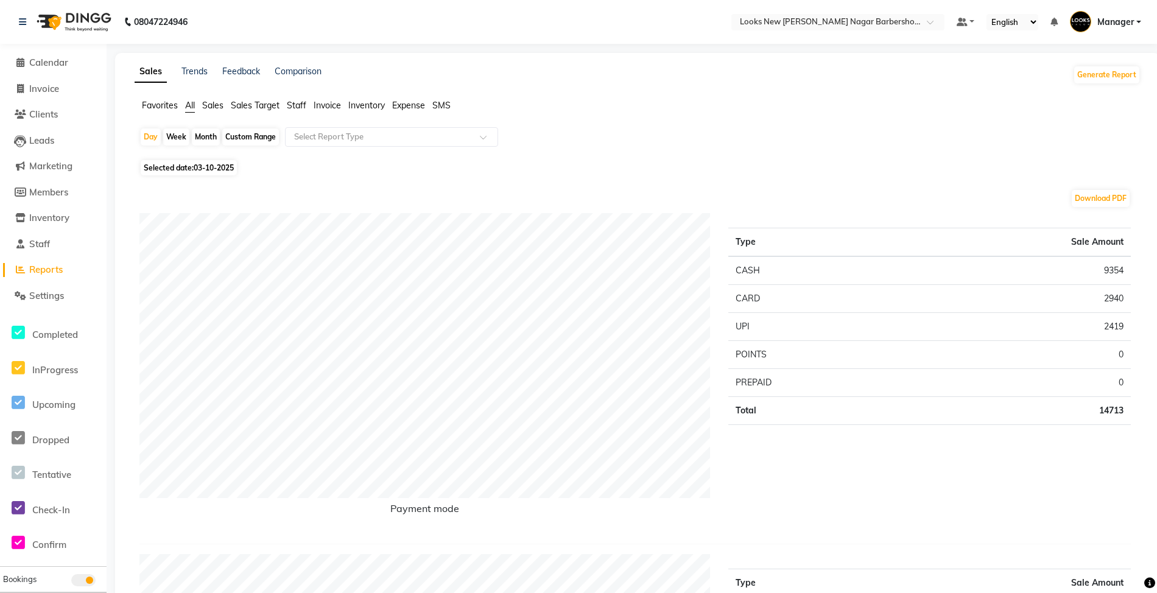
click at [300, 103] on span "Staff" at bounding box center [296, 105] width 19 height 11
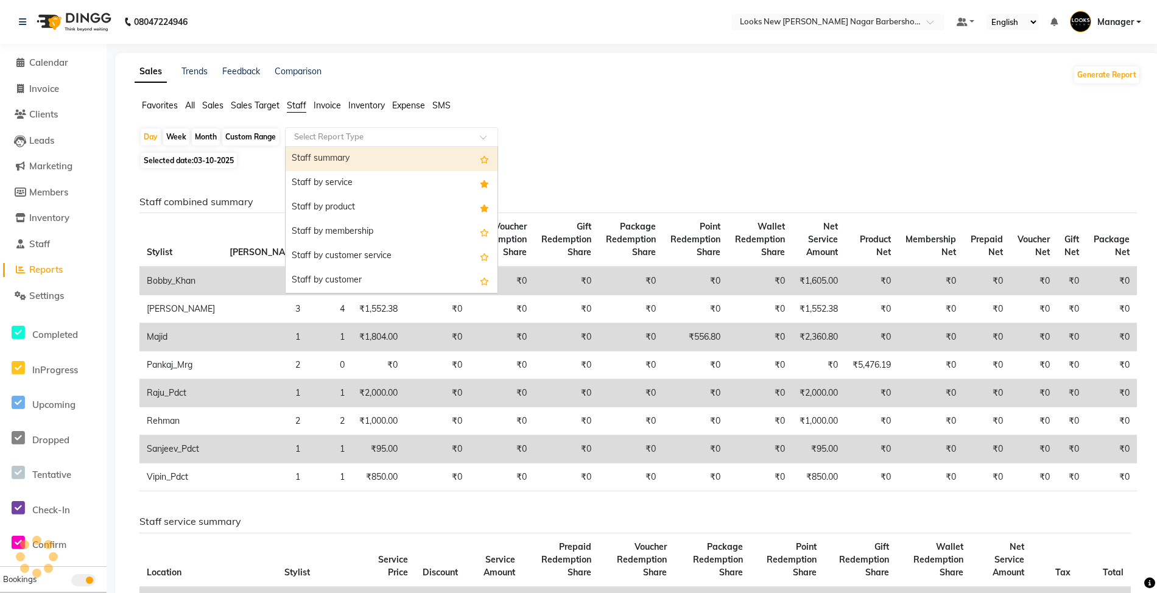
click at [307, 138] on input "text" at bounding box center [379, 137] width 175 height 12
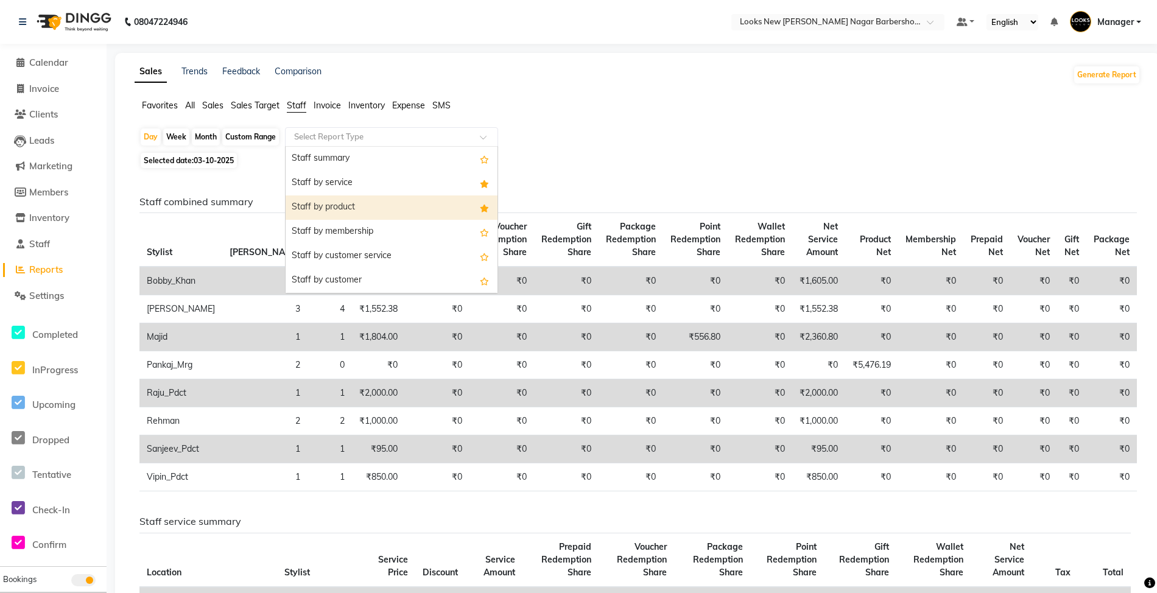
click at [320, 203] on div "Staff by product" at bounding box center [392, 207] width 212 height 24
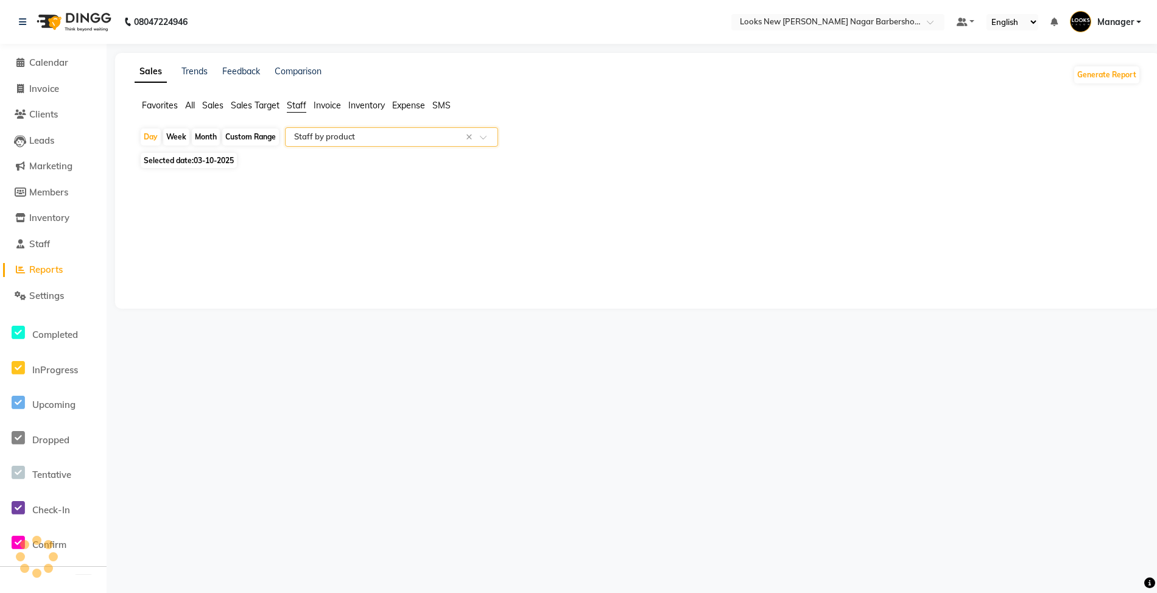
select select "full_report"
select select "csv"
click at [56, 89] on span "Invoice" at bounding box center [44, 89] width 30 height 12
select select "service"
